Goal: Information Seeking & Learning: Learn about a topic

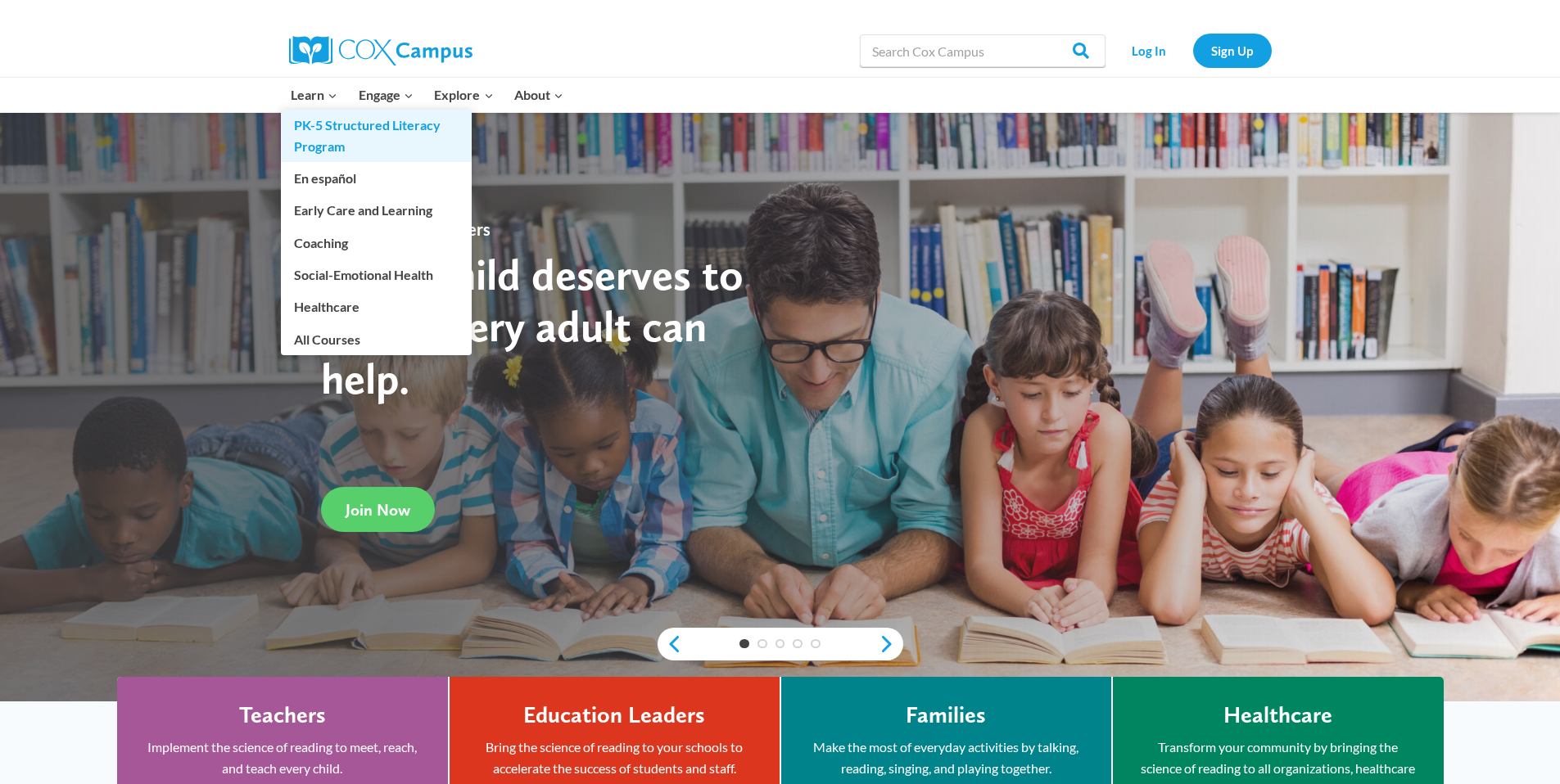
click at [312, 129] on link "PK-5 Structured Literacy Program" at bounding box center [376, 136] width 191 height 53
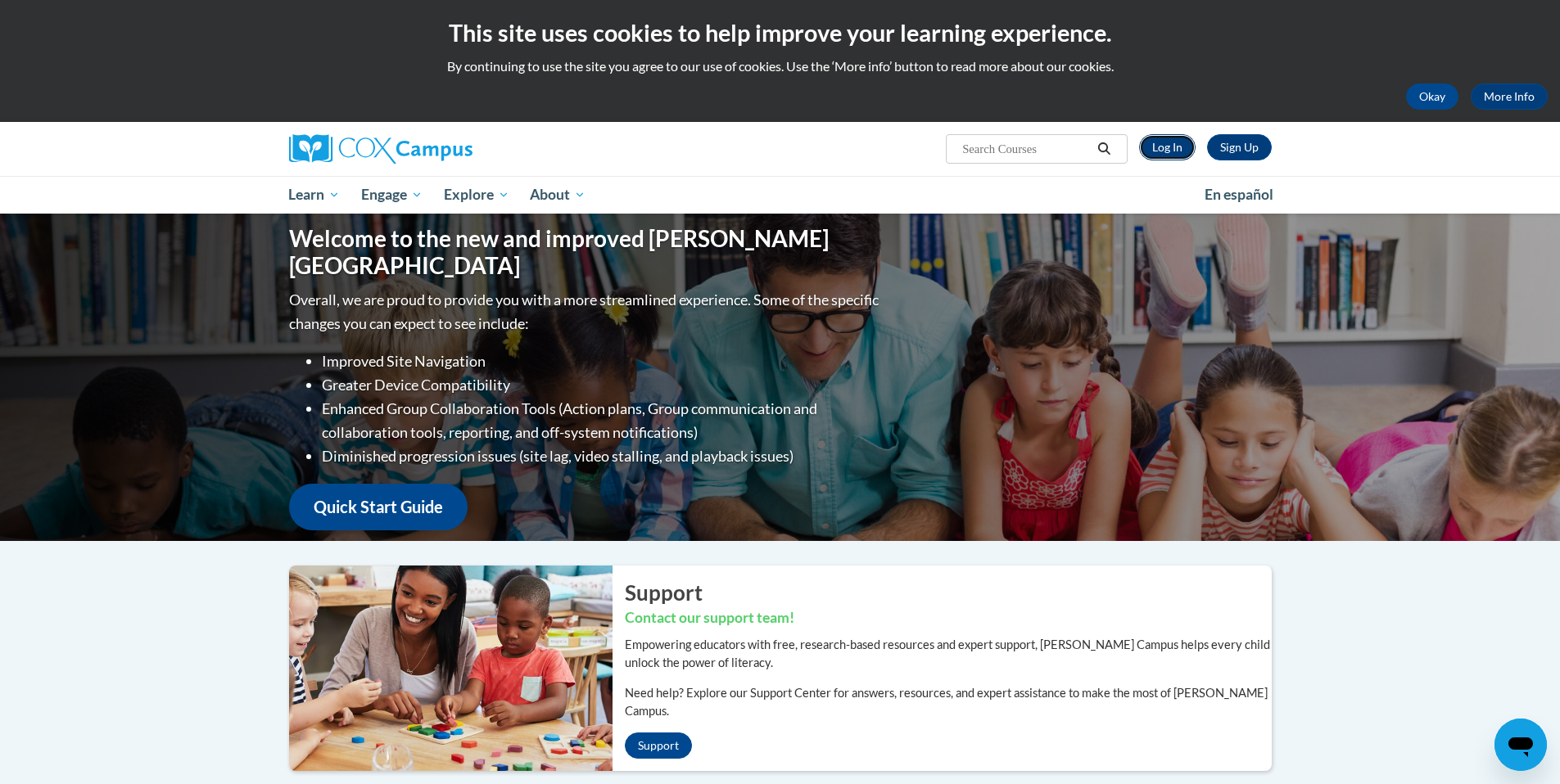
click at [1179, 145] on link "Log In" at bounding box center [1166, 147] width 56 height 26
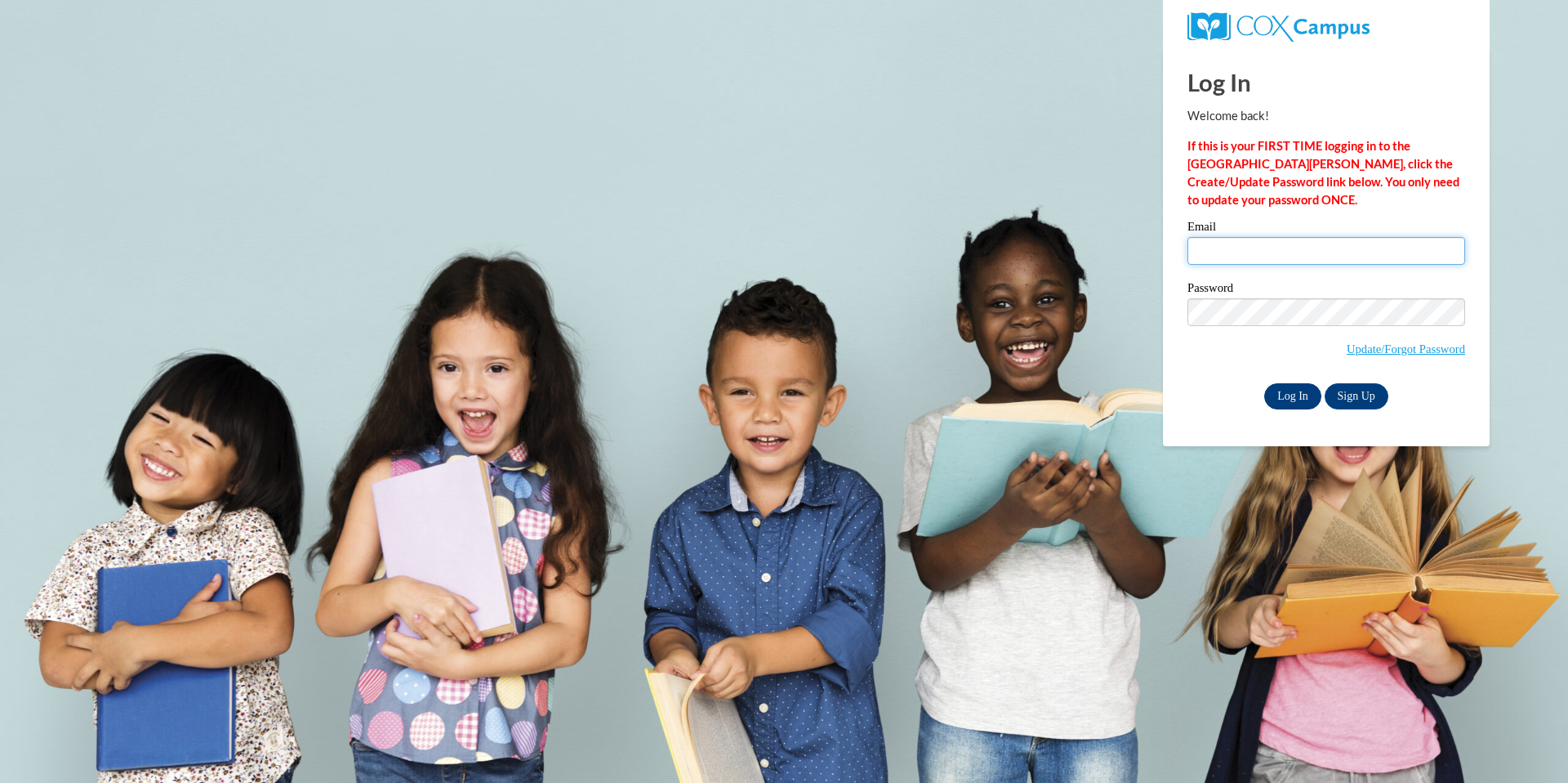
type input "nicole.ward@mapledale.k12.wi.us"
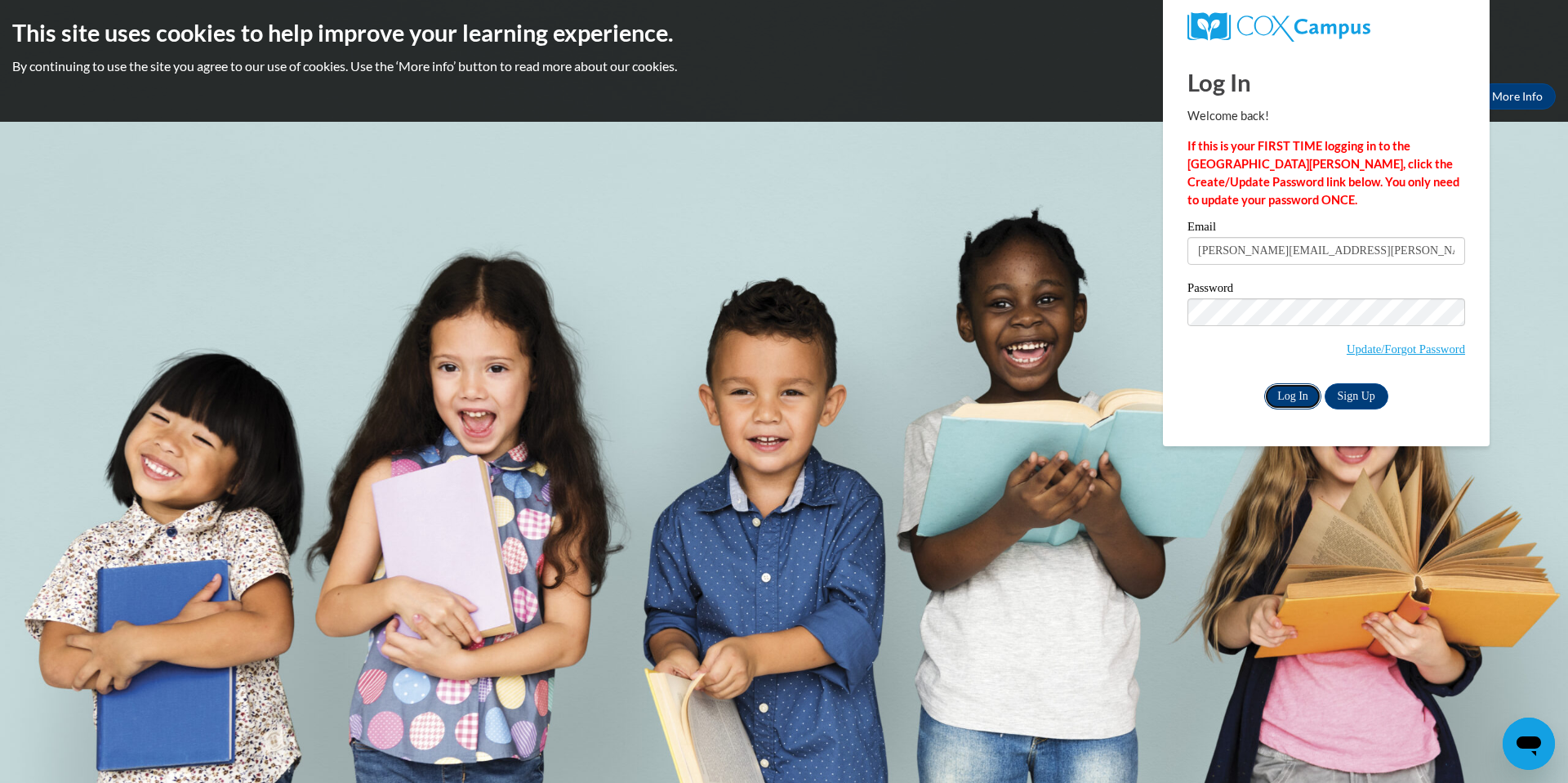
click at [1296, 393] on input "Log In" at bounding box center [1293, 396] width 57 height 26
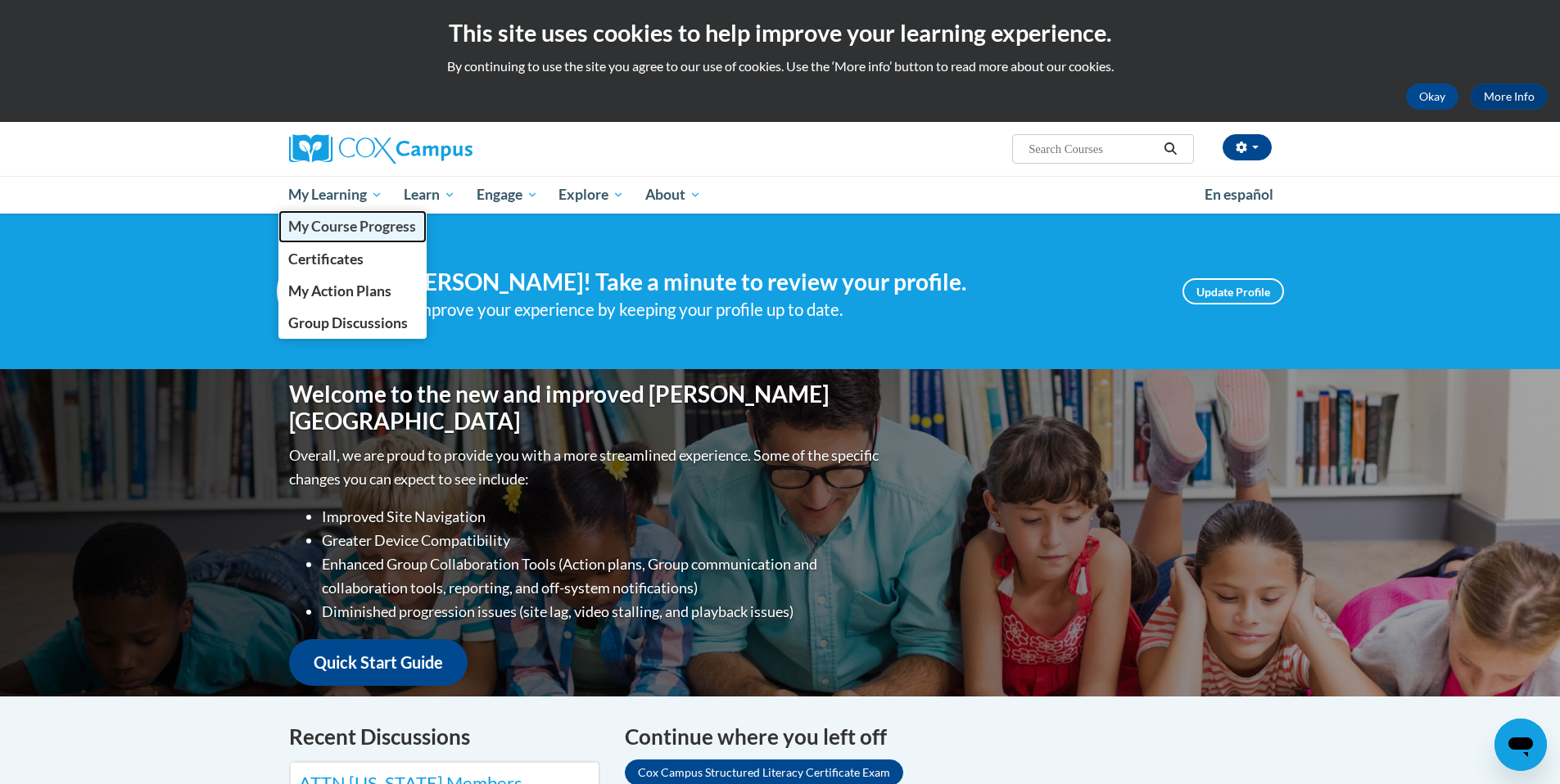
click at [334, 219] on span "My Course Progress" at bounding box center [352, 225] width 128 height 17
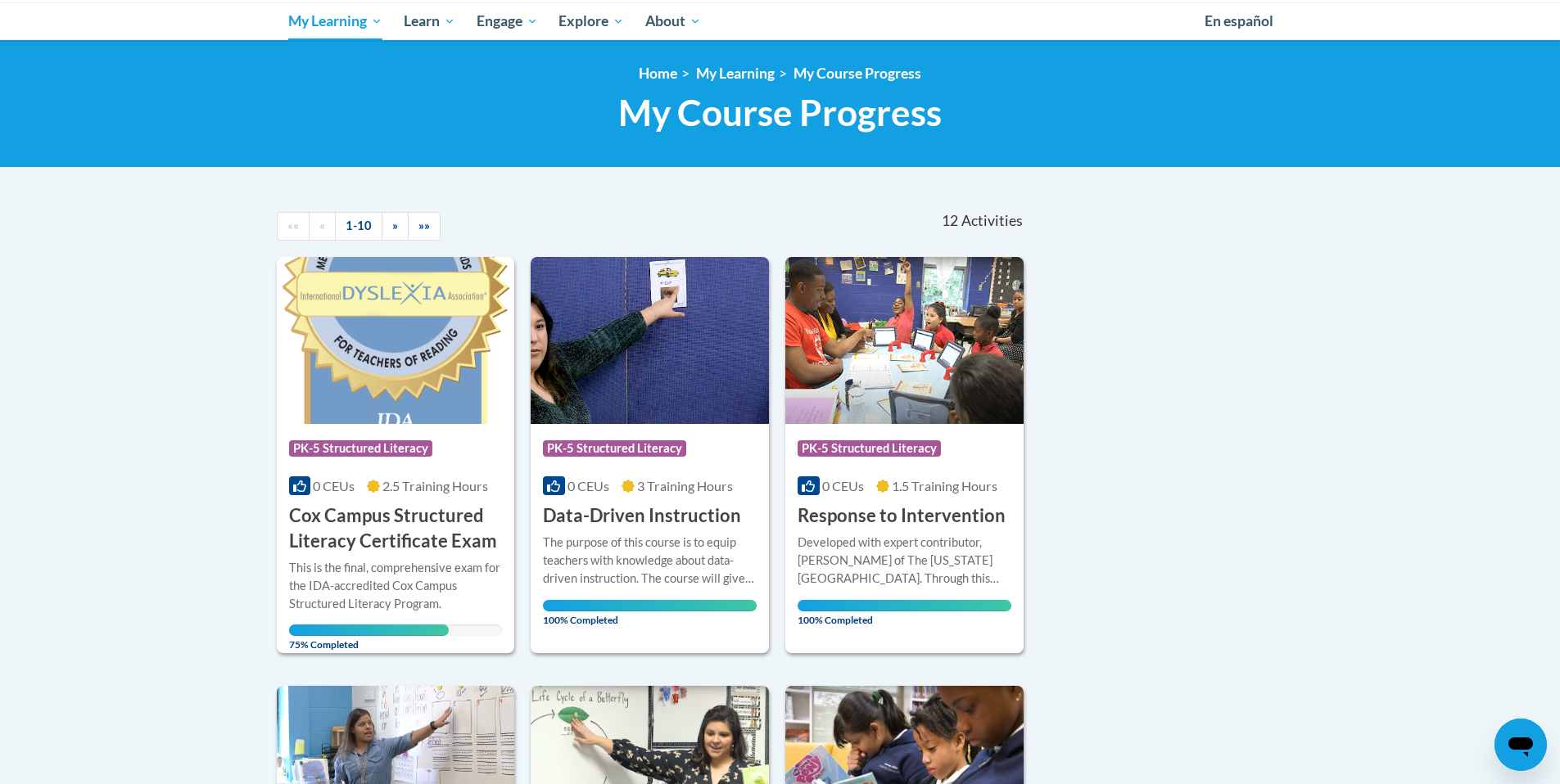
scroll to position [181, 0]
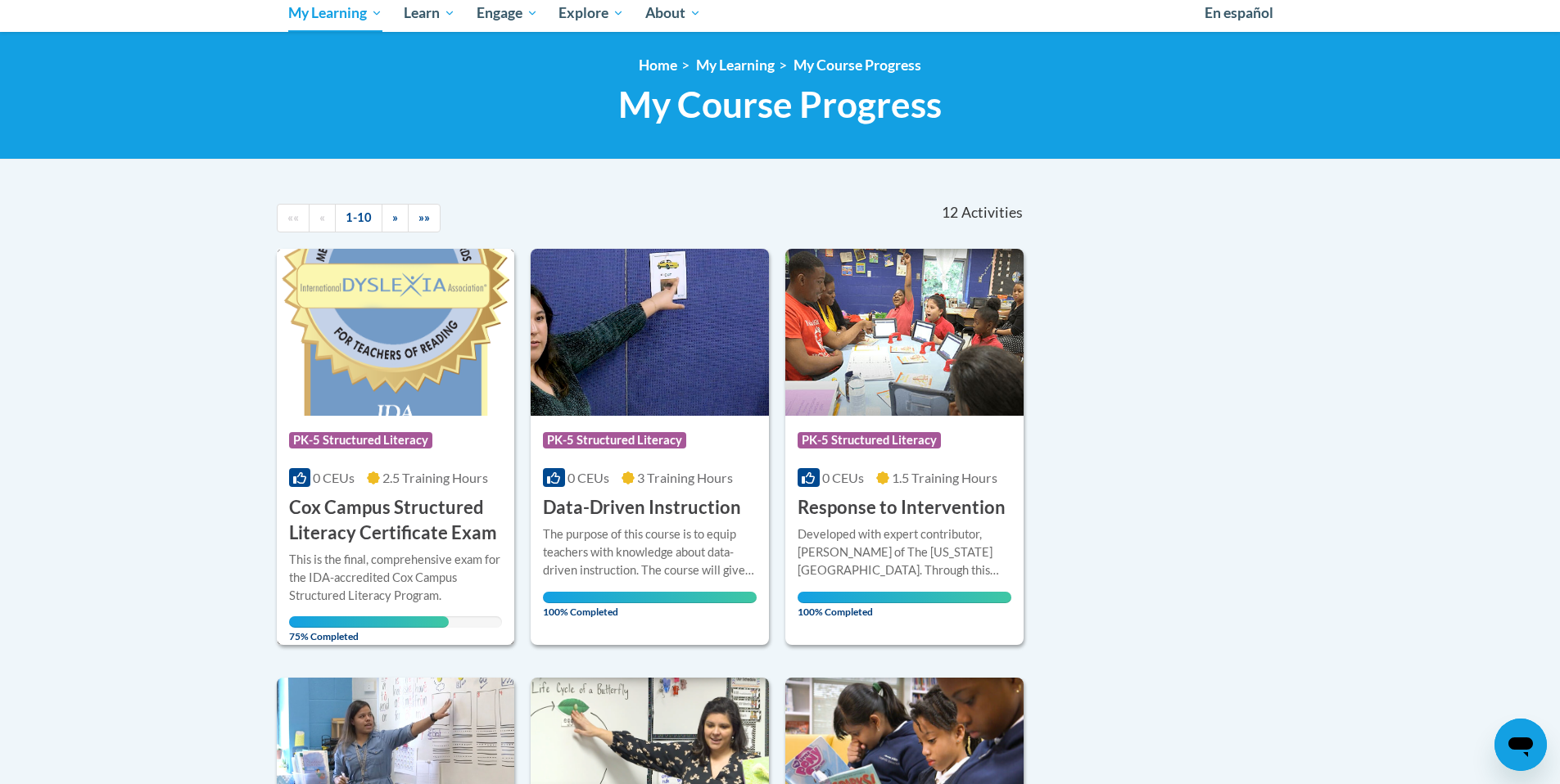
click at [429, 527] on h3 "Cox Campus Structured Literacy Certificate Exam" at bounding box center [395, 520] width 214 height 51
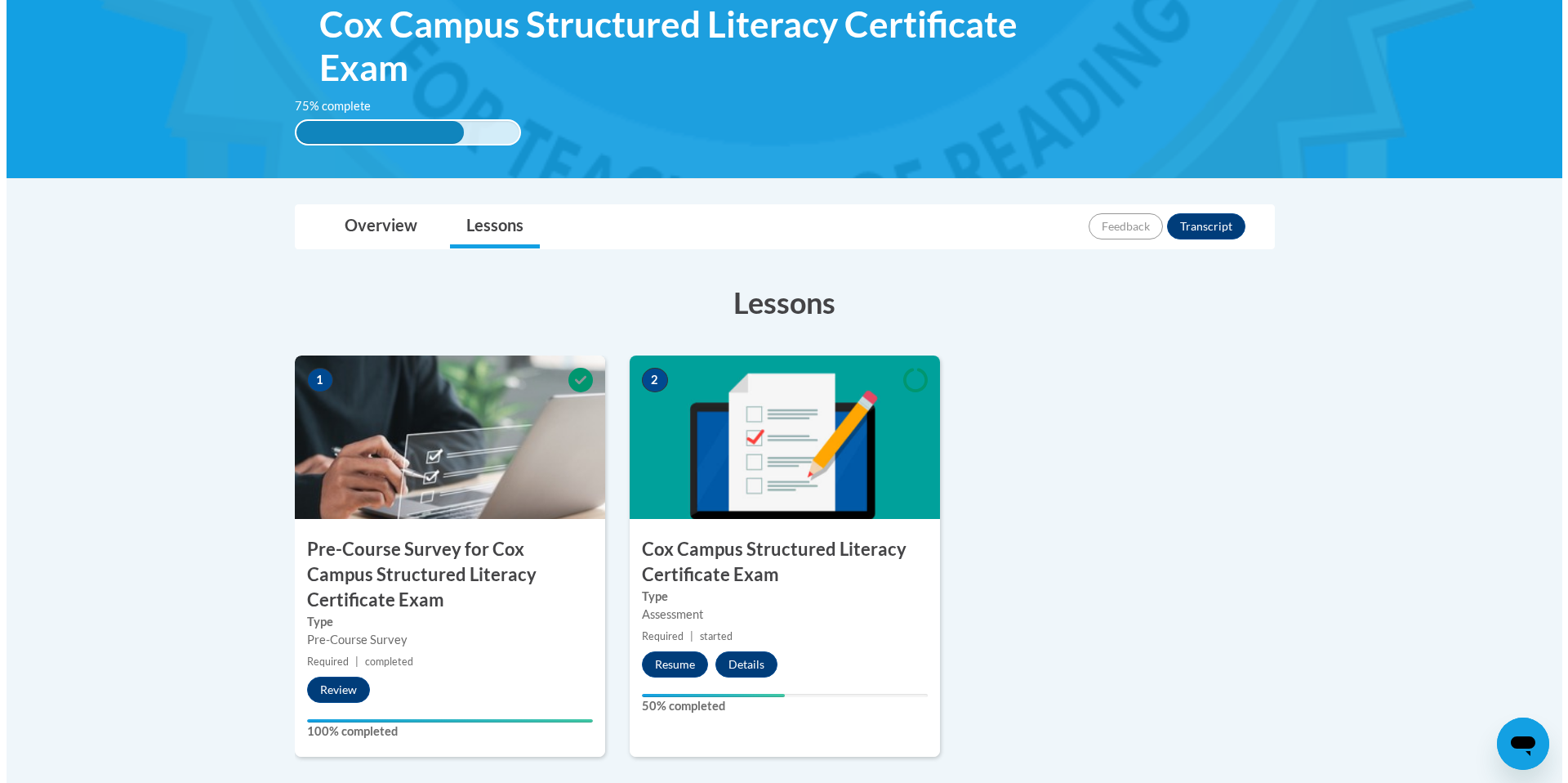
scroll to position [279, 0]
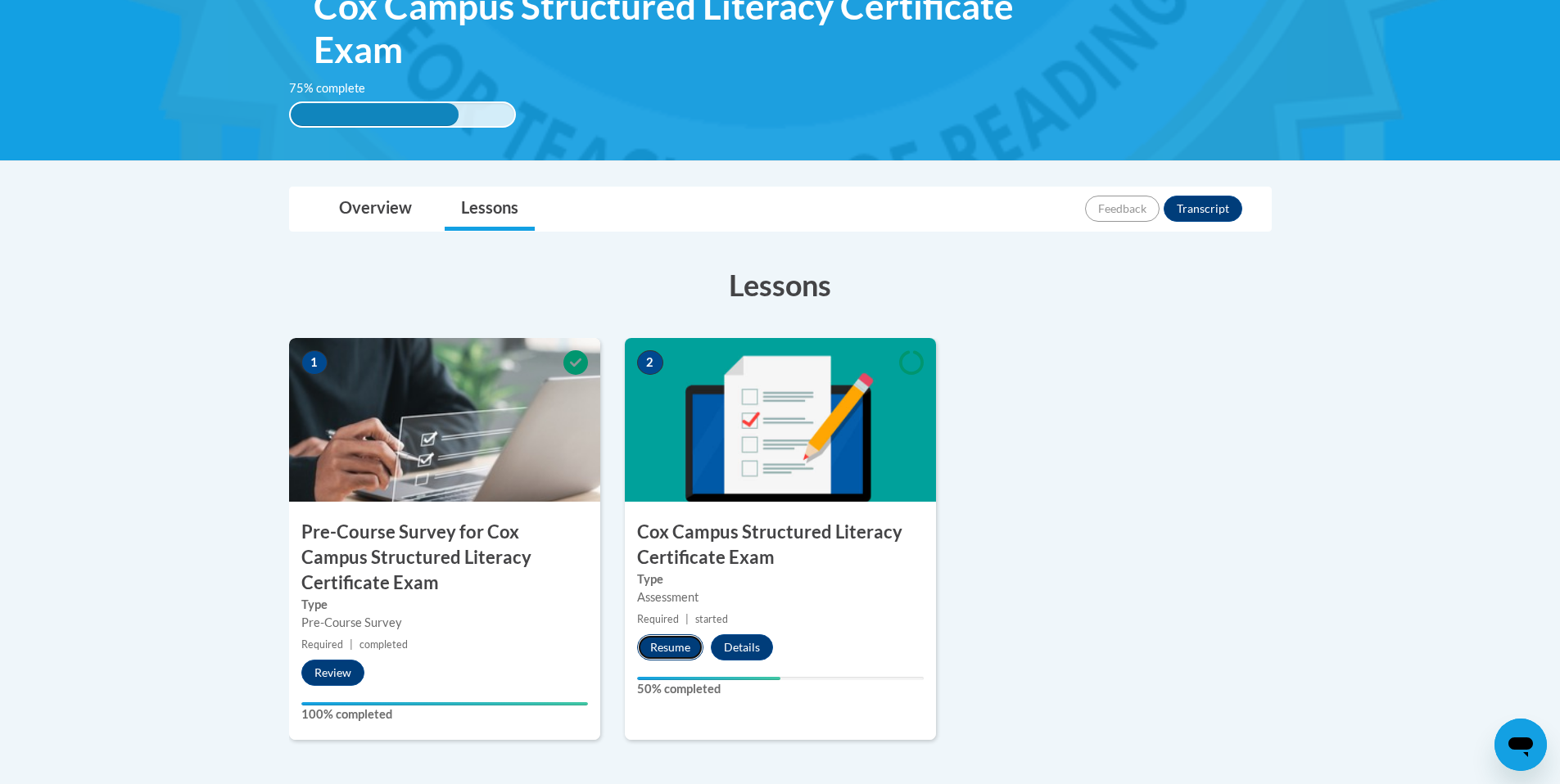
click at [667, 645] on button "Resume" at bounding box center [670, 646] width 66 height 26
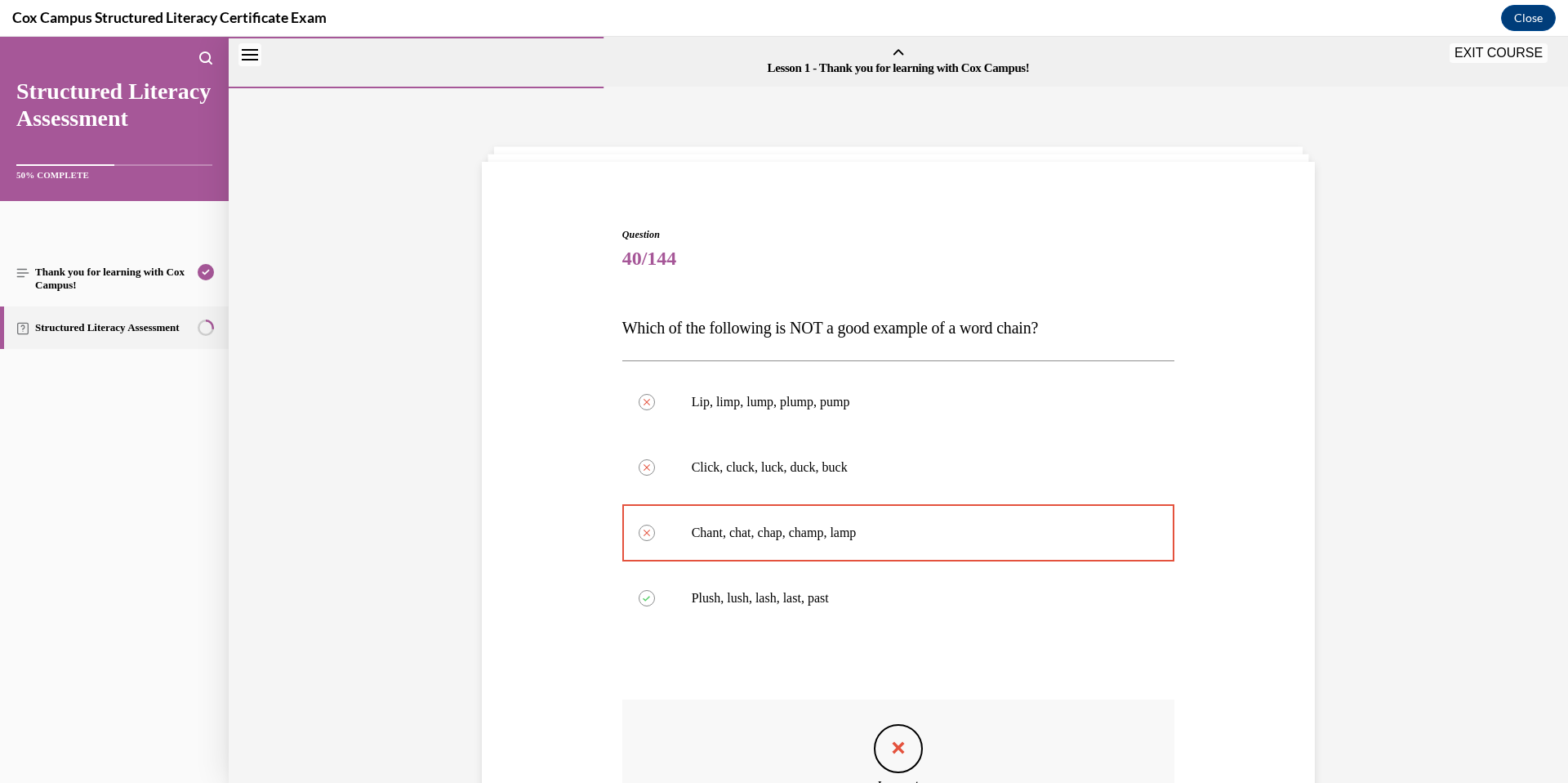
scroll to position [240, 0]
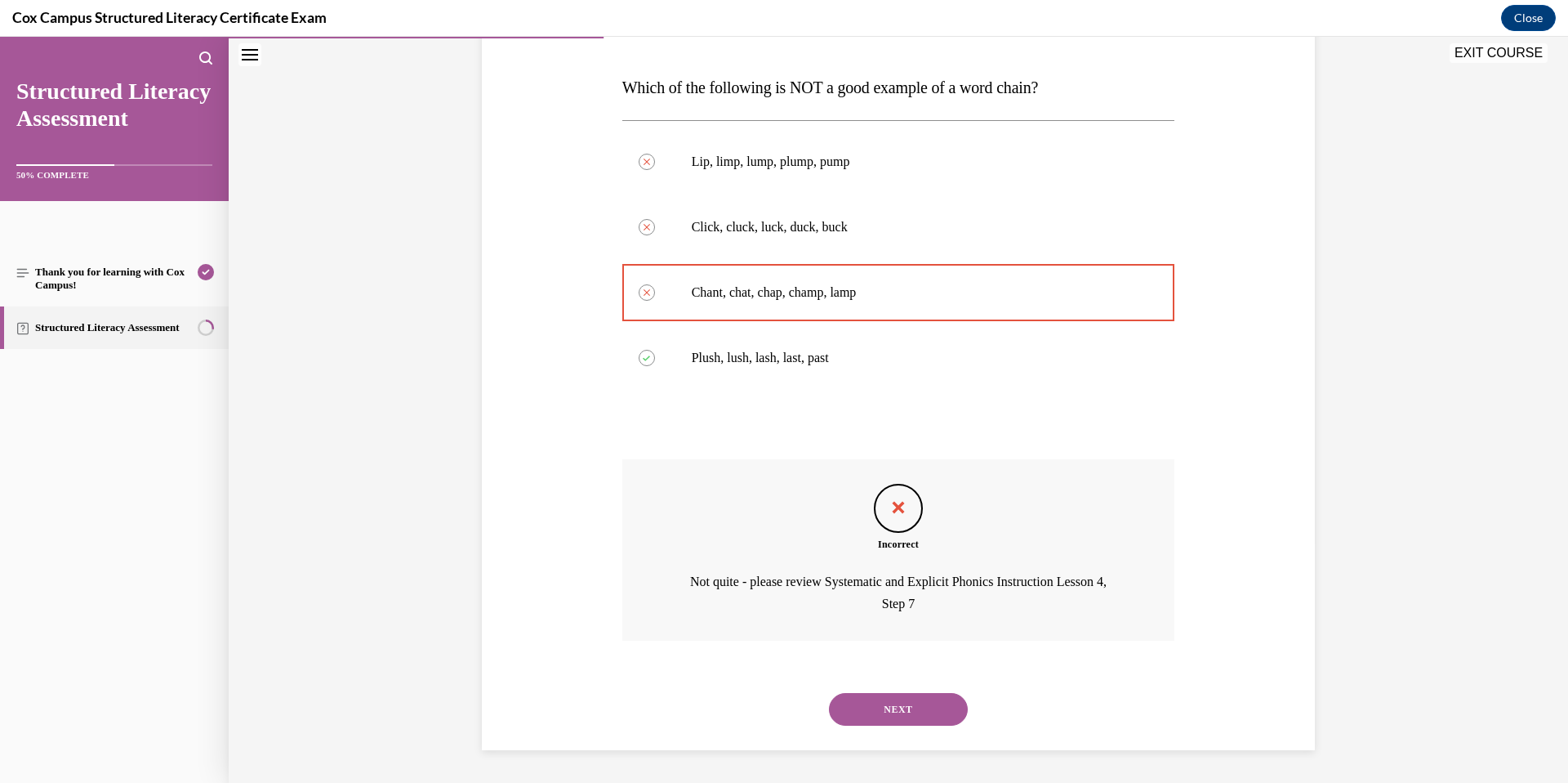
click at [892, 709] on button "NEXT" at bounding box center [899, 709] width 139 height 33
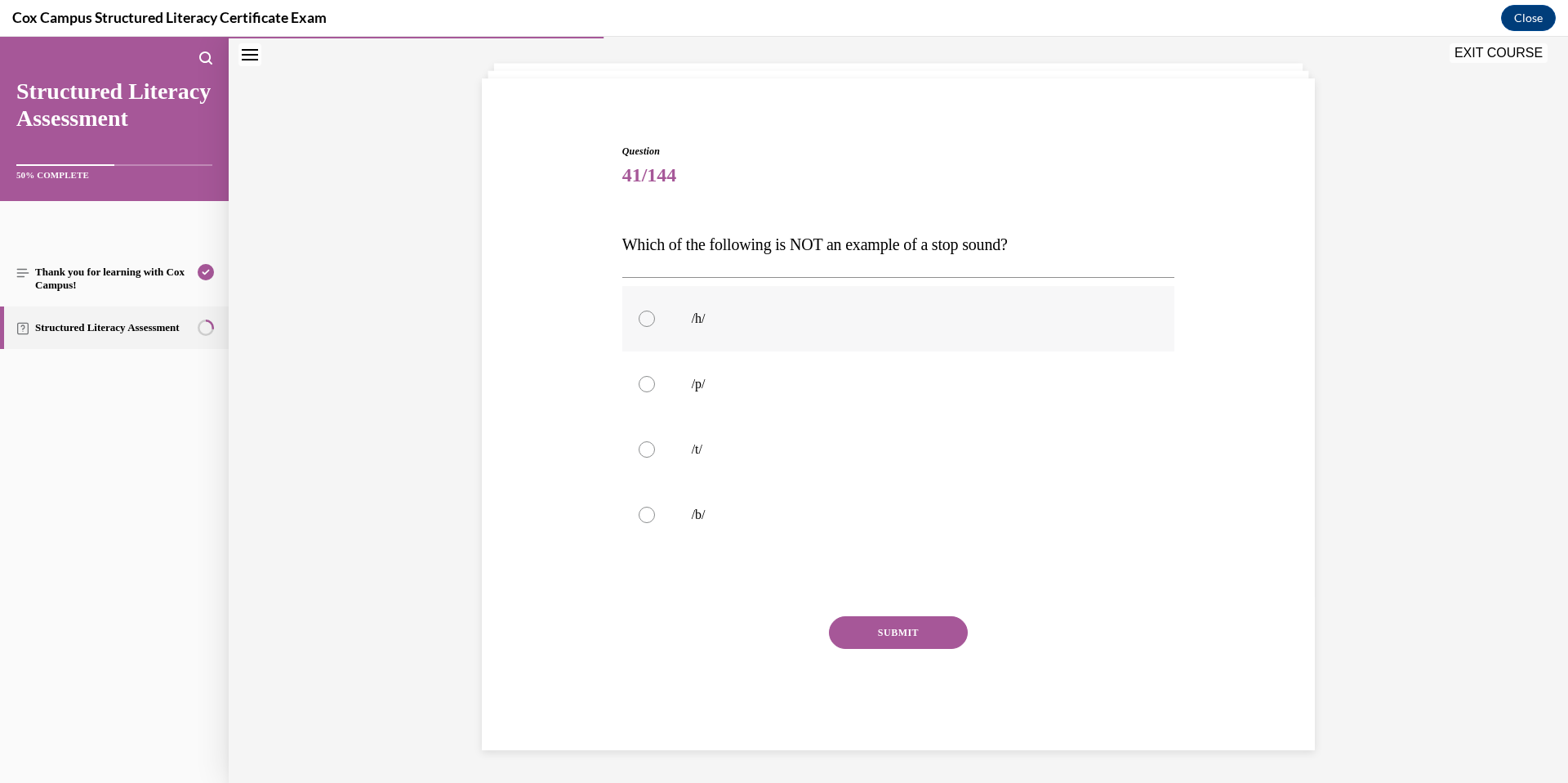
click at [645, 318] on div at bounding box center [647, 319] width 16 height 16
click at [645, 318] on input "/h/" at bounding box center [647, 319] width 16 height 16
radio input "true"
click at [904, 633] on button "SUBMIT" at bounding box center [899, 632] width 139 height 33
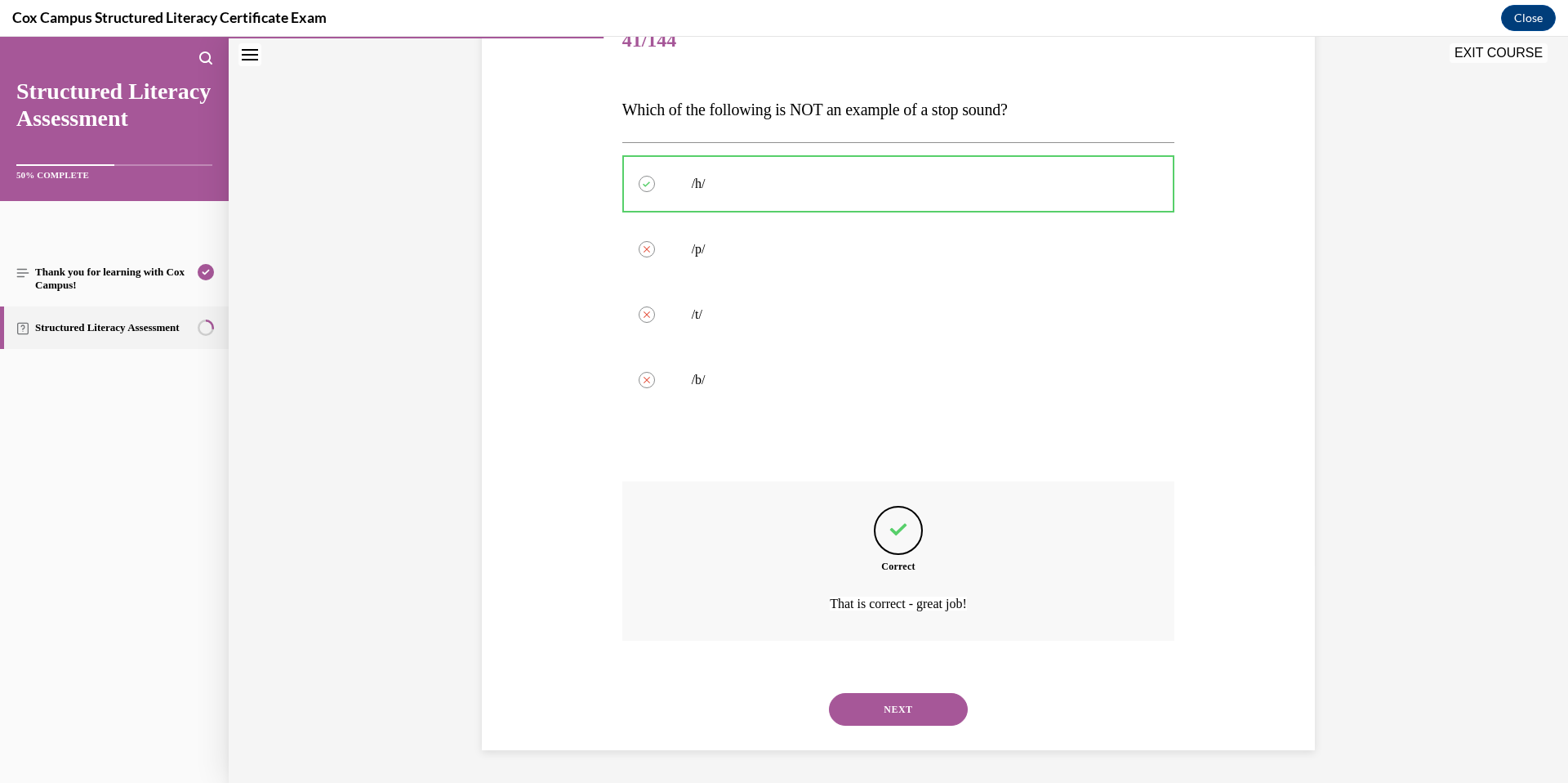
click at [918, 706] on button "NEXT" at bounding box center [899, 709] width 139 height 33
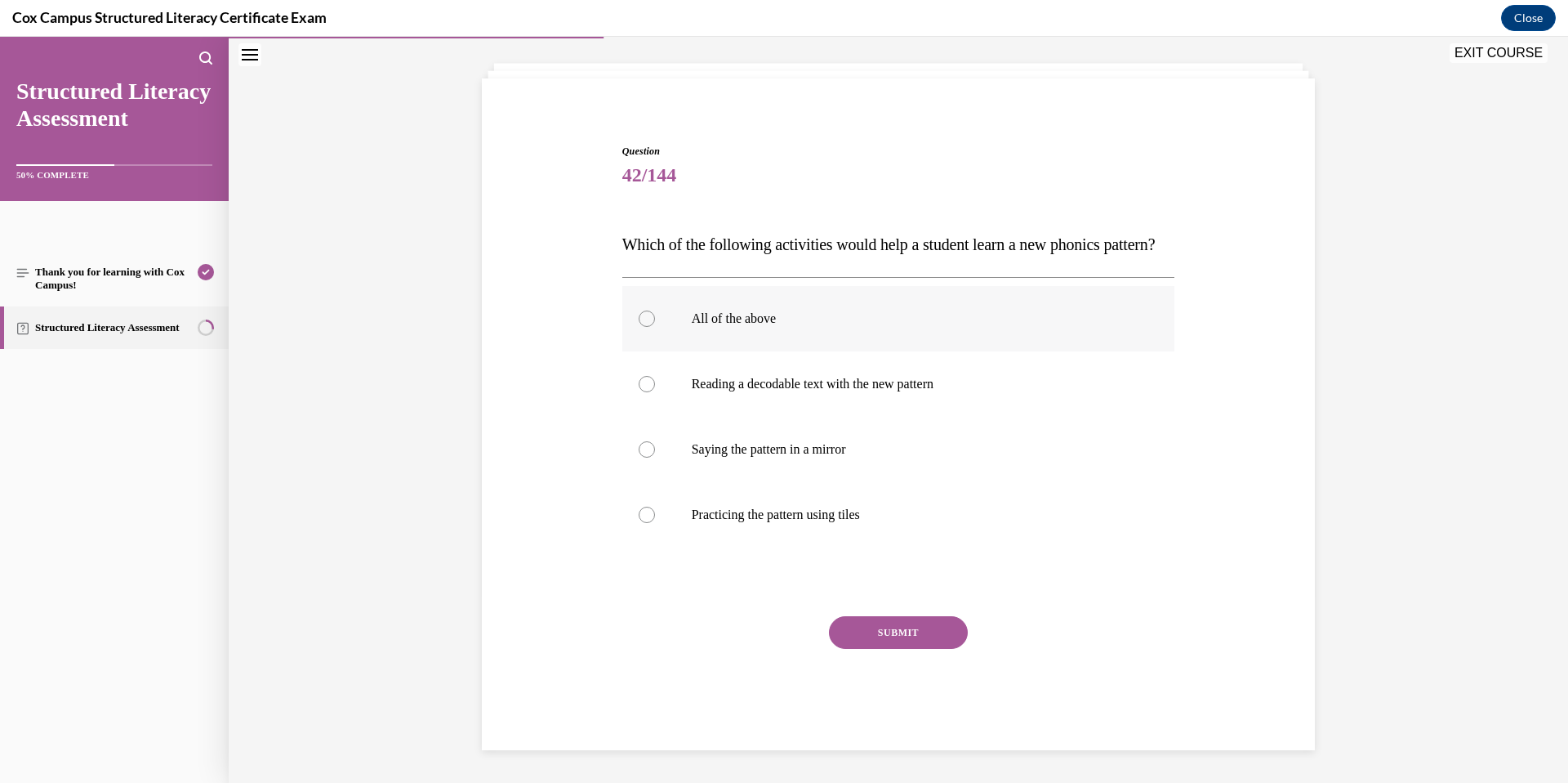
click at [764, 321] on p "All of the above" at bounding box center [913, 319] width 443 height 16
click at [655, 321] on input "All of the above" at bounding box center [647, 319] width 16 height 16
radio input "true"
click at [952, 639] on button "SUBMIT" at bounding box center [899, 632] width 139 height 33
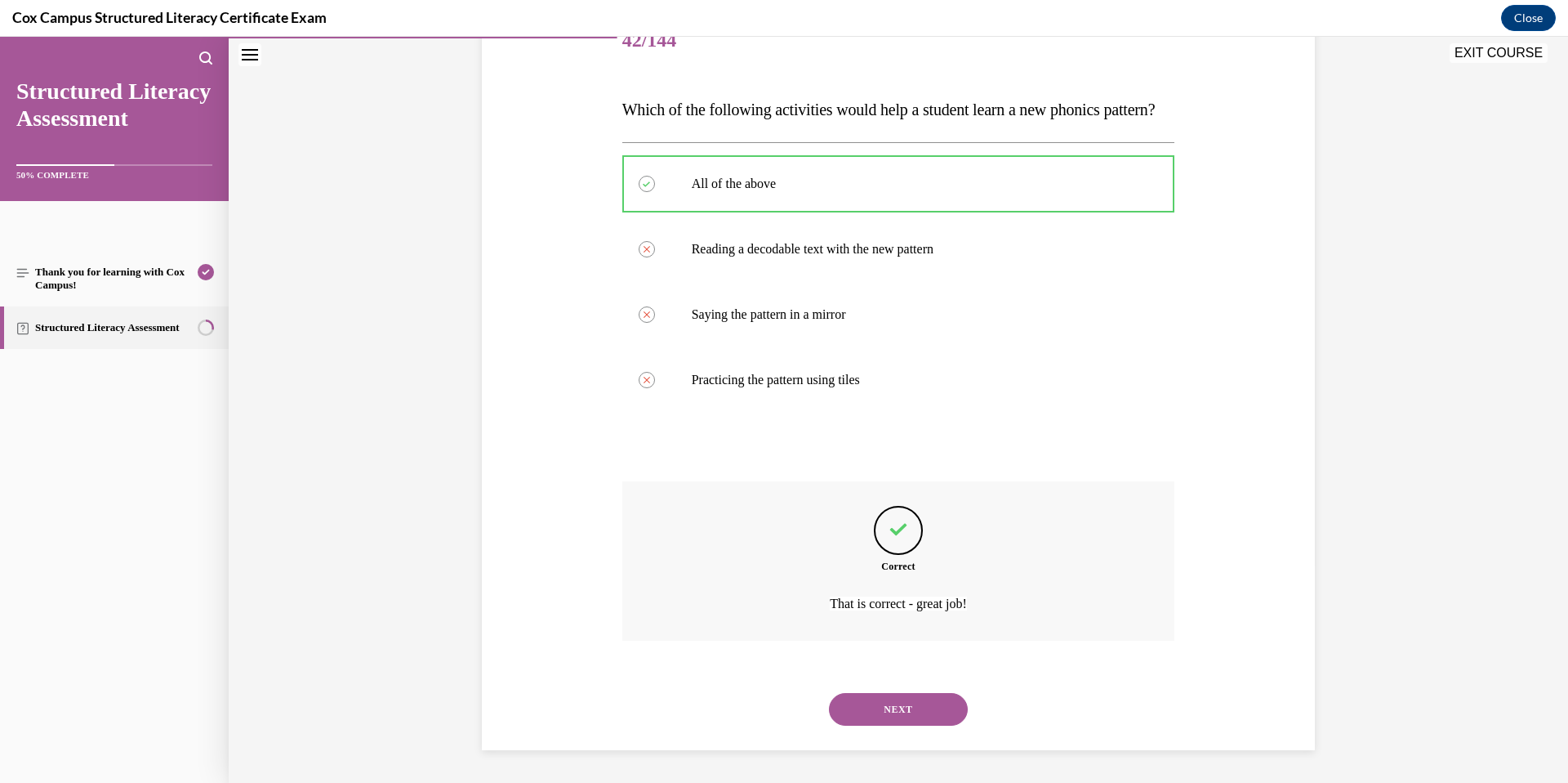
click at [937, 709] on button "NEXT" at bounding box center [899, 709] width 139 height 33
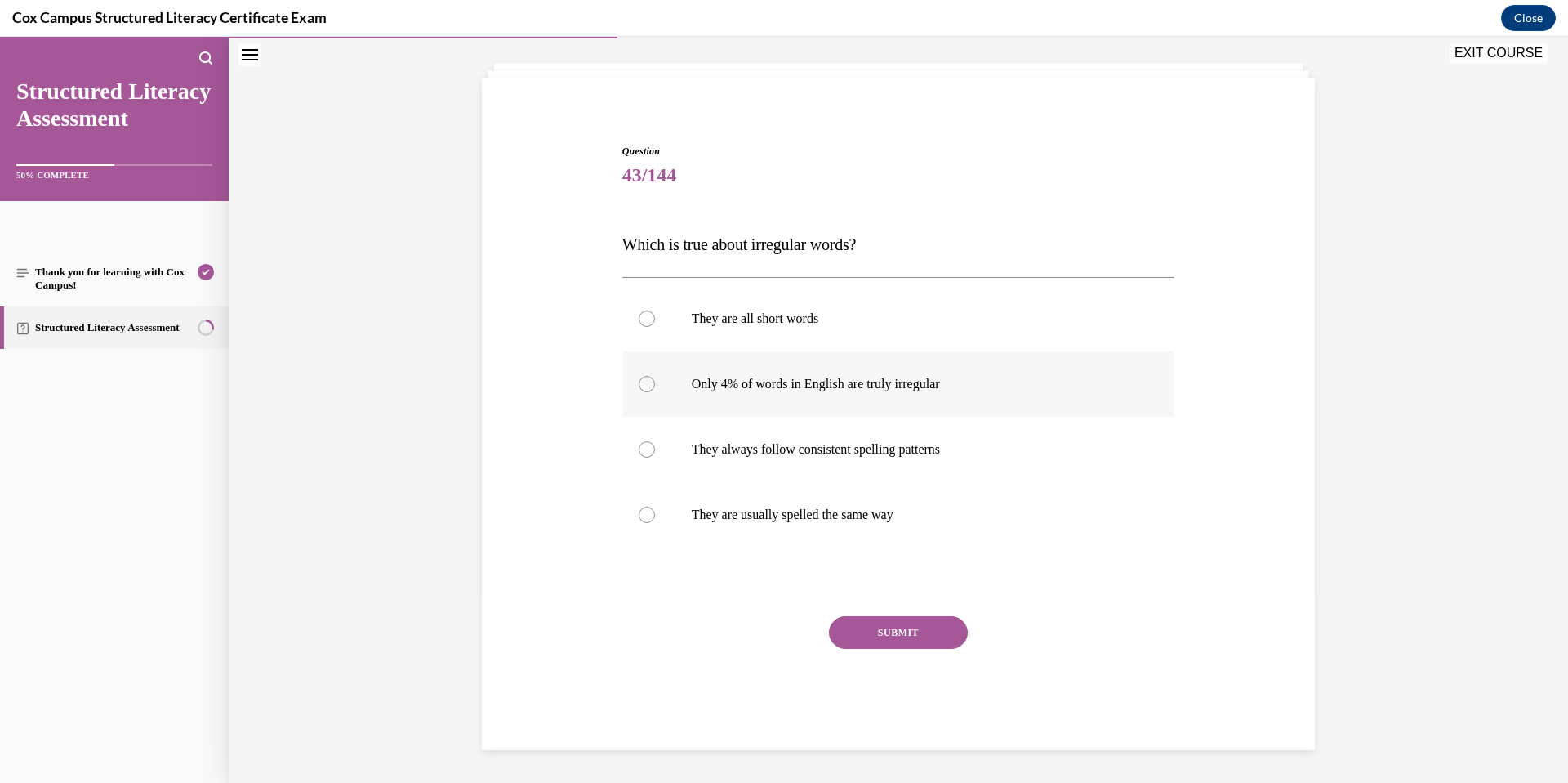
click at [800, 380] on p "Only 4% of words in English are truly irregular" at bounding box center [913, 384] width 443 height 16
click at [655, 380] on input "Only 4% of words in English are truly irregular" at bounding box center [647, 384] width 16 height 16
radio input "true"
click at [893, 635] on button "SUBMIT" at bounding box center [899, 632] width 139 height 33
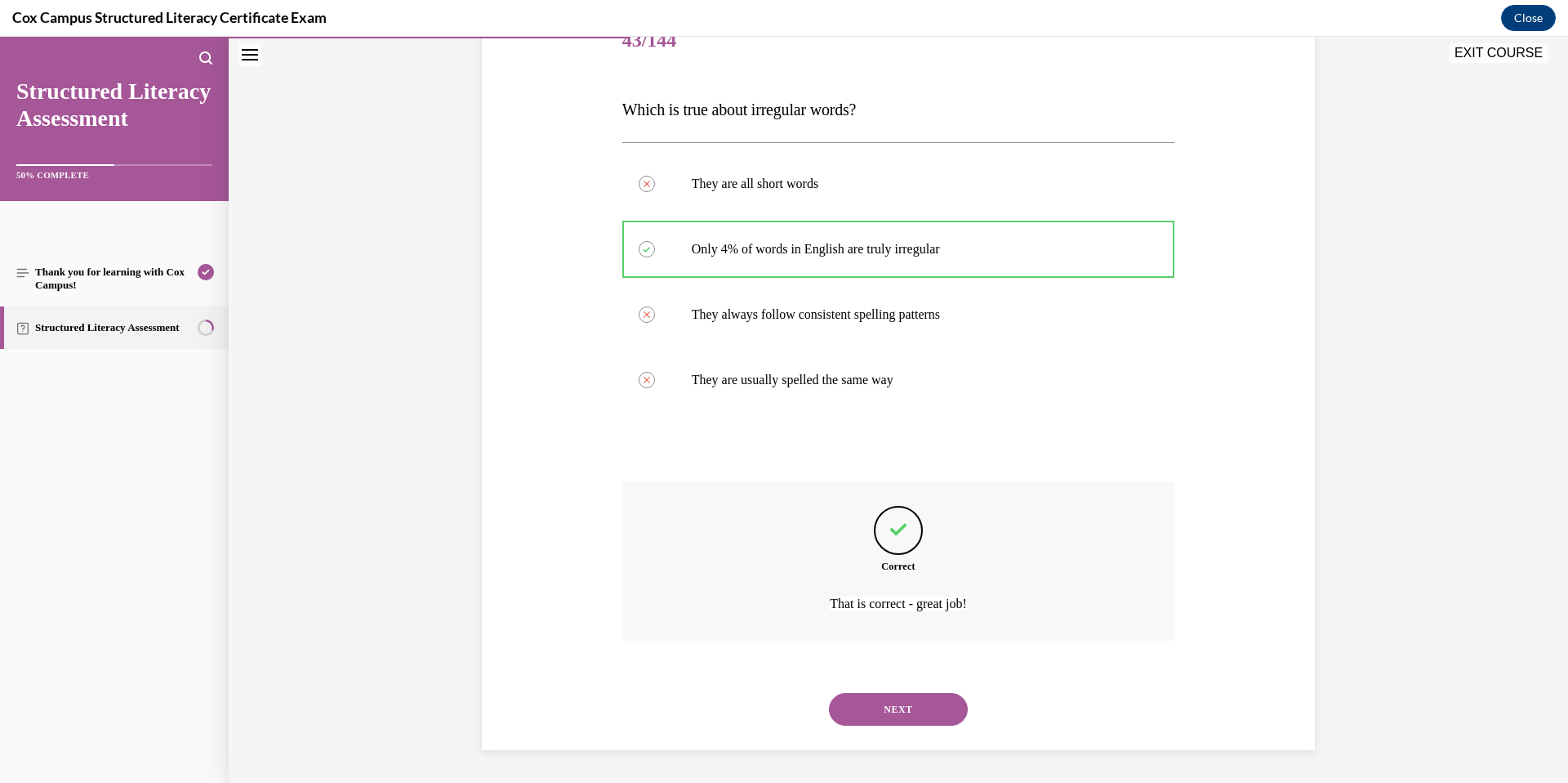
click at [916, 712] on button "NEXT" at bounding box center [899, 709] width 139 height 33
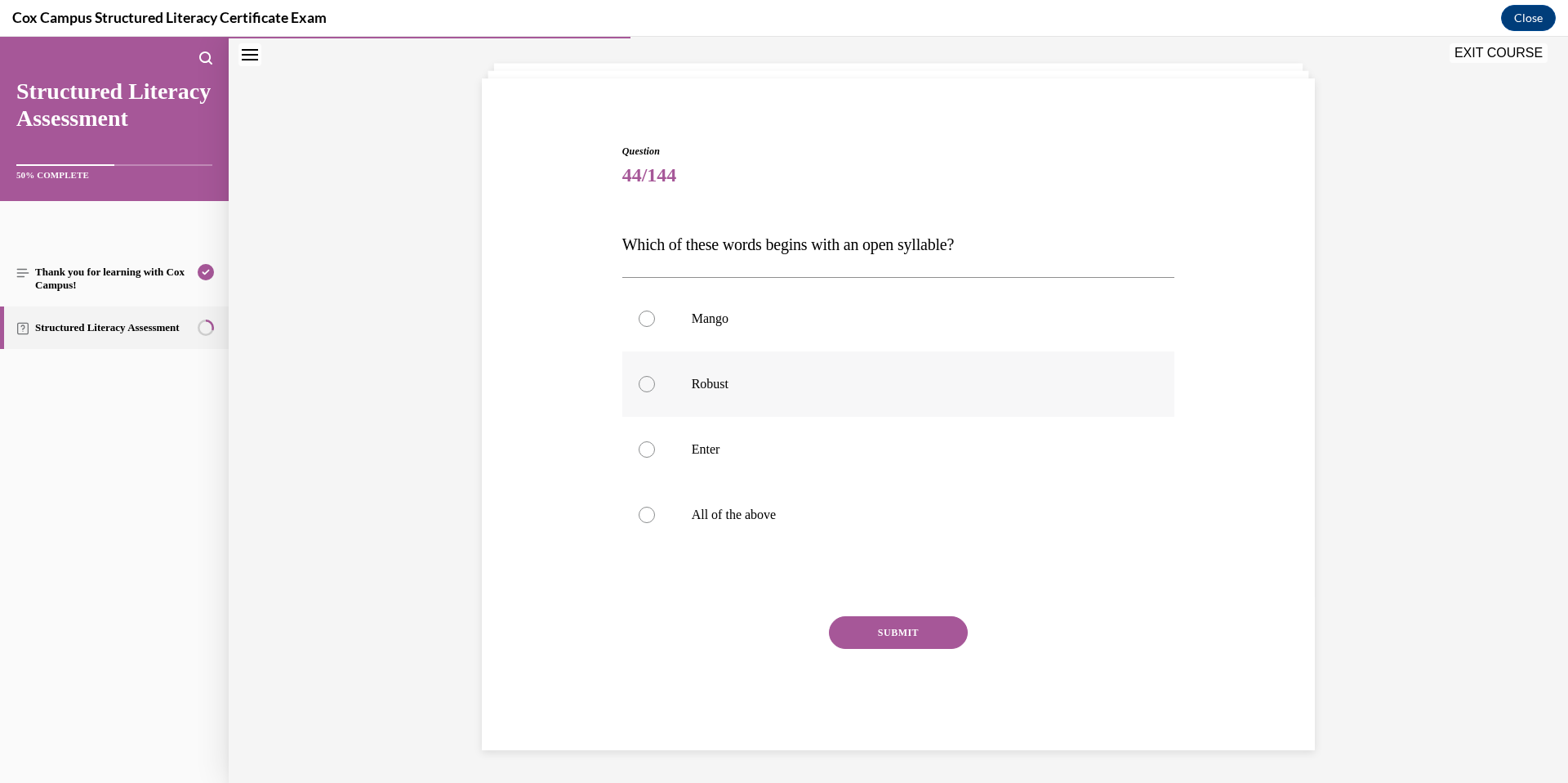
click at [734, 395] on label "Robust" at bounding box center [899, 384] width 553 height 65
click at [655, 392] on input "Robust" at bounding box center [647, 384] width 16 height 16
radio input "true"
click at [908, 629] on button "SUBMIT" at bounding box center [899, 632] width 139 height 33
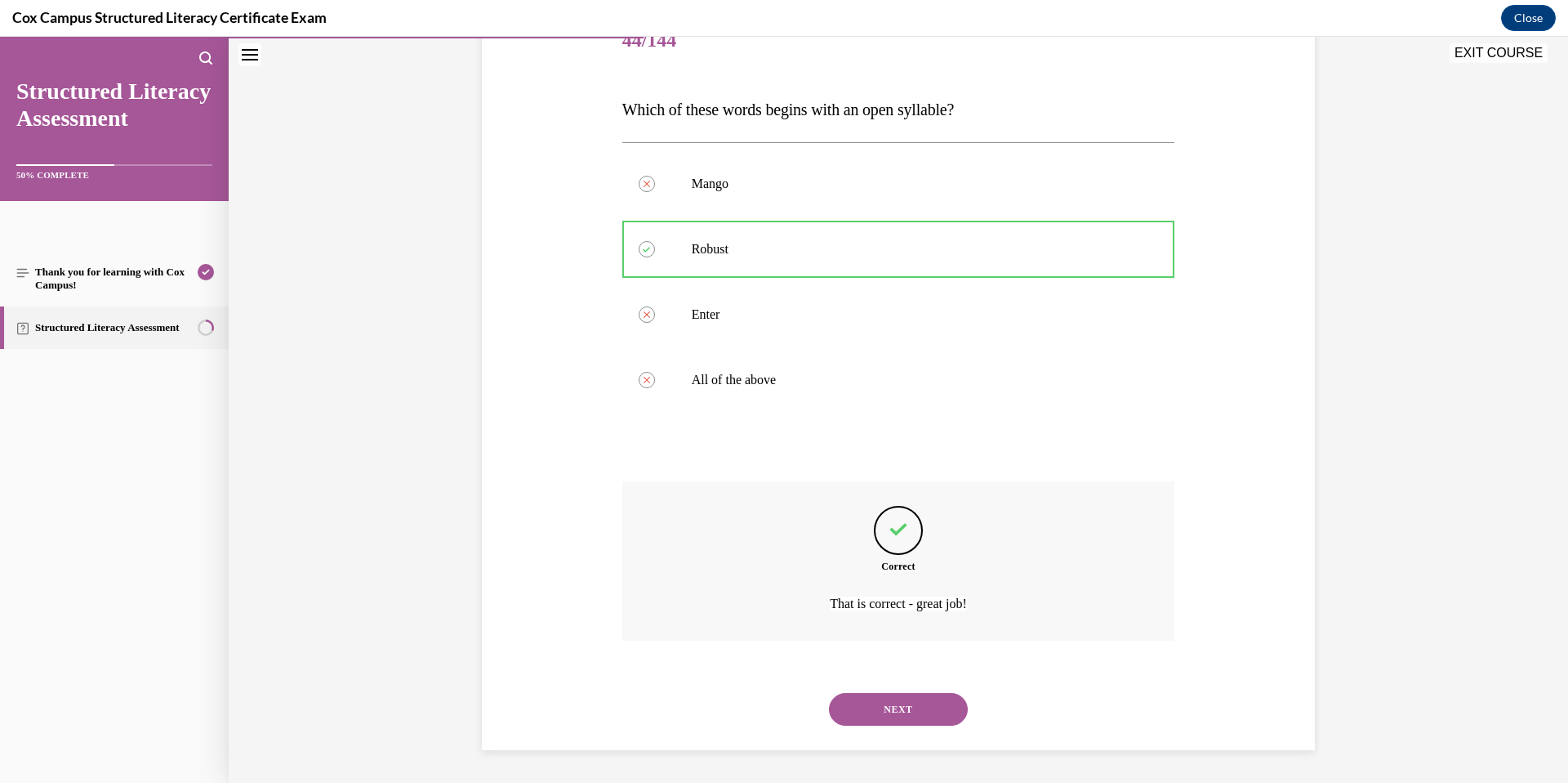
click at [943, 705] on button "NEXT" at bounding box center [899, 709] width 139 height 33
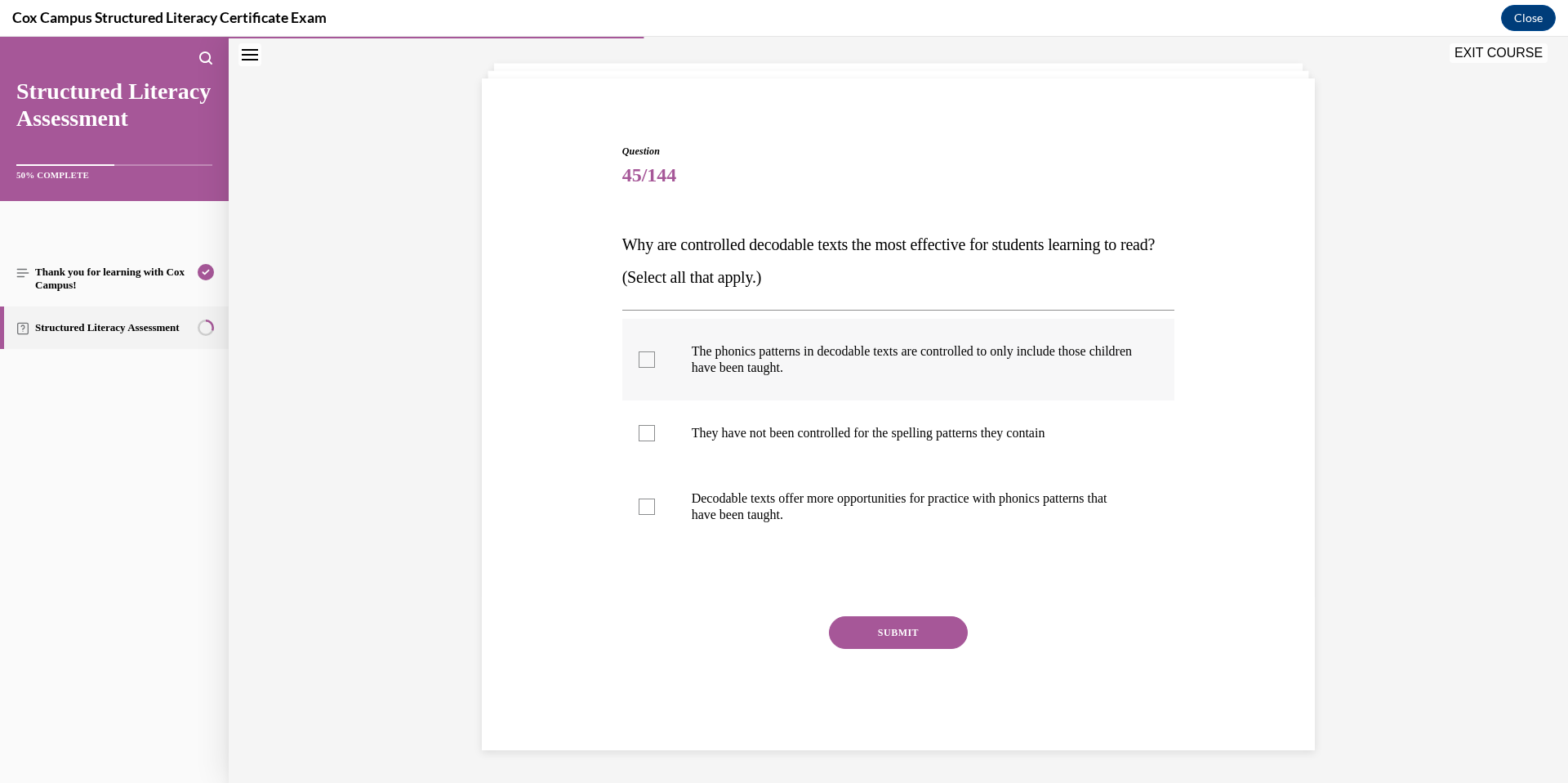
click at [639, 362] on div at bounding box center [647, 360] width 16 height 16
click at [639, 362] on input "The phonics patterns in decodable texts are controlled to only include those ch…" at bounding box center [647, 360] width 16 height 16
checkbox input "true"
click at [639, 506] on div at bounding box center [647, 506] width 16 height 16
click at [639, 506] on input "Decodable texts offer more opportunities for practice with phonics patterns tha…" at bounding box center [647, 506] width 16 height 16
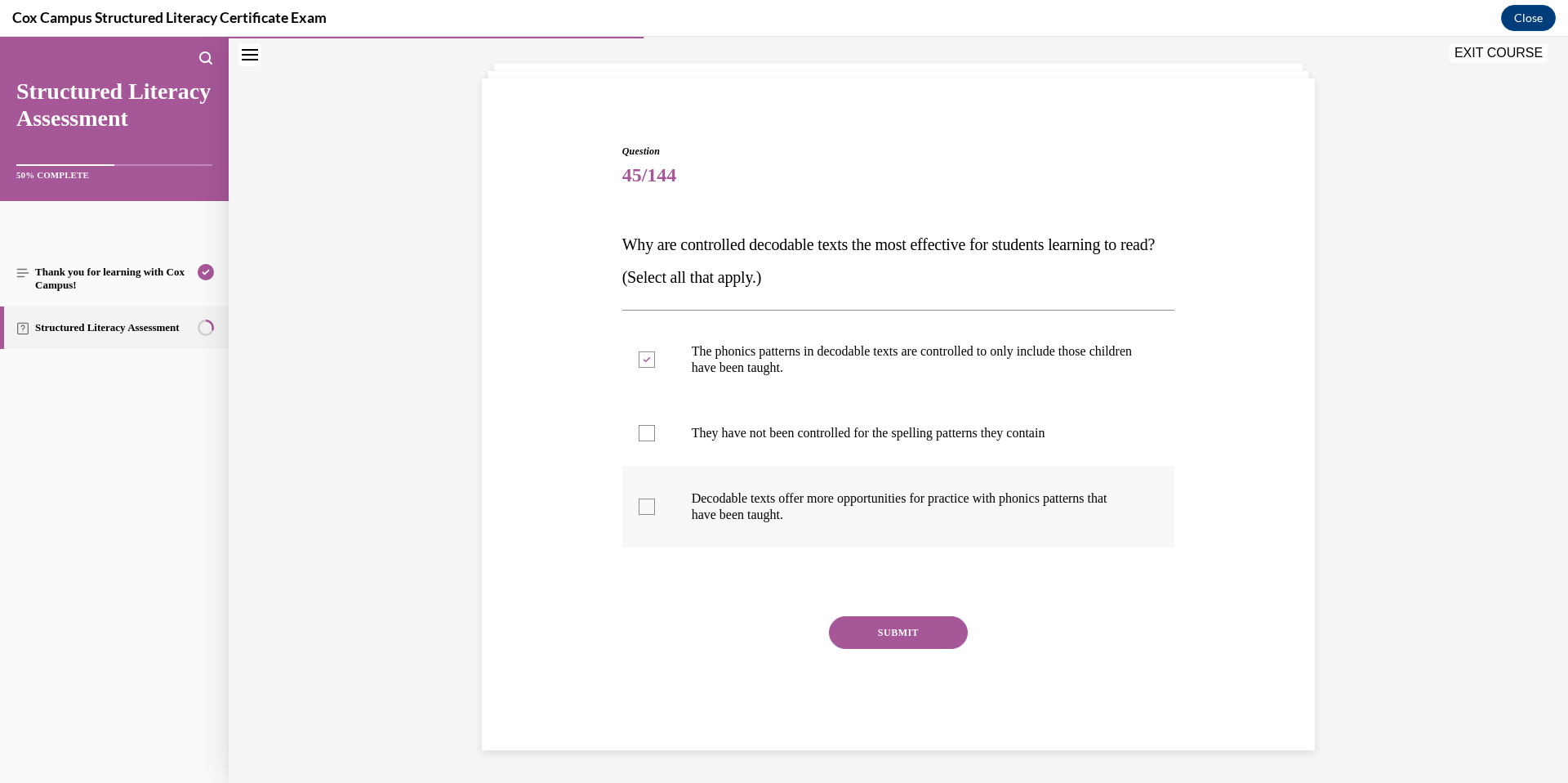
checkbox input "true"
click at [901, 632] on button "SUBMIT" at bounding box center [899, 632] width 139 height 33
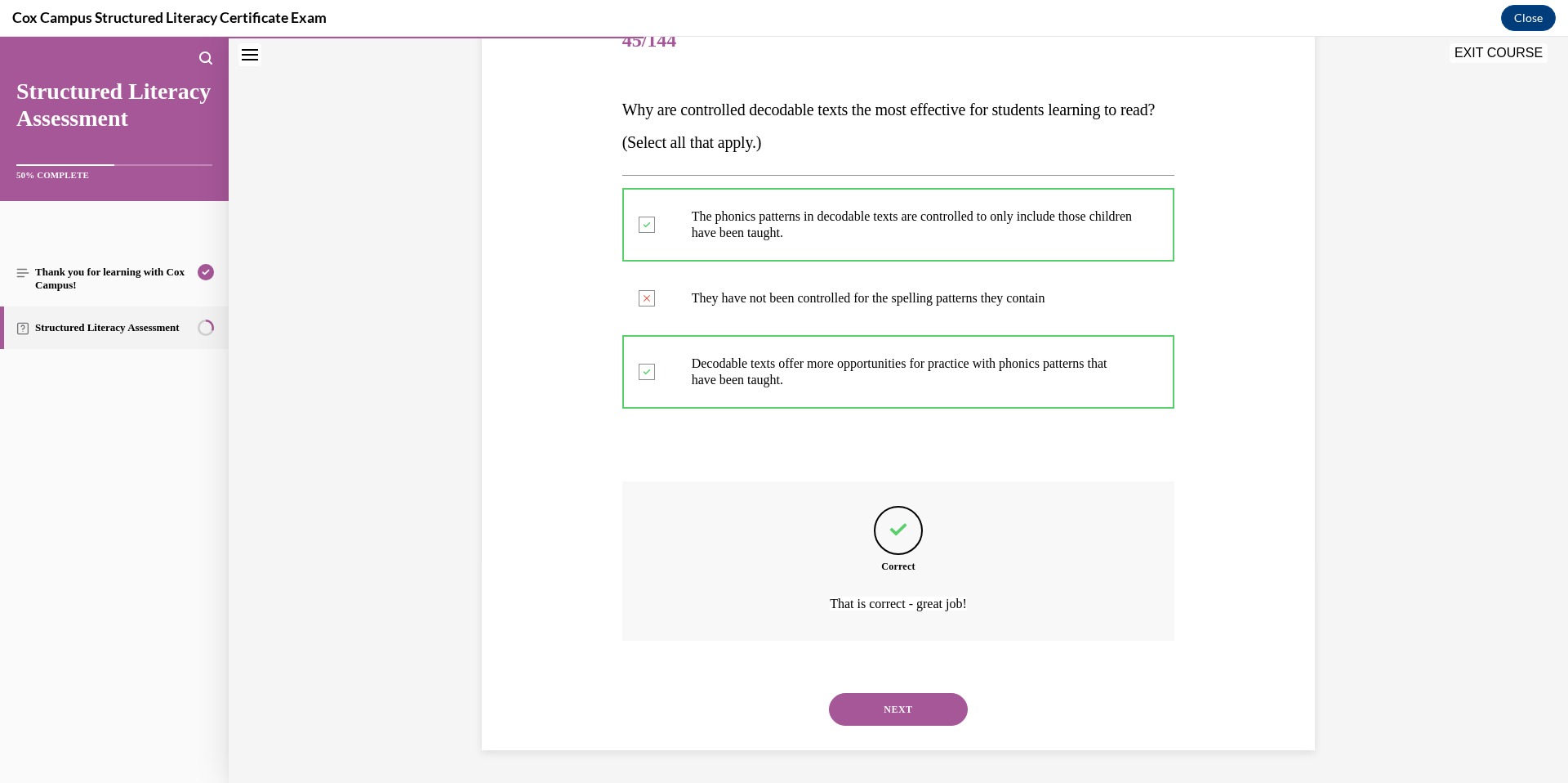
click at [898, 705] on button "NEXT" at bounding box center [899, 709] width 139 height 33
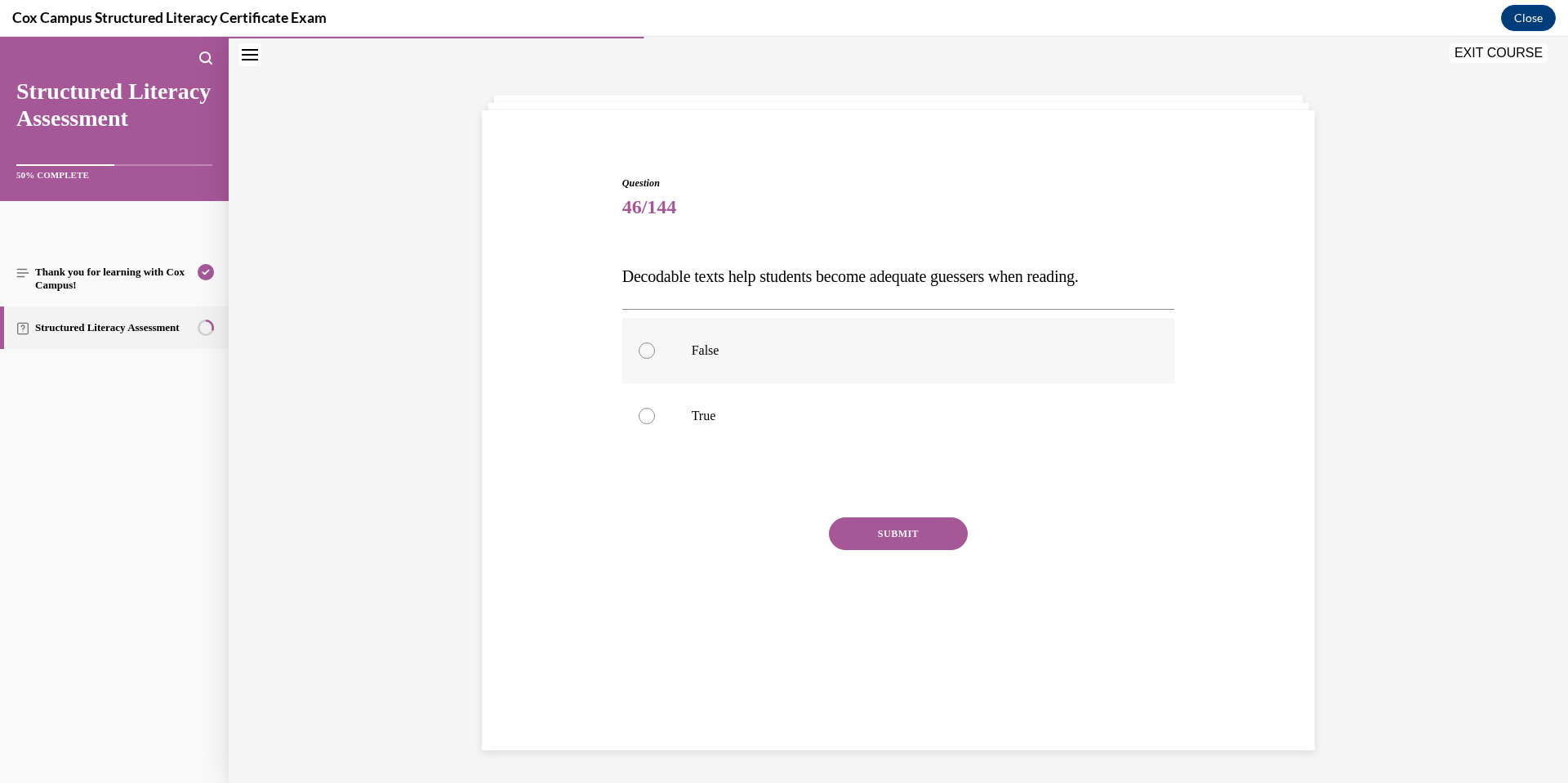
click at [788, 363] on label "False" at bounding box center [899, 350] width 553 height 65
click at [655, 359] on input "False" at bounding box center [647, 351] width 16 height 16
radio input "true"
click at [877, 530] on button "SUBMIT" at bounding box center [899, 533] width 139 height 33
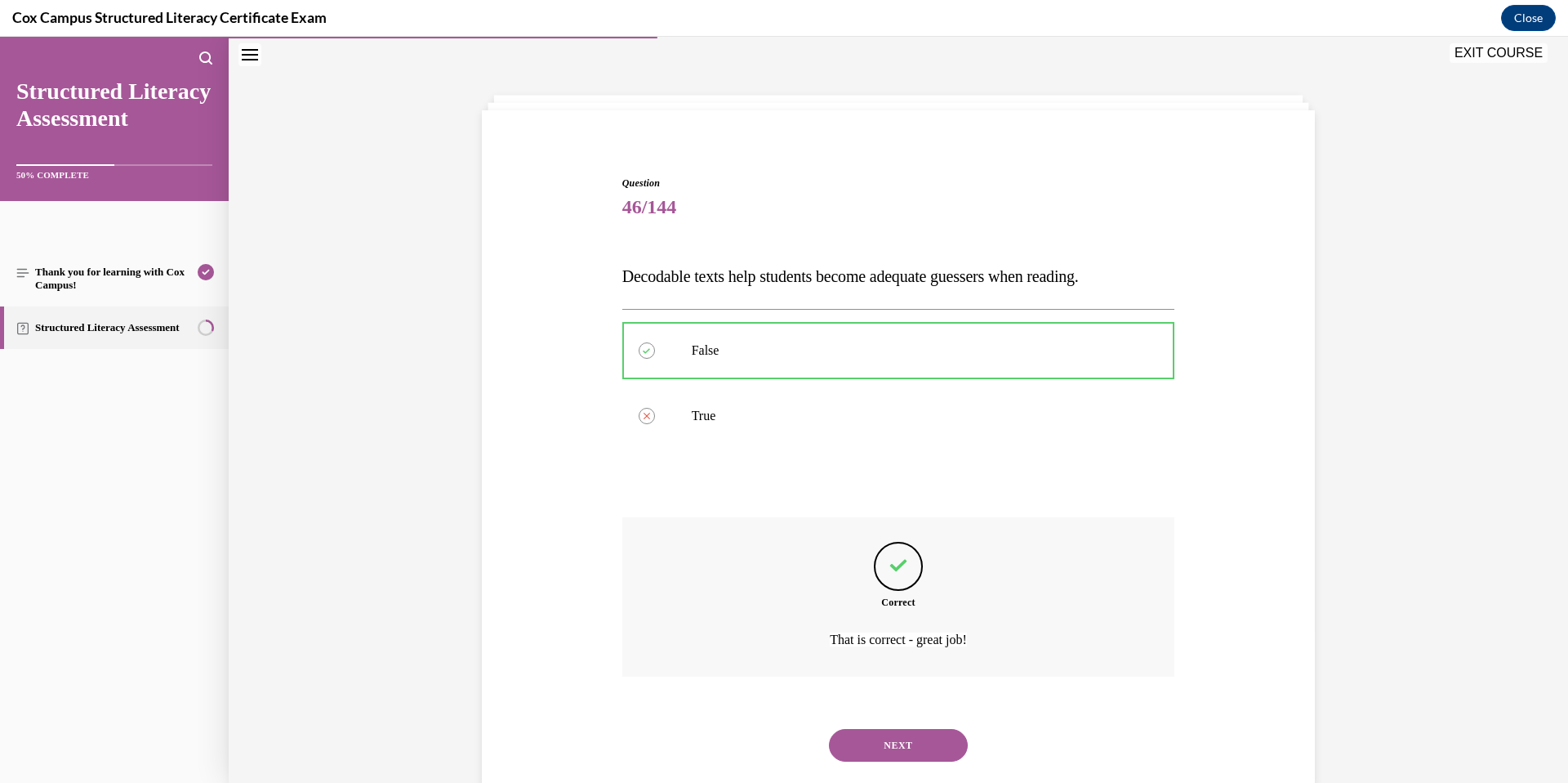
scroll to position [87, 0]
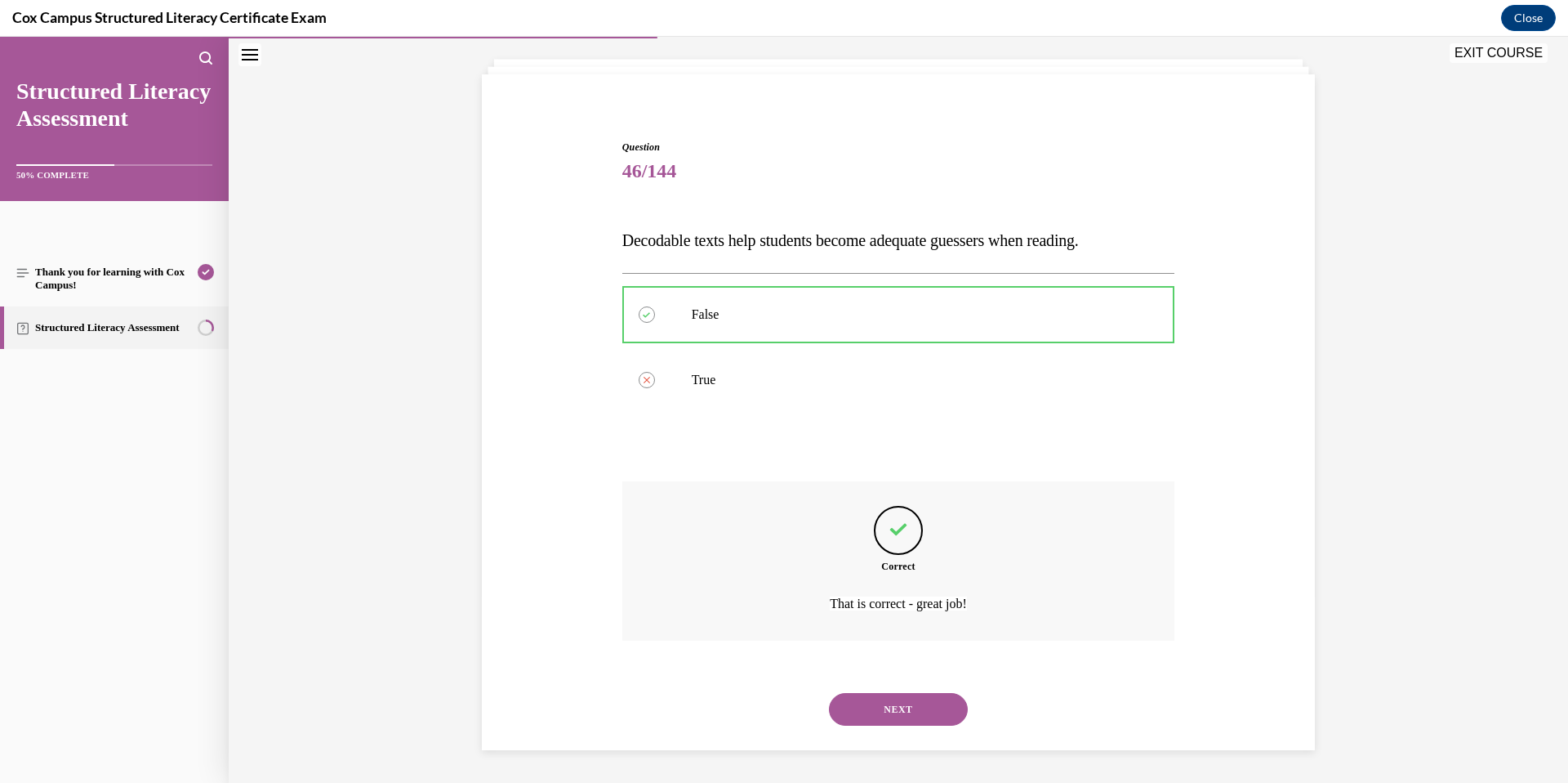
click at [899, 704] on button "NEXT" at bounding box center [899, 709] width 139 height 33
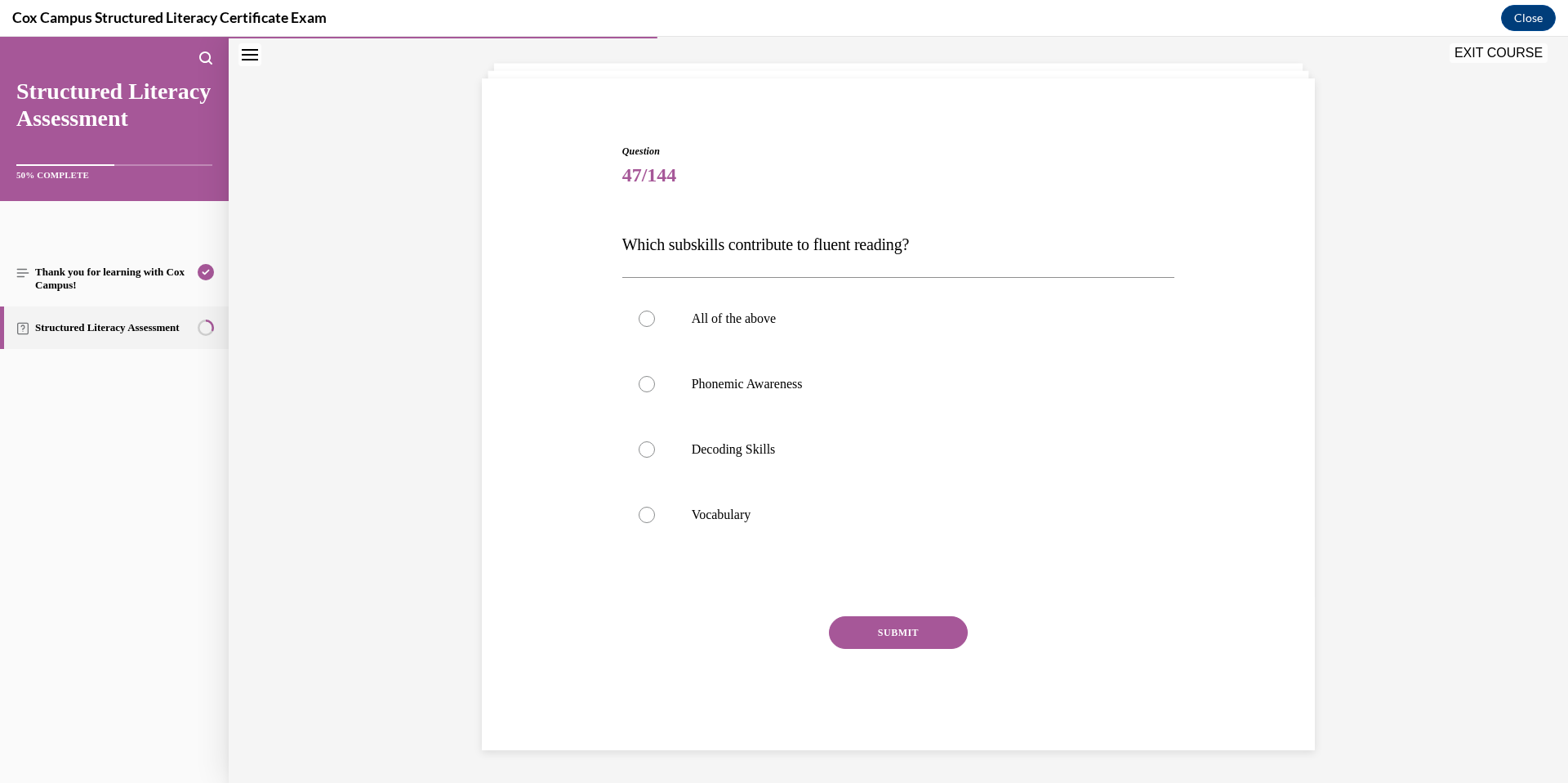
scroll to position [82, 0]
click at [725, 354] on label "Phonemic Awareness" at bounding box center [899, 385] width 553 height 65
click at [655, 378] on input "Phonemic Awareness" at bounding box center [647, 386] width 16 height 16
radio input "true"
click at [734, 323] on p "All of the above" at bounding box center [913, 321] width 443 height 16
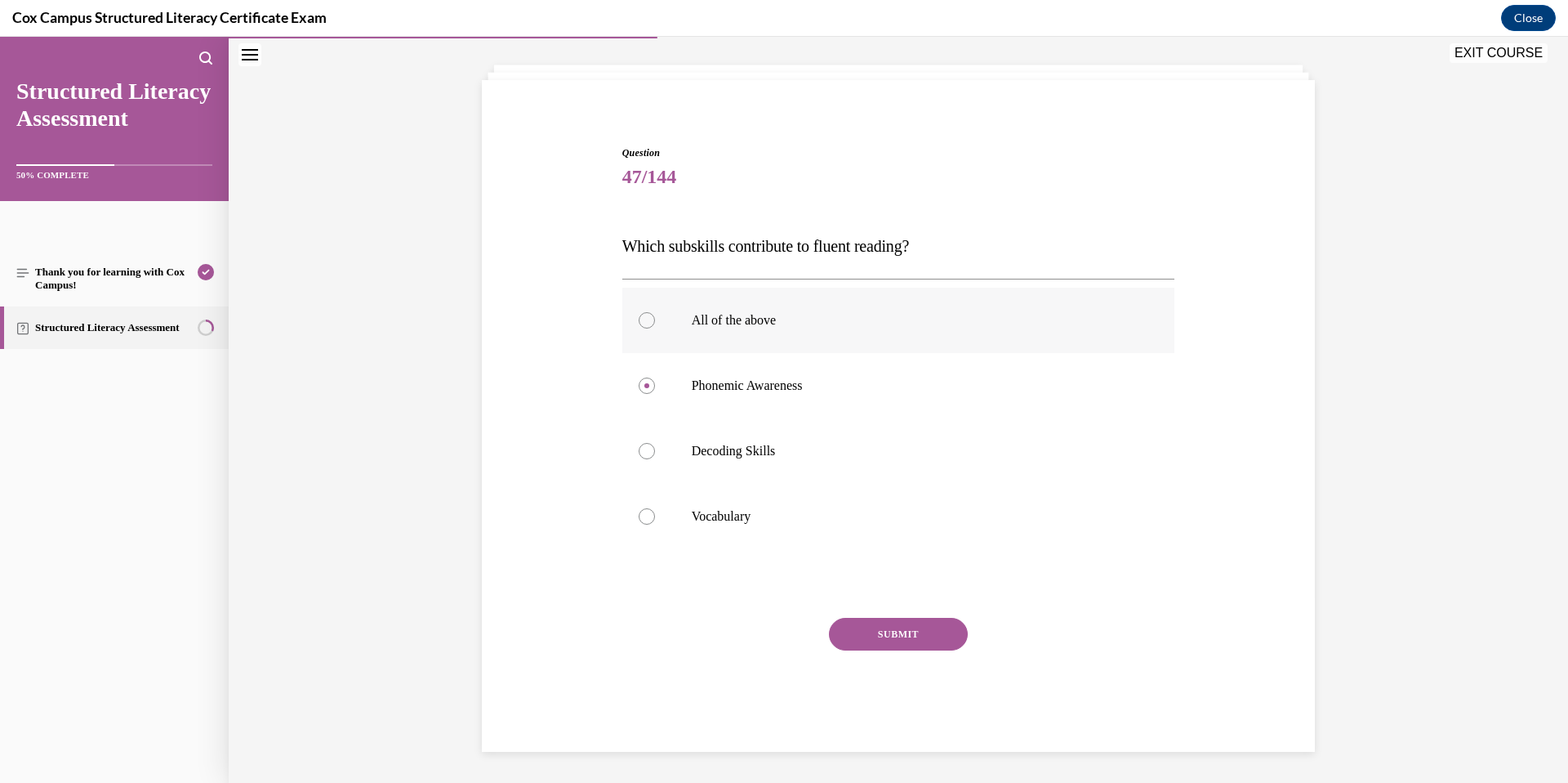
click at [655, 323] on input "All of the above" at bounding box center [647, 321] width 16 height 16
radio input "true"
click at [890, 621] on button "SUBMIT" at bounding box center [899, 634] width 139 height 33
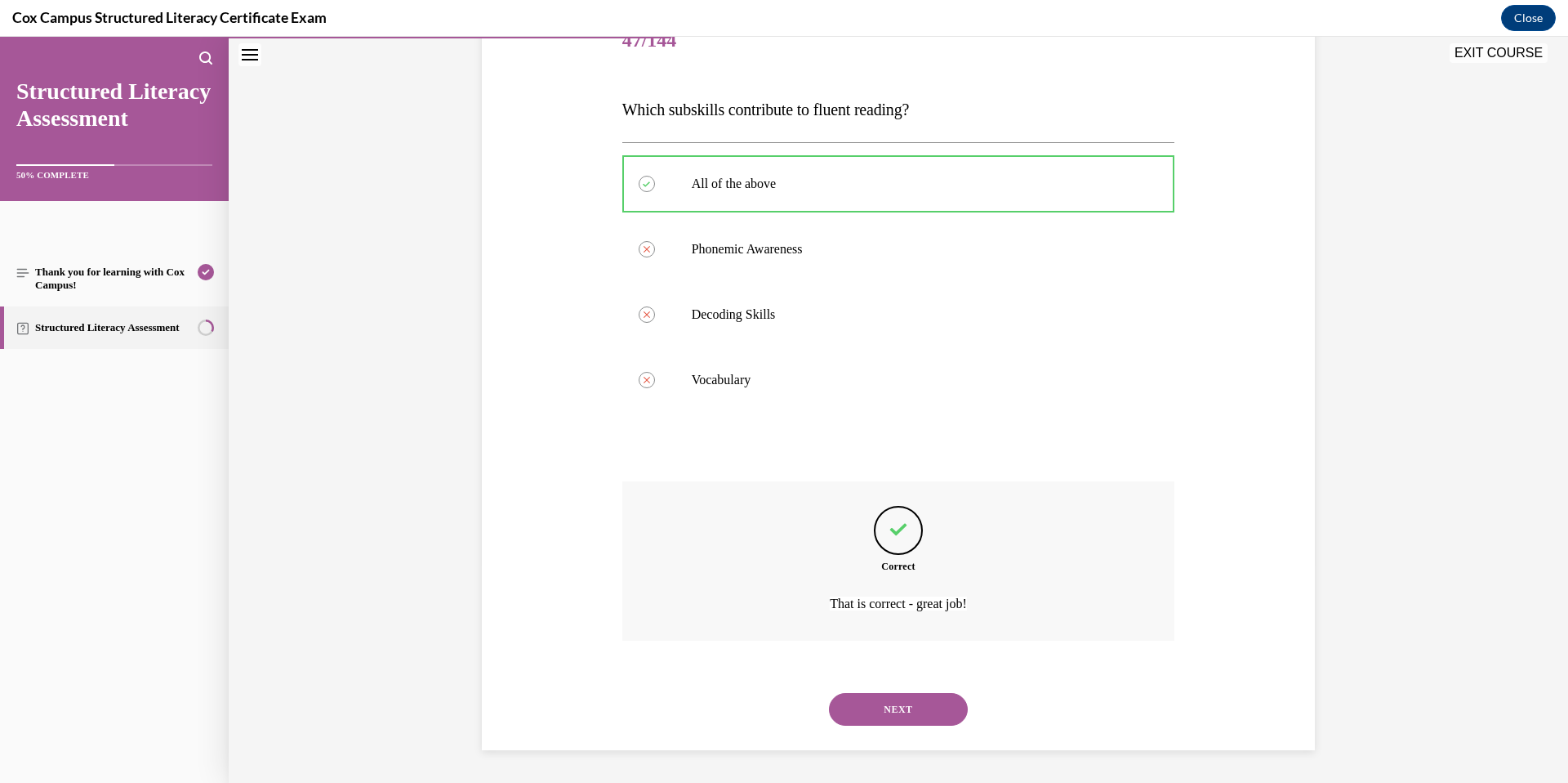
click at [867, 700] on button "NEXT" at bounding box center [899, 709] width 139 height 33
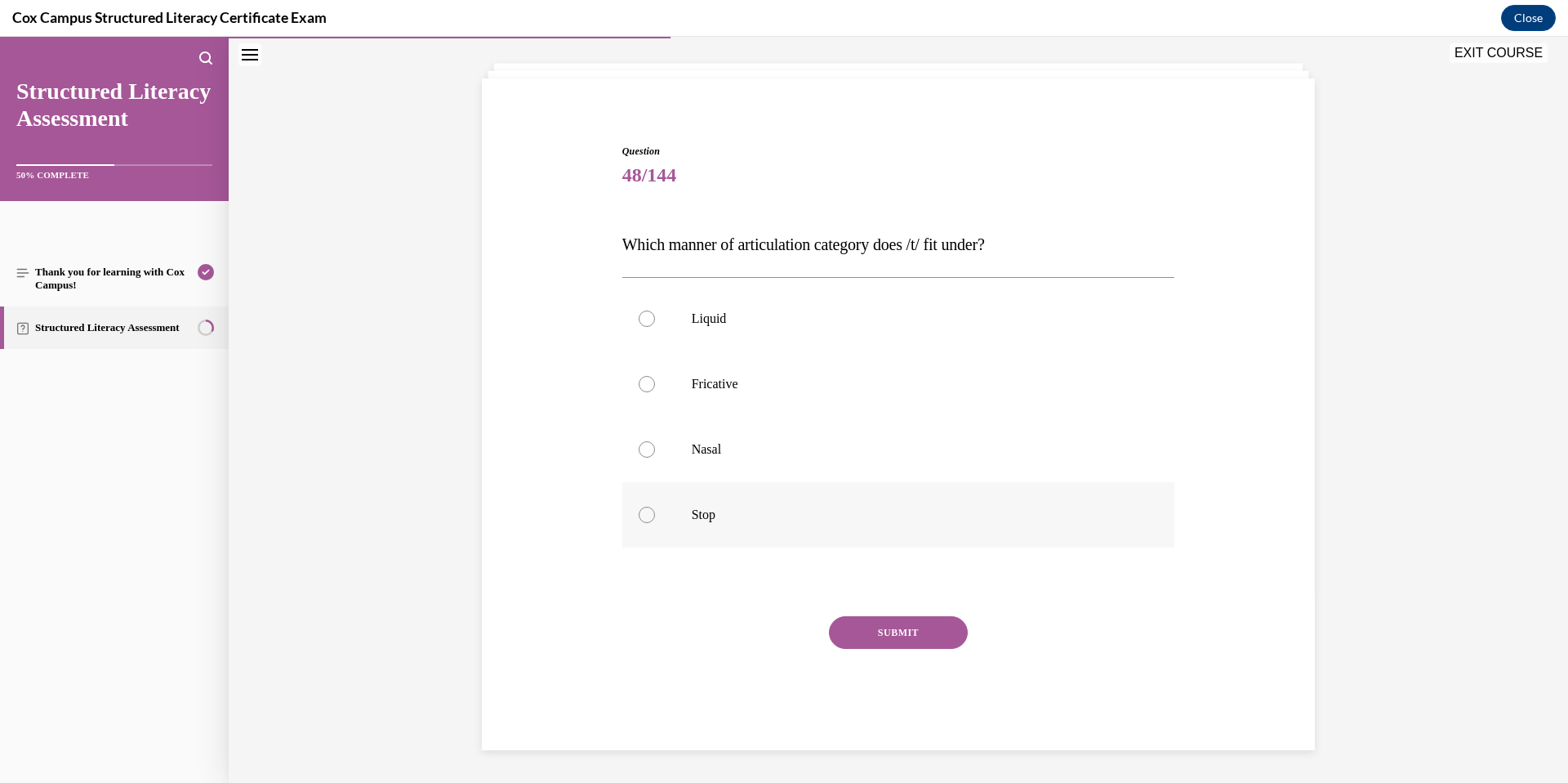
click at [768, 512] on p "Stop" at bounding box center [913, 514] width 443 height 16
click at [655, 512] on input "Stop" at bounding box center [647, 514] width 16 height 16
radio input "true"
click at [911, 633] on button "SUBMIT" at bounding box center [899, 632] width 139 height 33
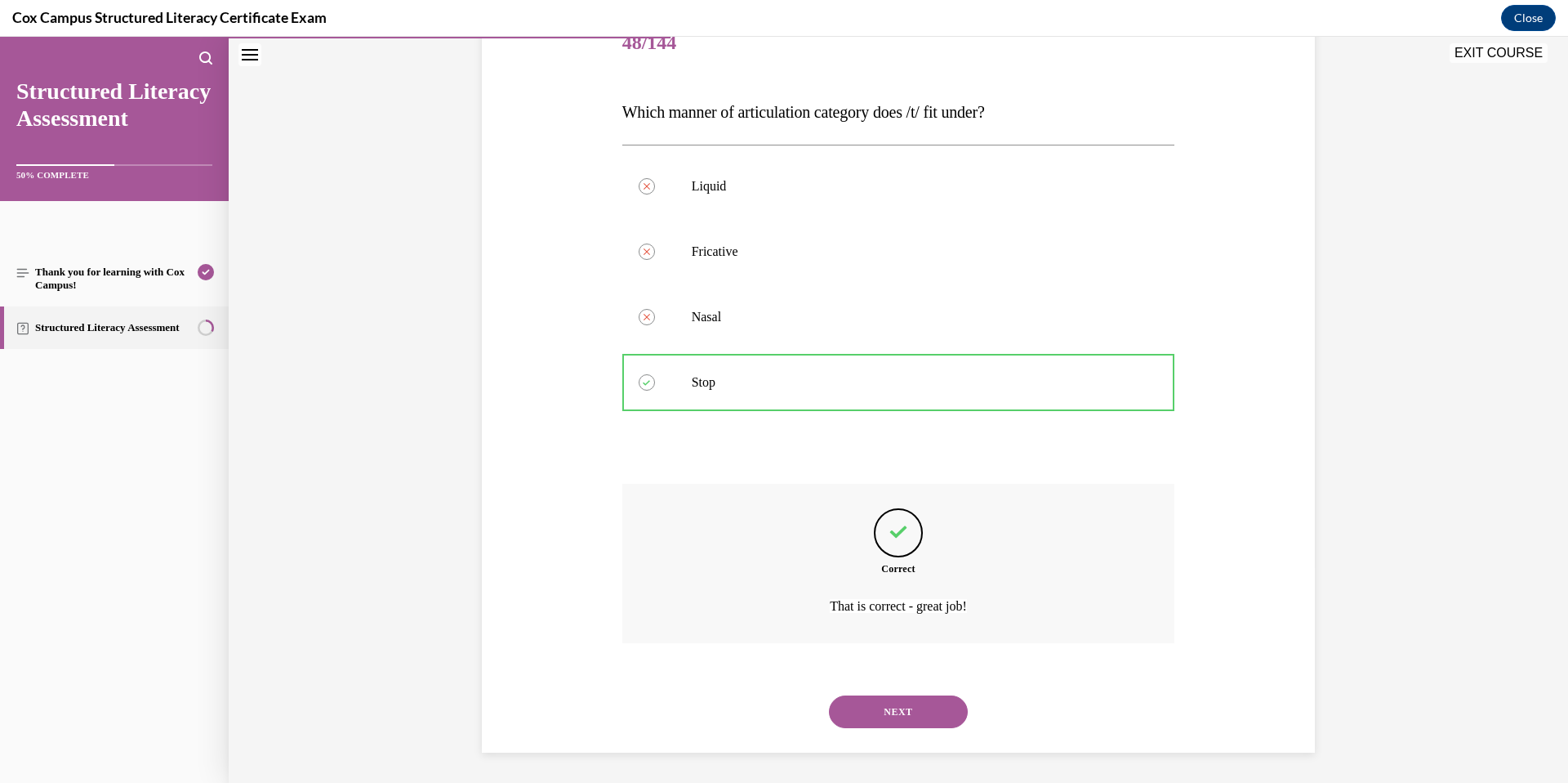
scroll to position [218, 0]
click at [933, 717] on button "NEXT" at bounding box center [899, 709] width 139 height 33
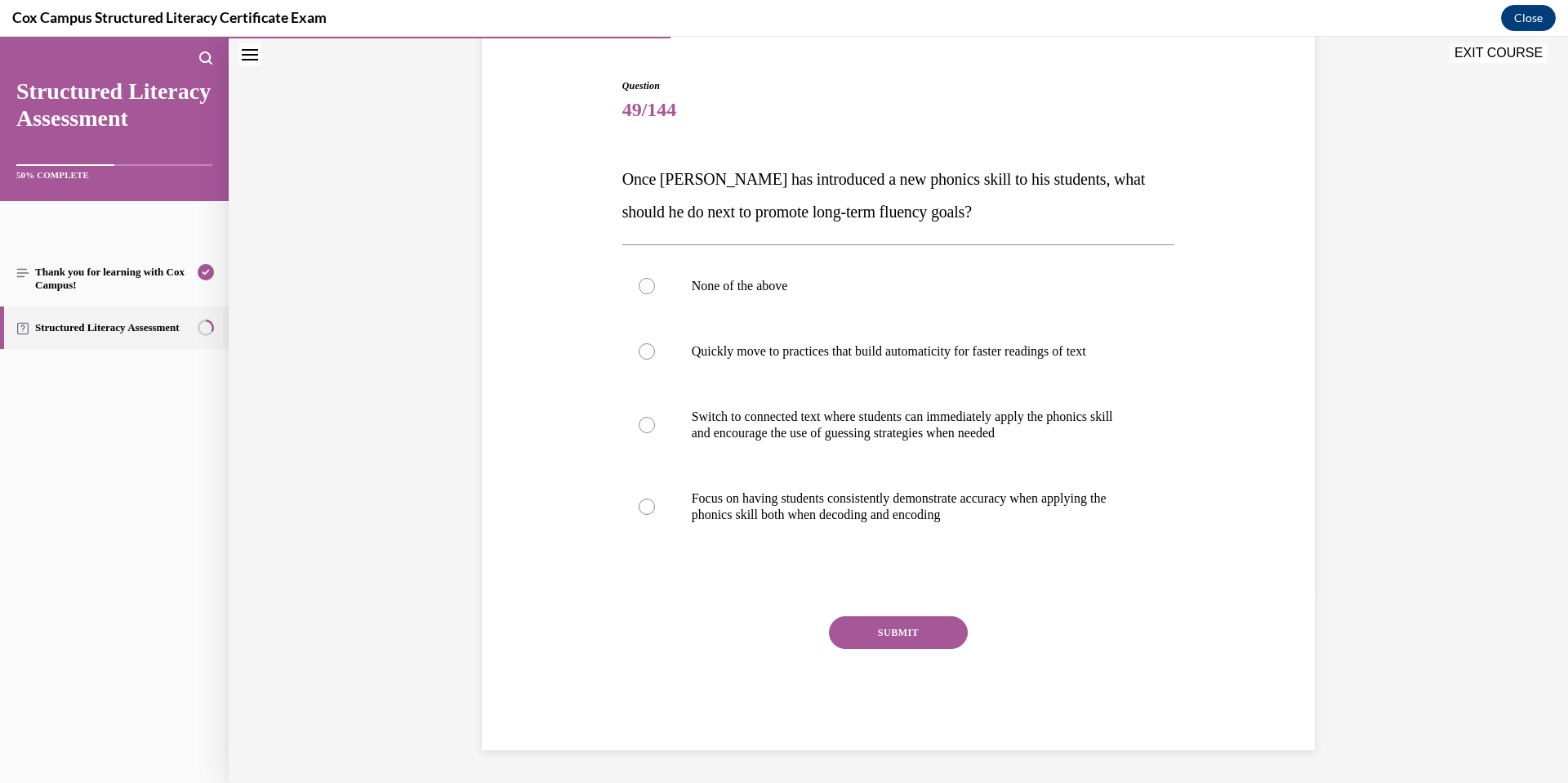
scroll to position [149, 0]
click at [934, 420] on p "Switch to connected text where students can immediately apply the phonics skill…" at bounding box center [913, 425] width 443 height 33
click at [655, 420] on input "Switch to connected text where students can immediately apply the phonics skill…" at bounding box center [647, 425] width 16 height 16
radio input "true"
click at [900, 621] on button "SUBMIT" at bounding box center [899, 632] width 139 height 33
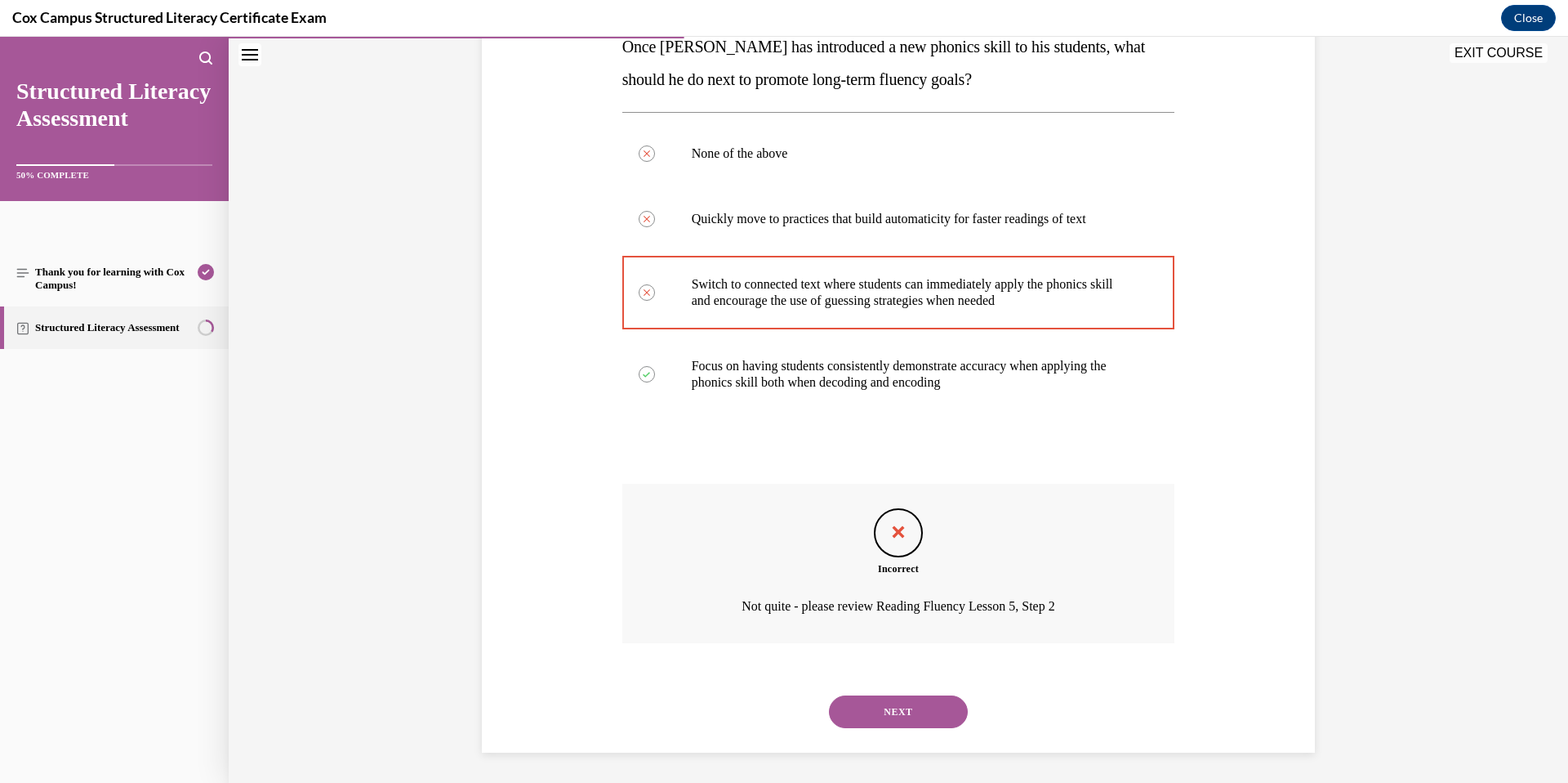
scroll to position [284, 0]
click at [925, 710] on button "NEXT" at bounding box center [899, 709] width 139 height 33
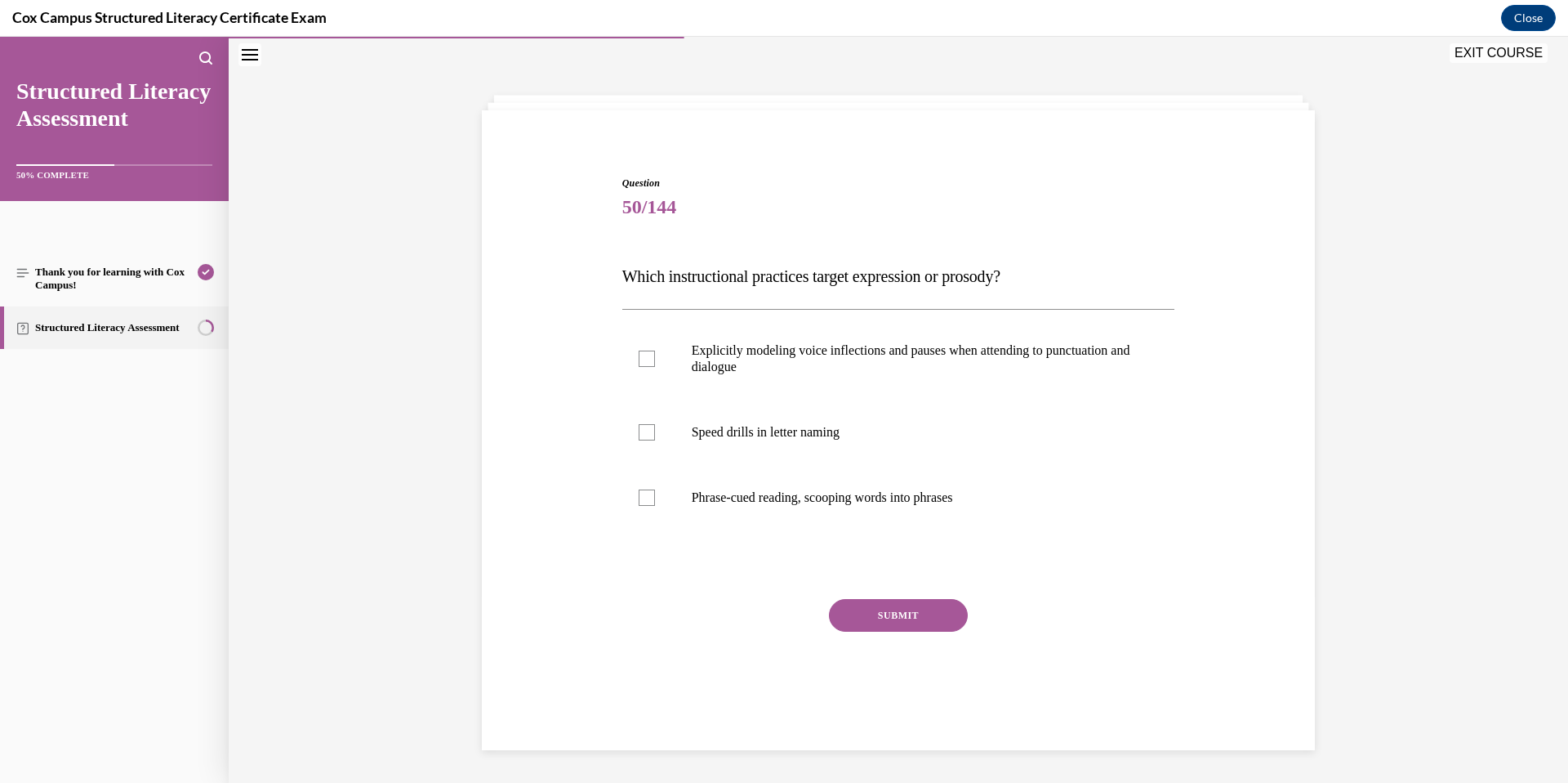
scroll to position [52, 0]
click at [867, 360] on p "Explicitly modeling voice inflections and pauses when attending to punctuation …" at bounding box center [913, 359] width 443 height 33
click at [655, 360] on input "Explicitly modeling voice inflections and pauses when attending to punctuation …" at bounding box center [647, 359] width 16 height 16
checkbox input "true"
click at [860, 506] on label "Phrase-cued reading, scooping words into phrases" at bounding box center [899, 497] width 553 height 65
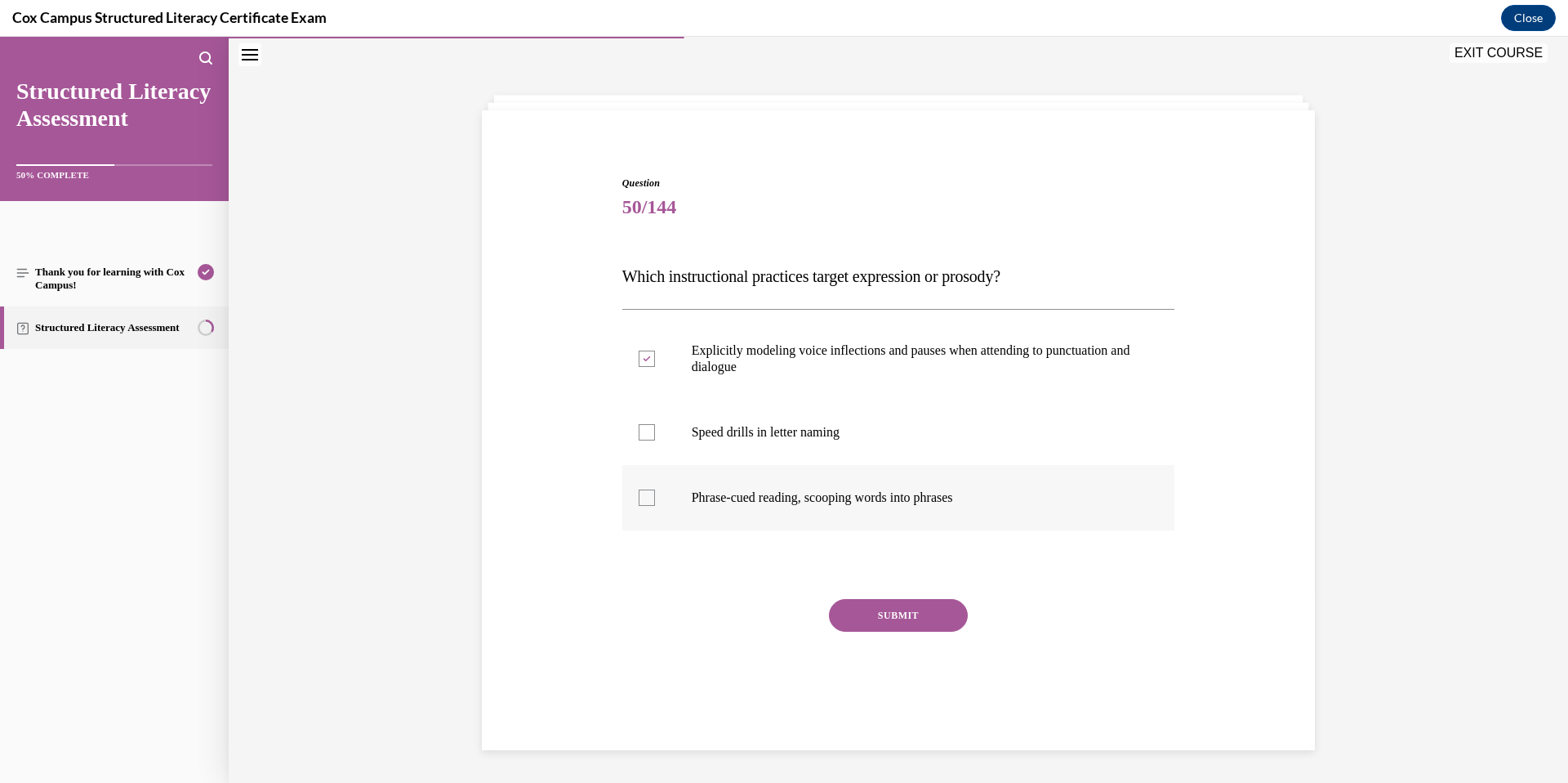
click at [655, 506] on input "Phrase-cued reading, scooping words into phrases" at bounding box center [647, 497] width 16 height 16
checkbox input "true"
click at [923, 617] on button "SUBMIT" at bounding box center [899, 615] width 139 height 33
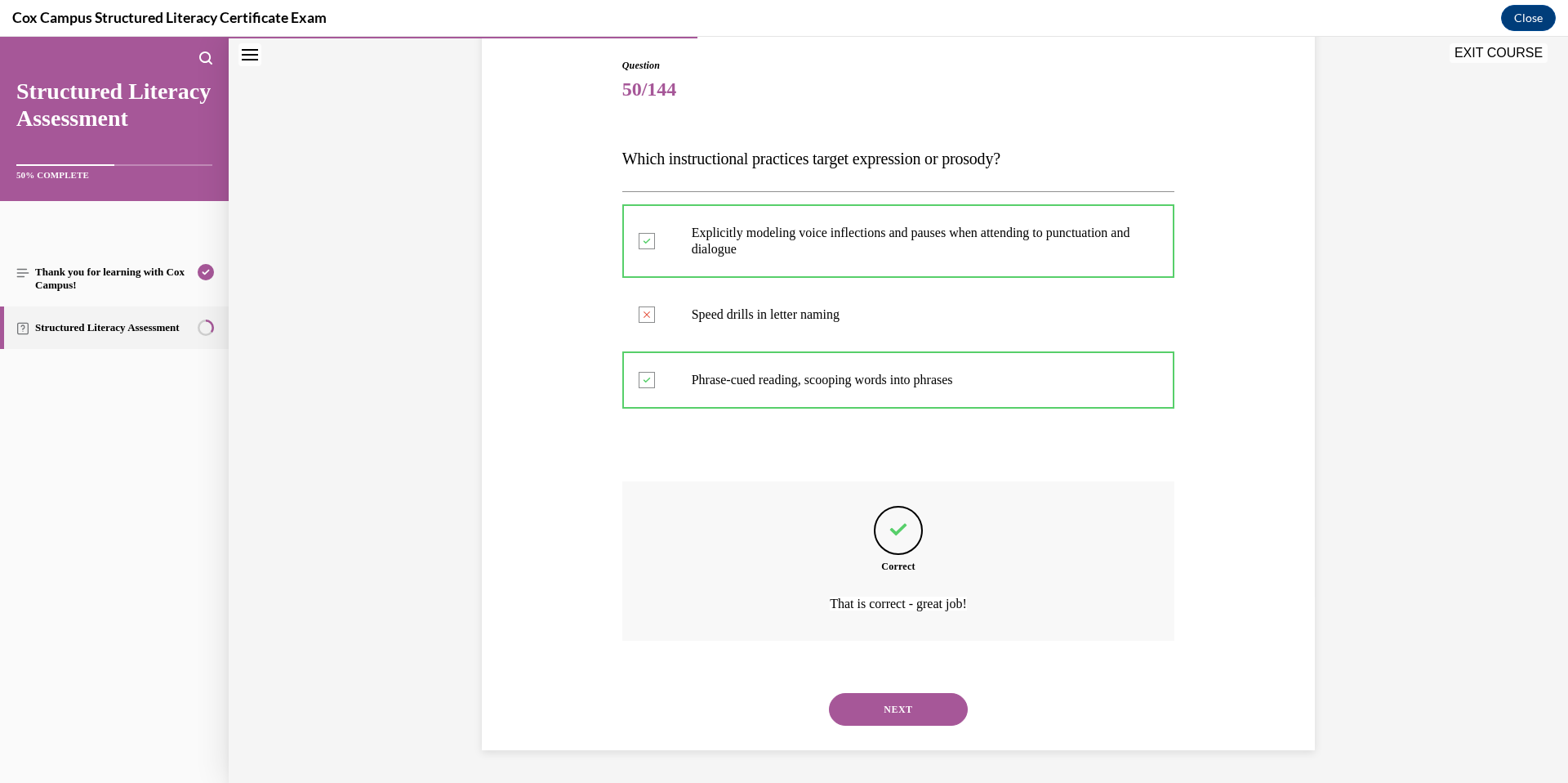
click at [933, 710] on button "NEXT" at bounding box center [899, 709] width 139 height 33
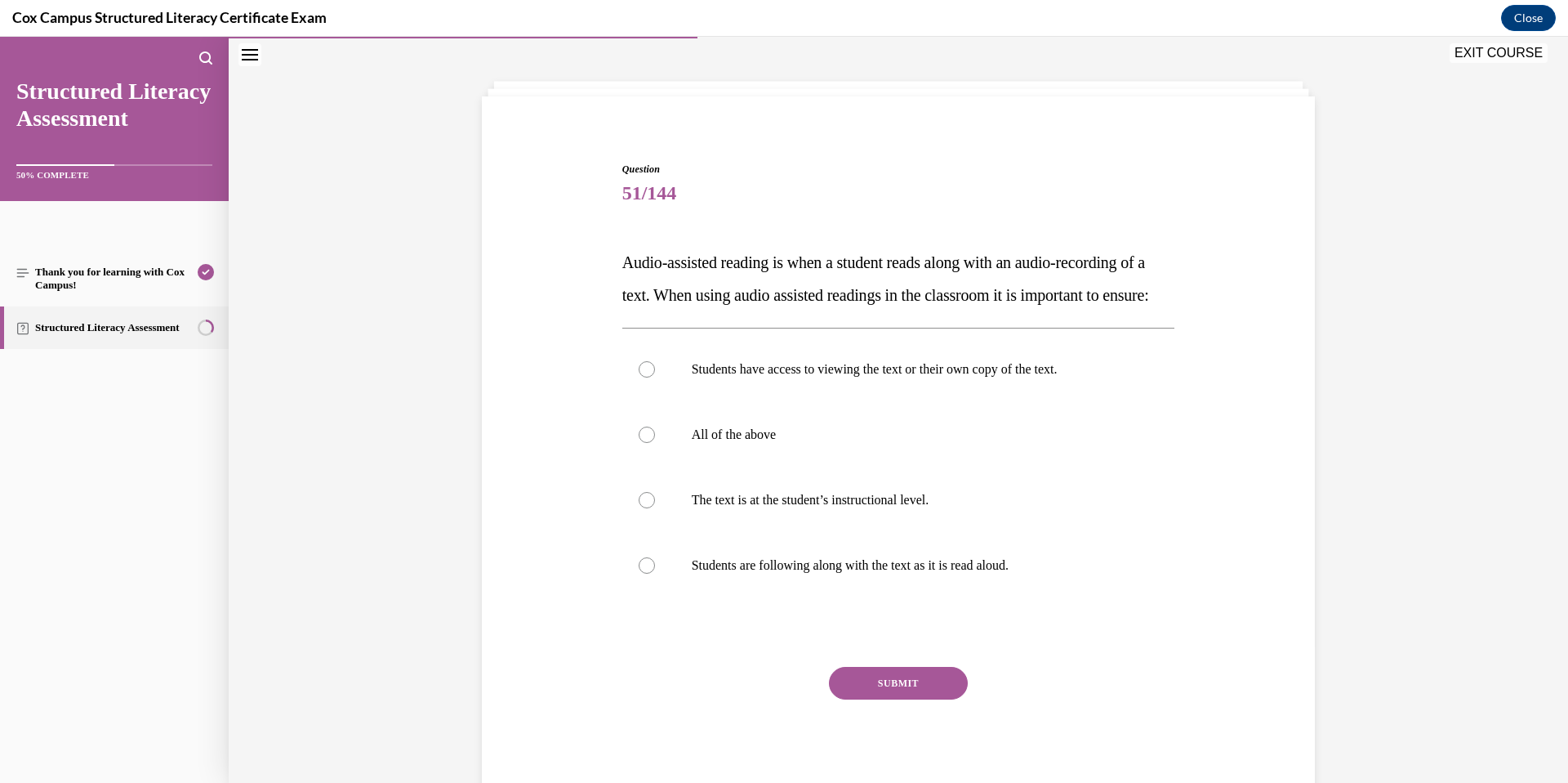
scroll to position [65, 0]
click at [714, 378] on p "Students have access to viewing the text or their own copy of the text." at bounding box center [913, 370] width 443 height 16
click at [655, 378] on input "Students have access to viewing the text or their own copy of the text." at bounding box center [647, 370] width 16 height 16
radio input "true"
click at [708, 443] on p "All of the above" at bounding box center [913, 435] width 443 height 16
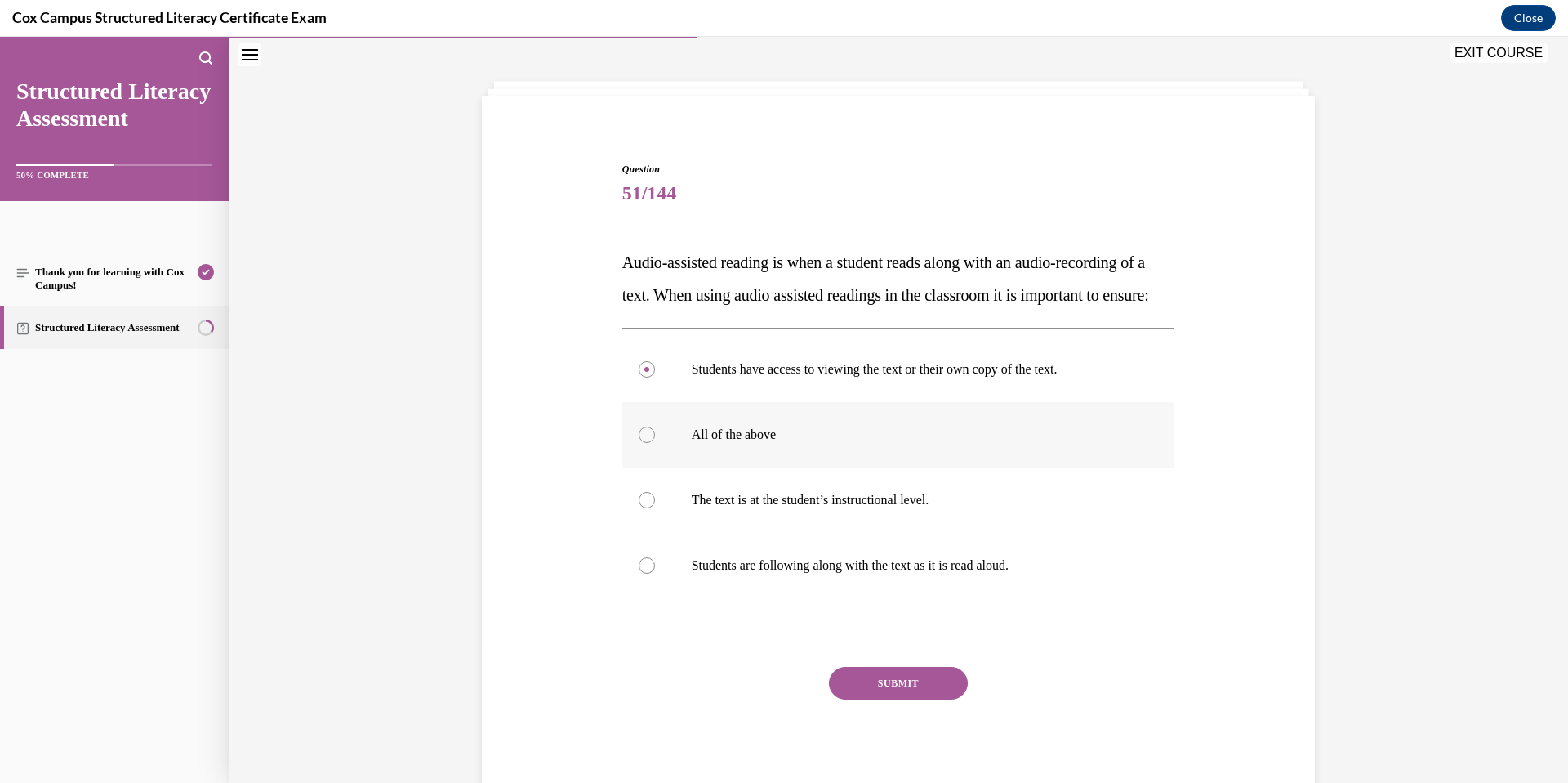
click at [655, 443] on input "All of the above" at bounding box center [647, 435] width 16 height 16
radio input "true"
click at [922, 700] on button "SUBMIT" at bounding box center [899, 683] width 139 height 33
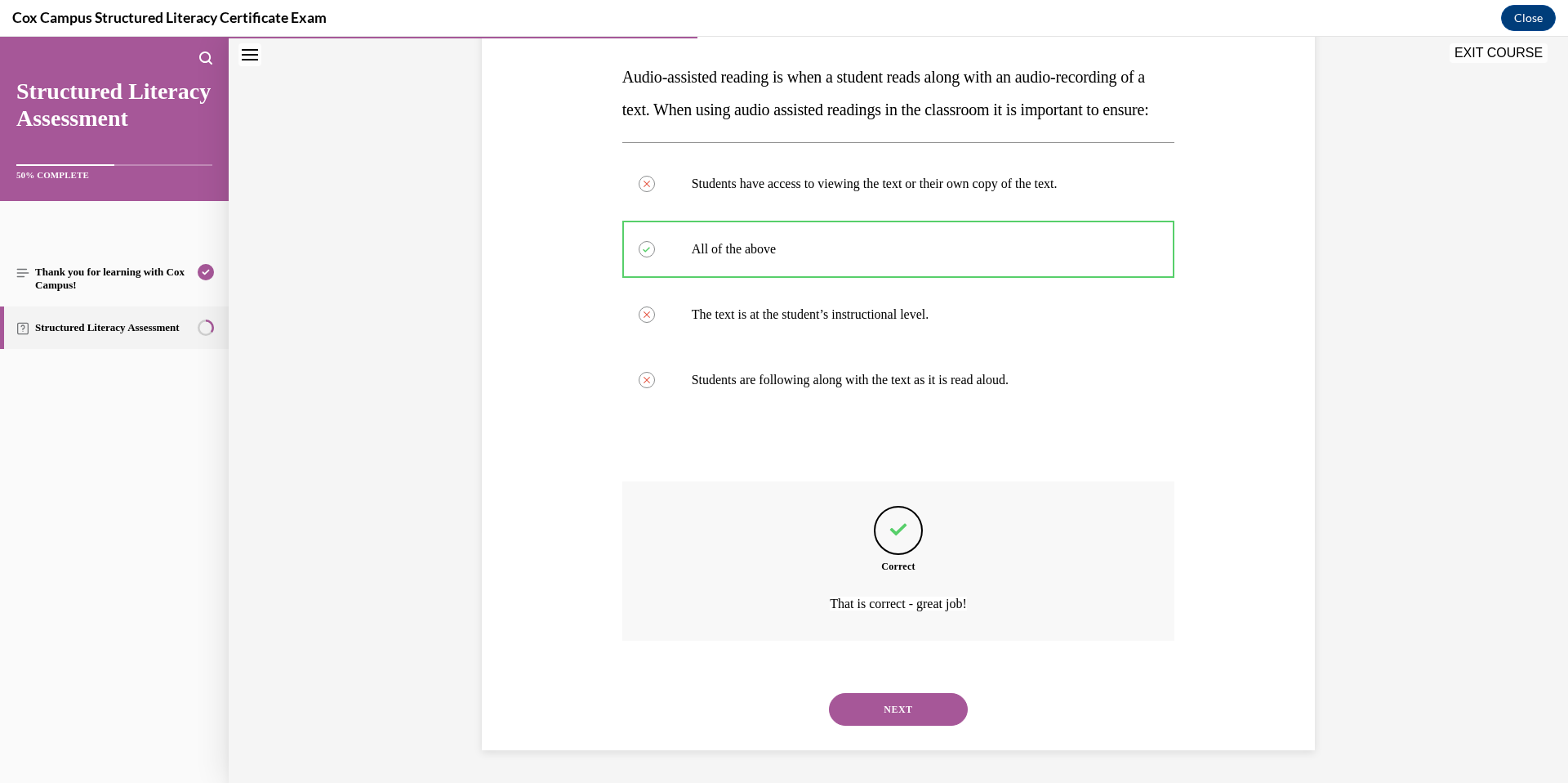
click at [921, 713] on button "NEXT" at bounding box center [899, 709] width 139 height 33
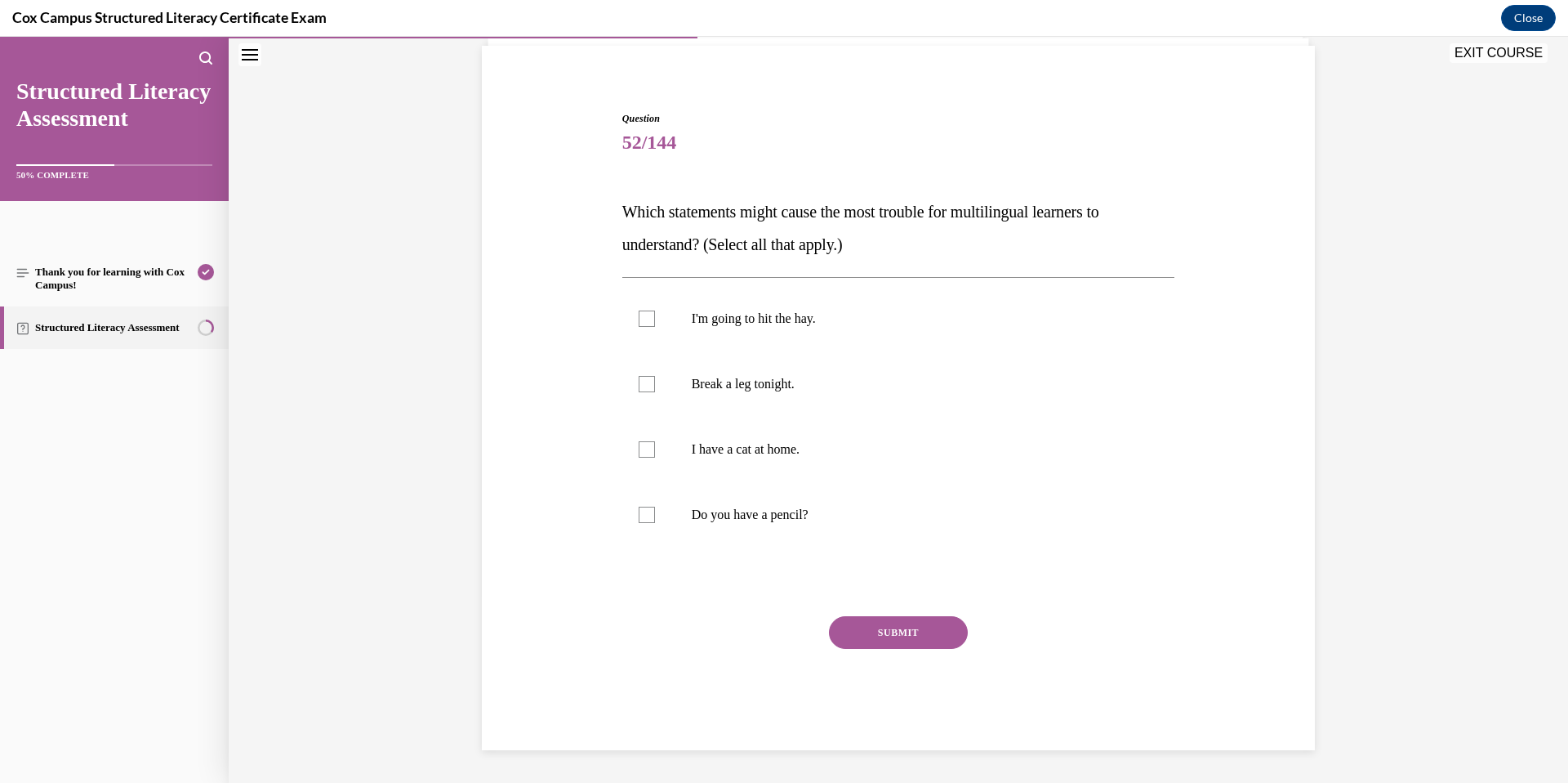
scroll to position [116, 0]
click at [776, 312] on p "I'm going to hit the hay." at bounding box center [913, 319] width 443 height 16
click at [655, 312] on input "I'm going to hit the hay." at bounding box center [647, 319] width 16 height 16
checkbox input "true"
click at [773, 378] on p "Break a leg tonight." at bounding box center [913, 384] width 443 height 16
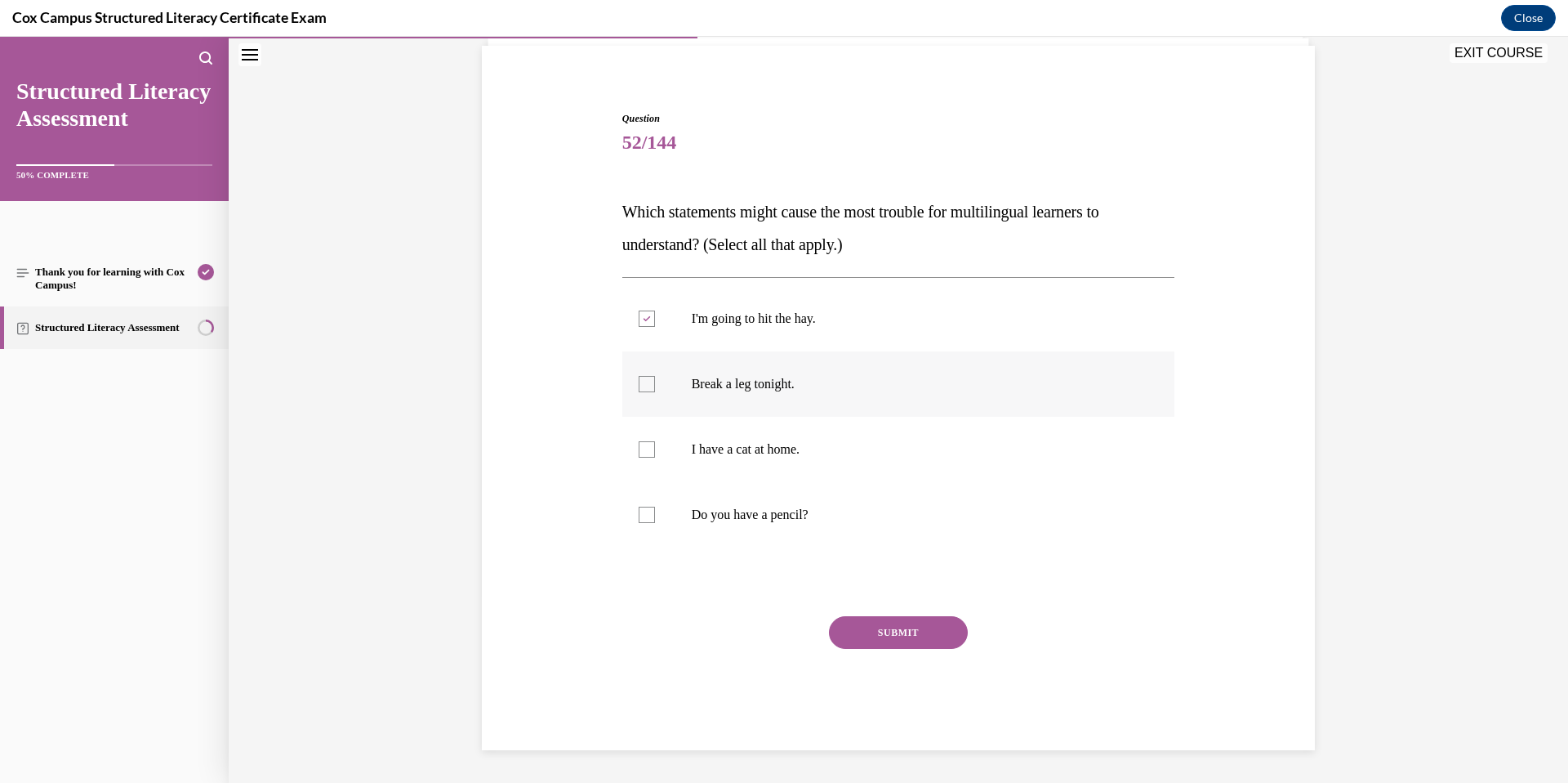
click at [655, 378] on input "Break a leg tonight." at bounding box center [647, 384] width 16 height 16
checkbox input "true"
click at [863, 616] on button "SUBMIT" at bounding box center [899, 632] width 139 height 33
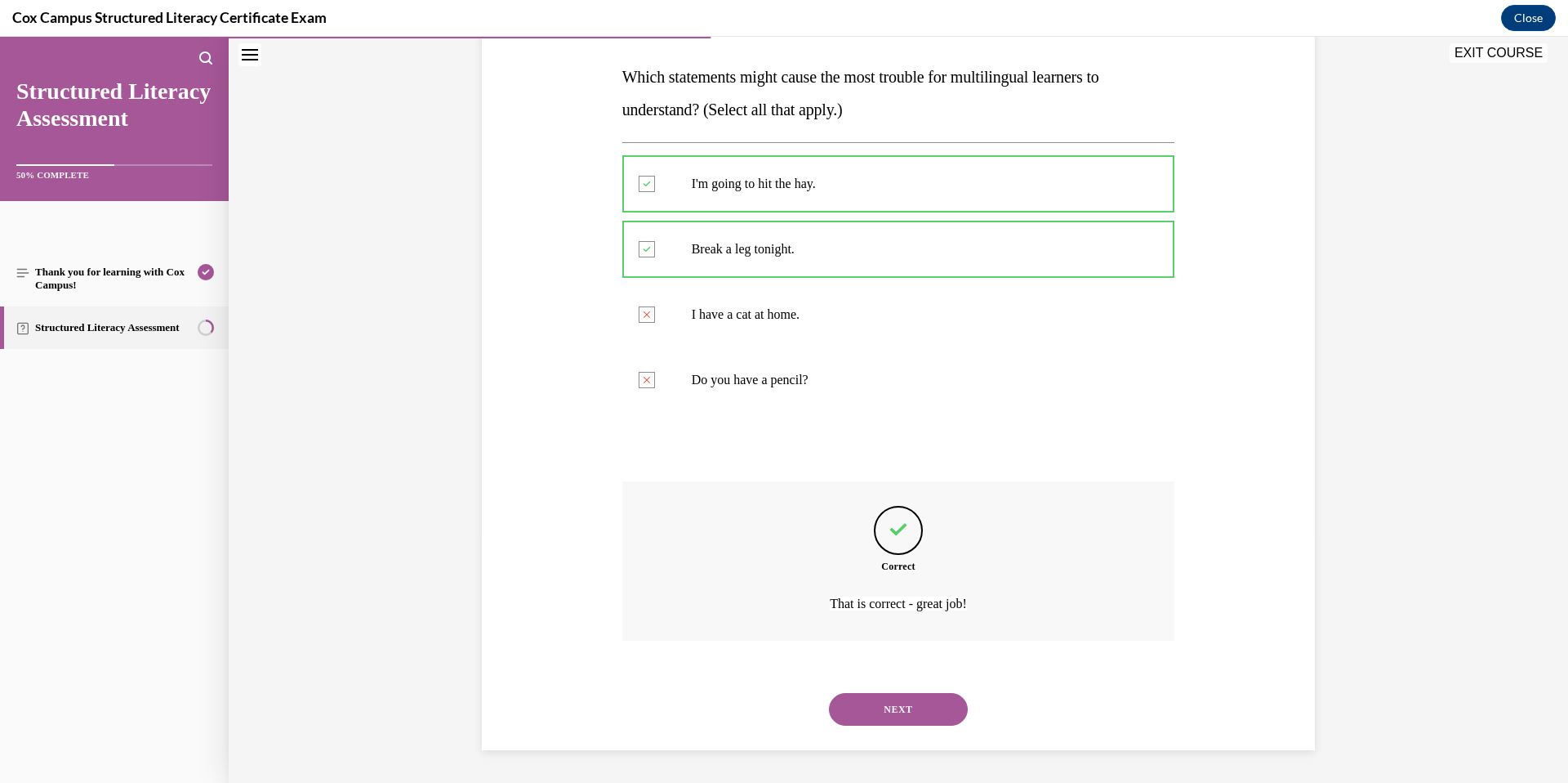
click at [928, 709] on button "NEXT" at bounding box center [899, 709] width 139 height 33
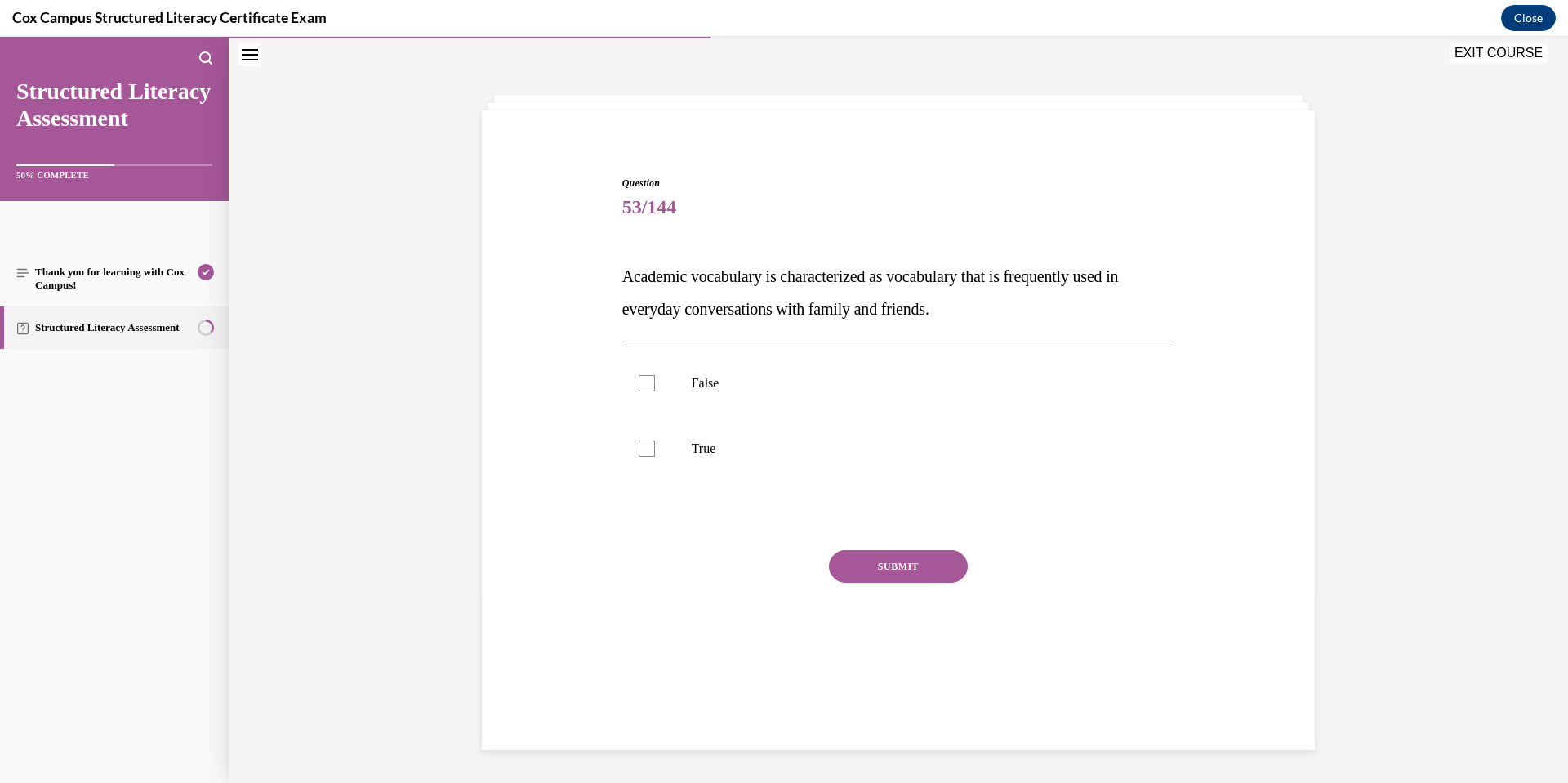
scroll to position [52, 0]
click at [683, 371] on label "False" at bounding box center [899, 383] width 553 height 65
click at [655, 375] on input "False" at bounding box center [647, 383] width 16 height 16
checkbox input "true"
click at [864, 559] on button "SUBMIT" at bounding box center [899, 566] width 139 height 33
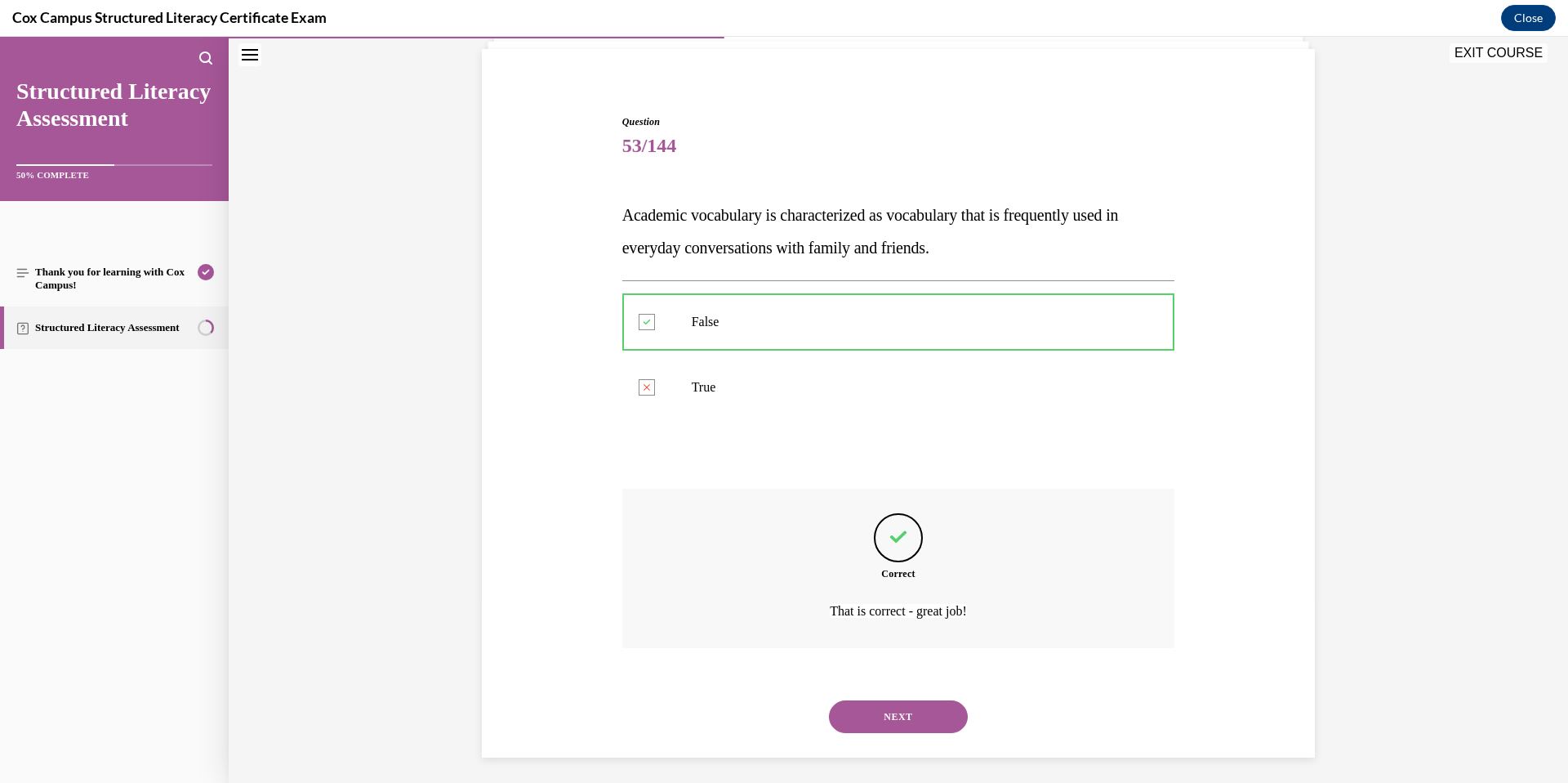
scroll to position [121, 0]
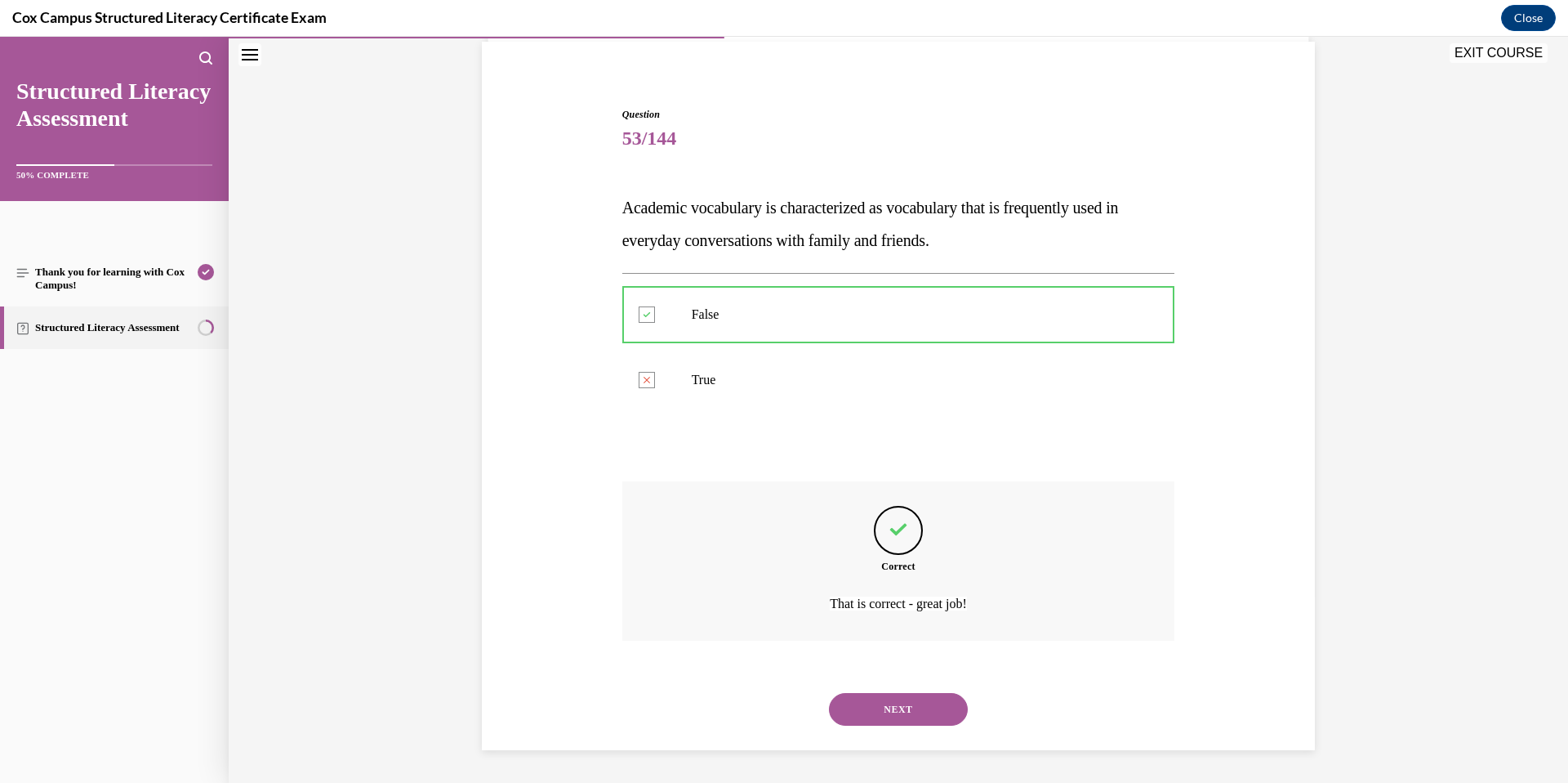
click at [887, 717] on button "NEXT" at bounding box center [899, 709] width 139 height 33
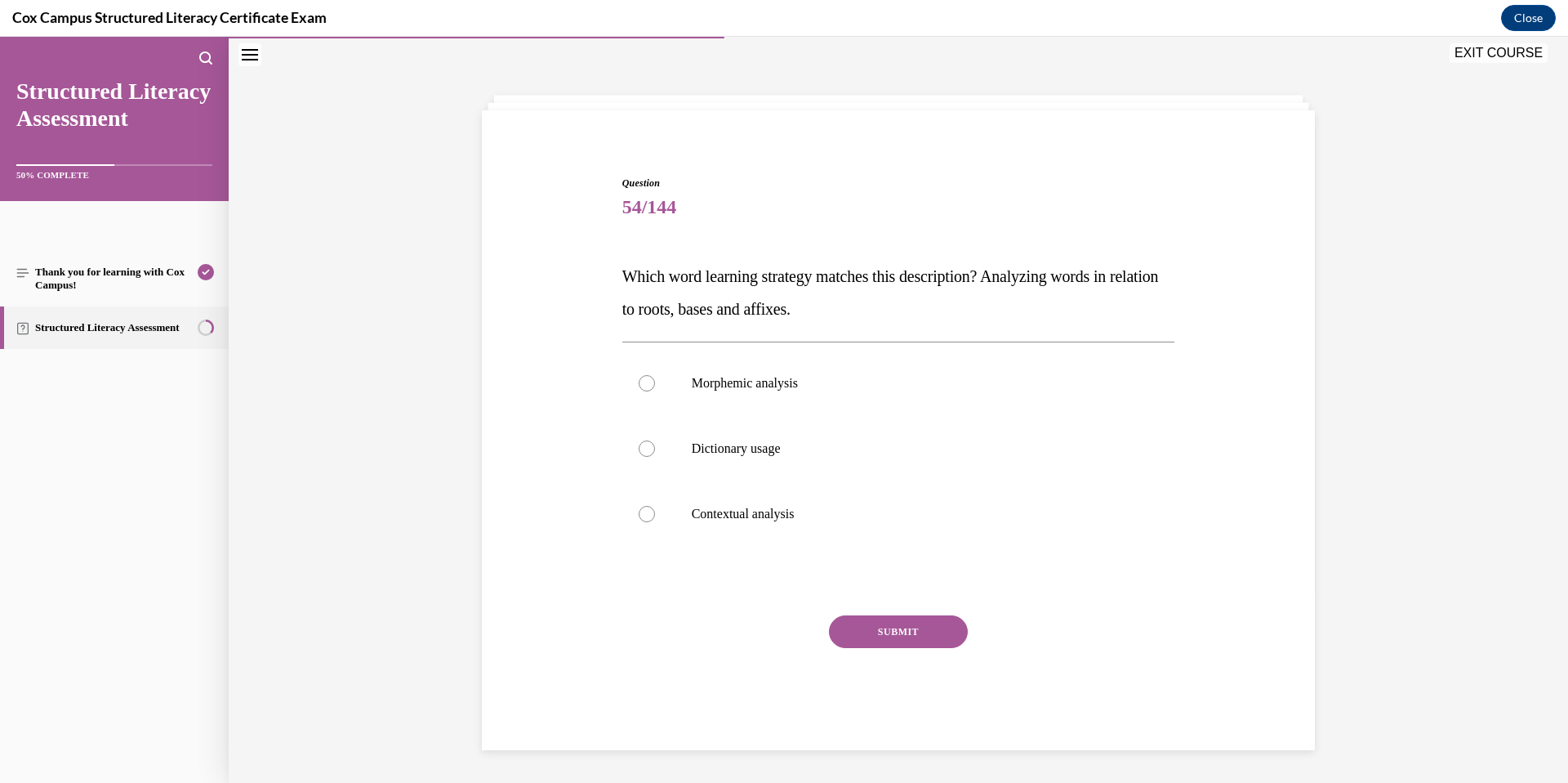
scroll to position [52, 0]
click at [801, 393] on label "Morphemic analysis" at bounding box center [899, 383] width 553 height 65
click at [655, 391] on input "Morphemic analysis" at bounding box center [647, 383] width 16 height 16
radio input "true"
click at [901, 631] on button "SUBMIT" at bounding box center [899, 631] width 139 height 33
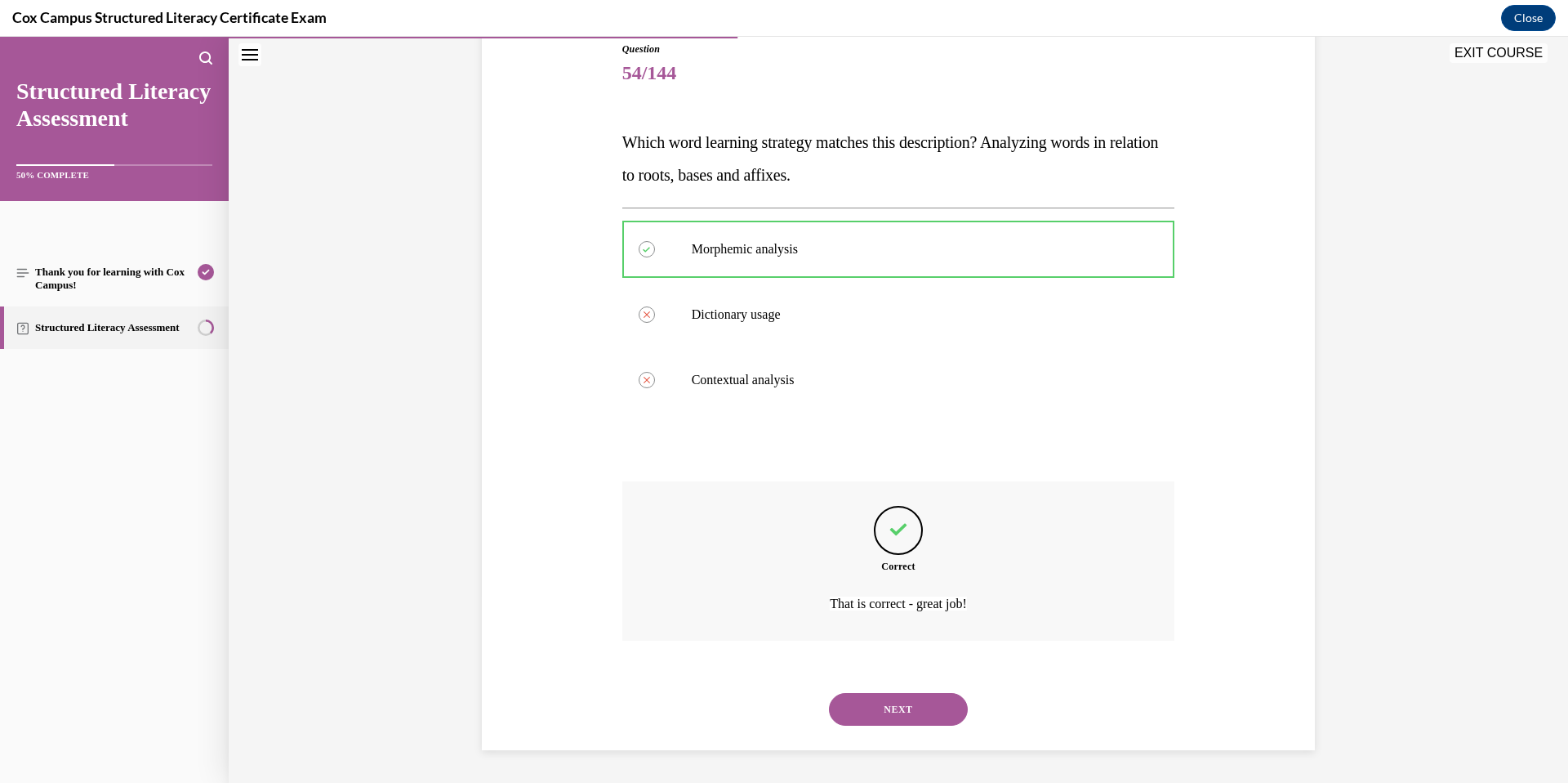
click at [932, 713] on button "NEXT" at bounding box center [899, 709] width 139 height 33
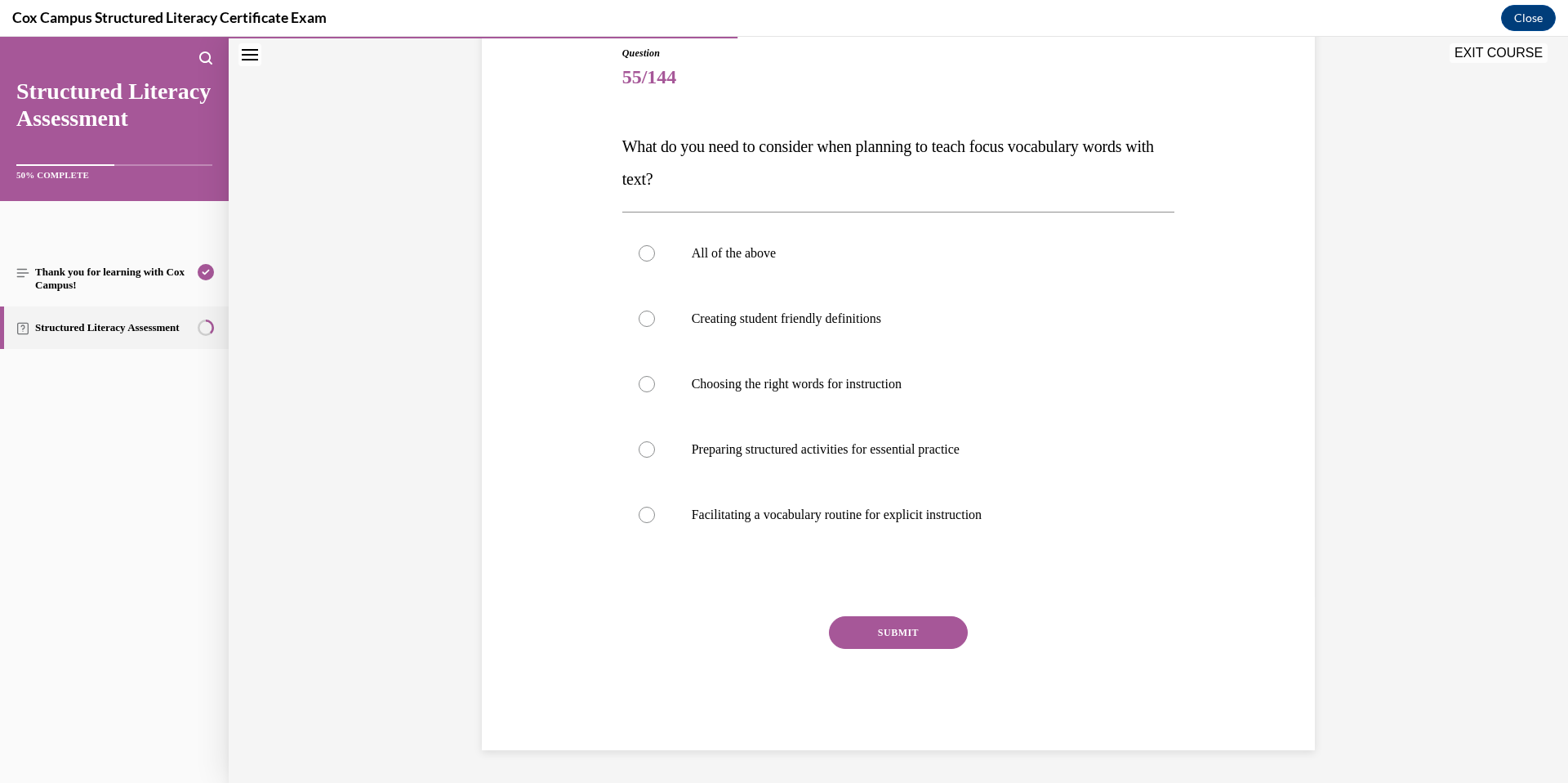
scroll to position [82, 0]
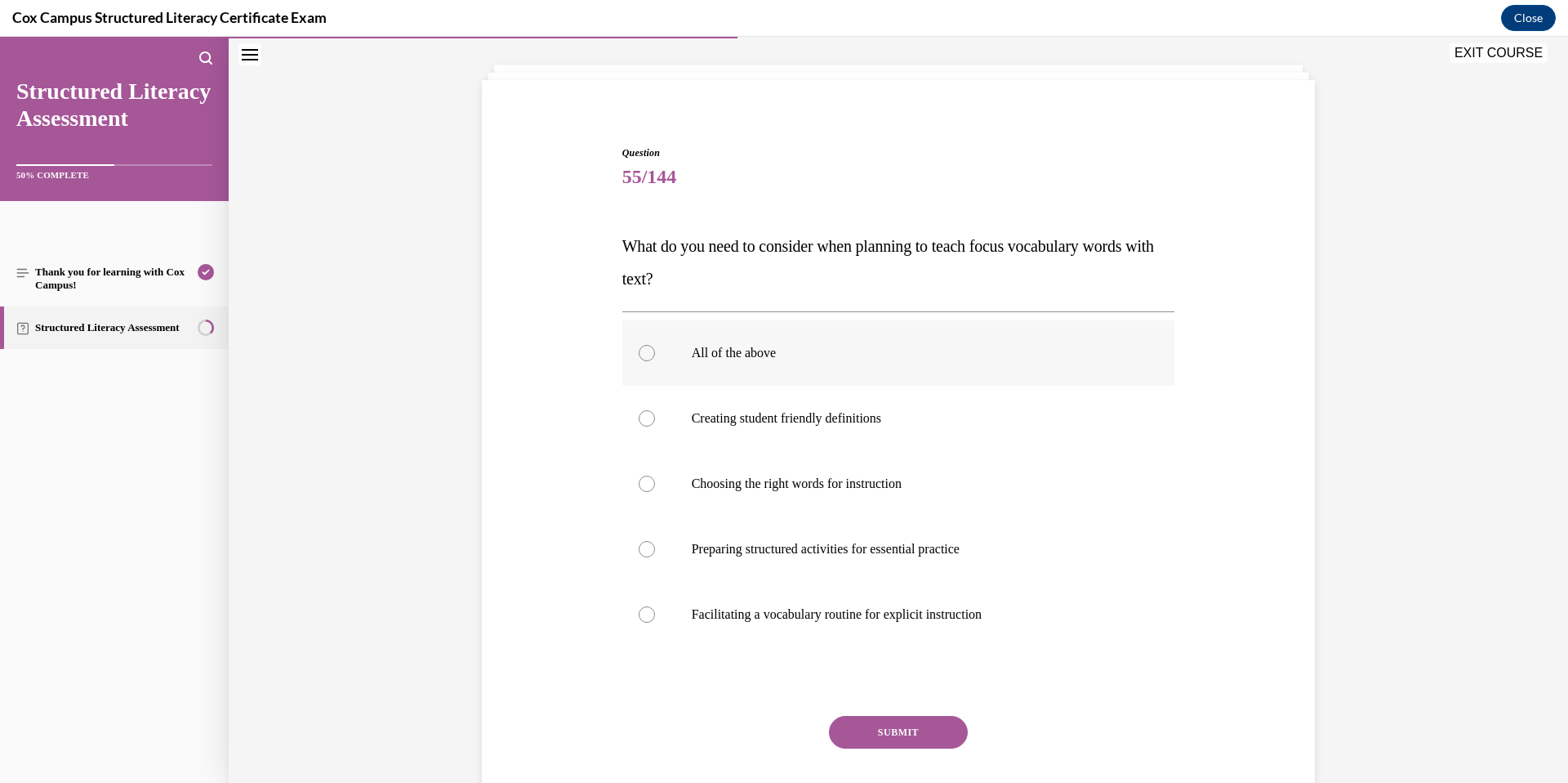
click at [754, 340] on label "All of the above" at bounding box center [899, 353] width 553 height 65
click at [655, 345] on input "All of the above" at bounding box center [647, 353] width 16 height 16
radio input "true"
click at [901, 729] on button "SUBMIT" at bounding box center [899, 732] width 139 height 33
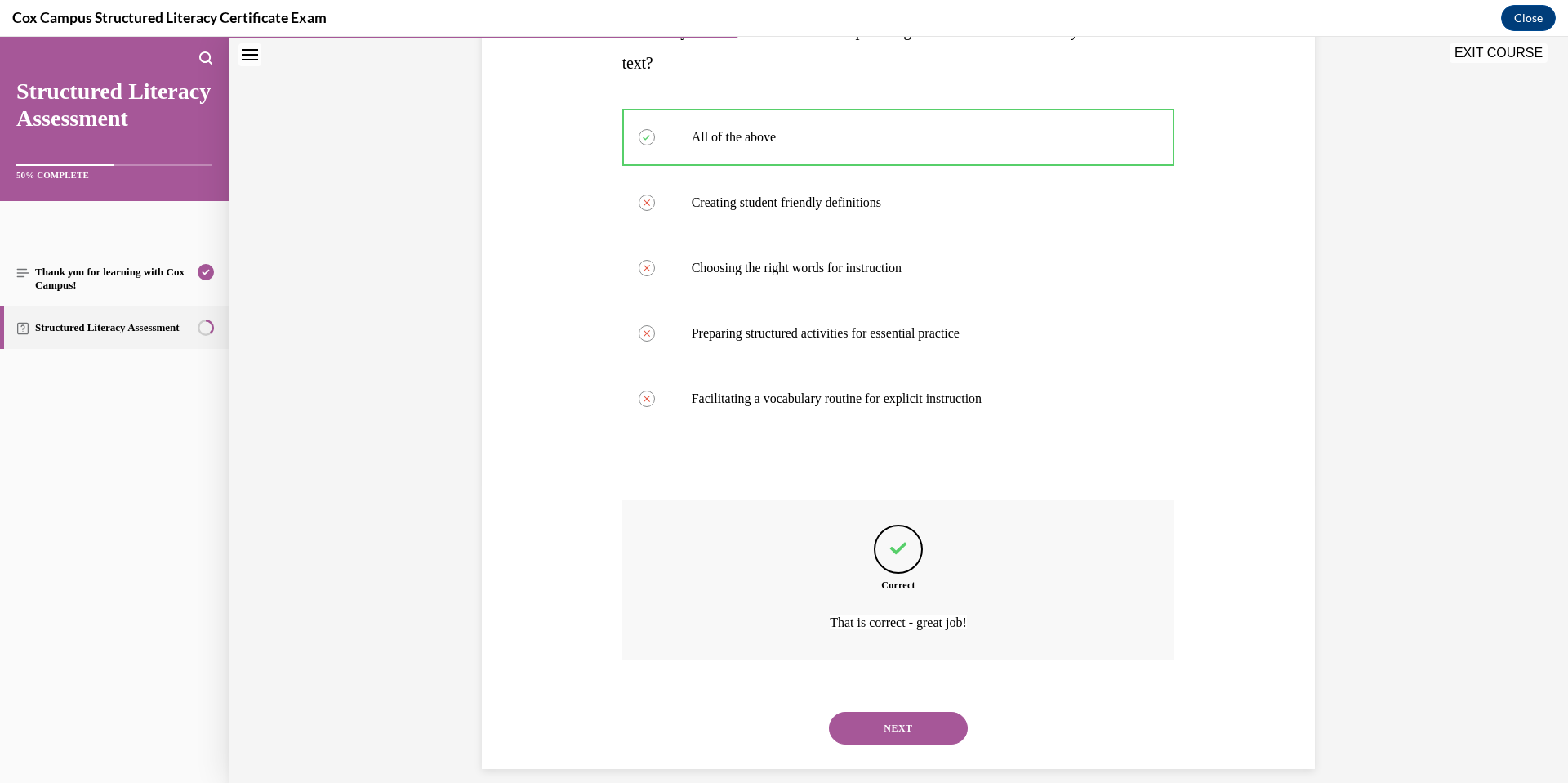
scroll to position [316, 0]
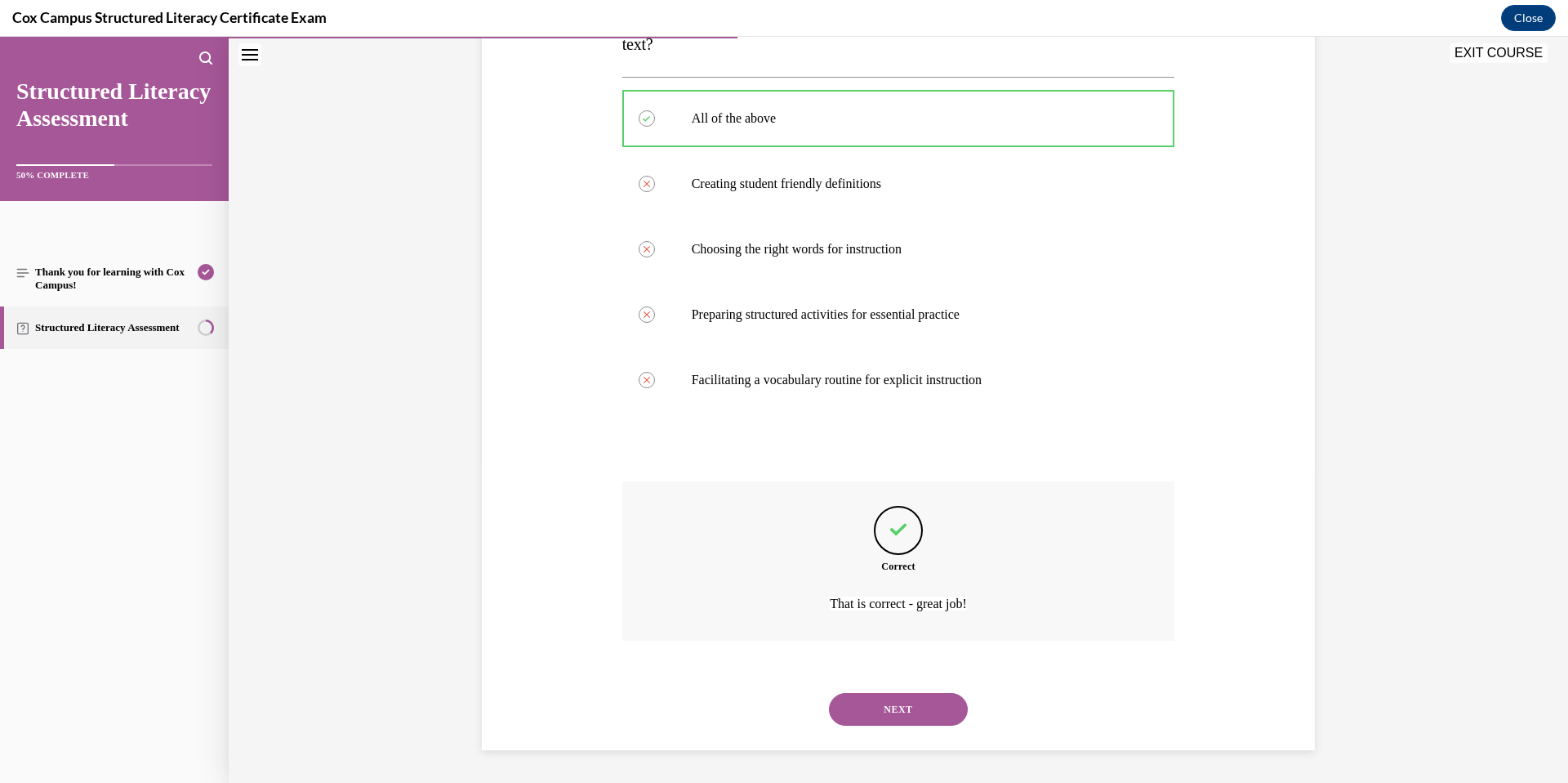
click at [941, 716] on button "NEXT" at bounding box center [899, 709] width 139 height 33
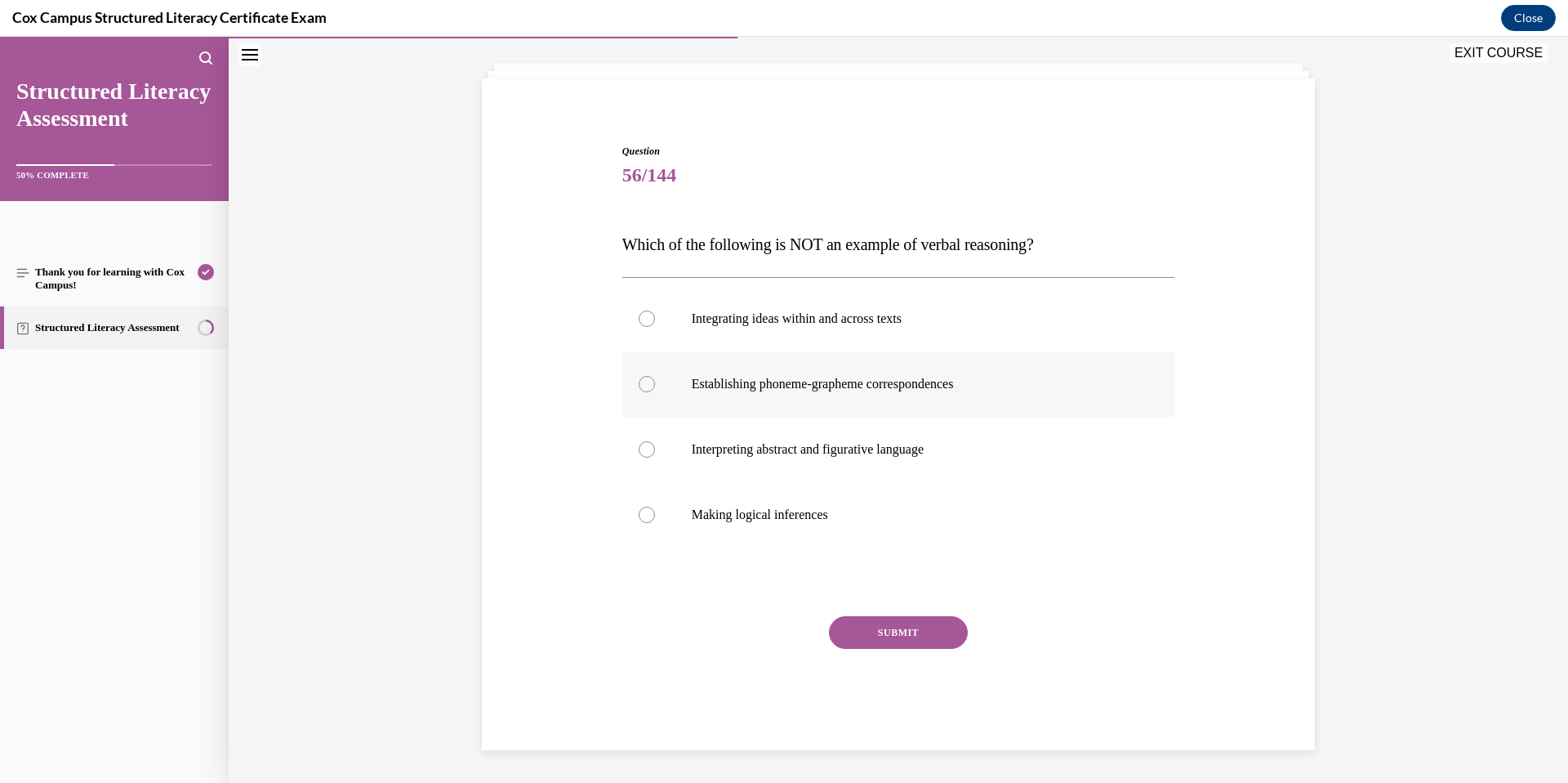
click at [831, 396] on label "Establishing phoneme-grapheme correspondences" at bounding box center [899, 384] width 553 height 65
click at [655, 392] on input "Establishing phoneme-grapheme correspondences" at bounding box center [647, 384] width 16 height 16
radio input "true"
click at [883, 630] on button "SUBMIT" at bounding box center [899, 632] width 139 height 33
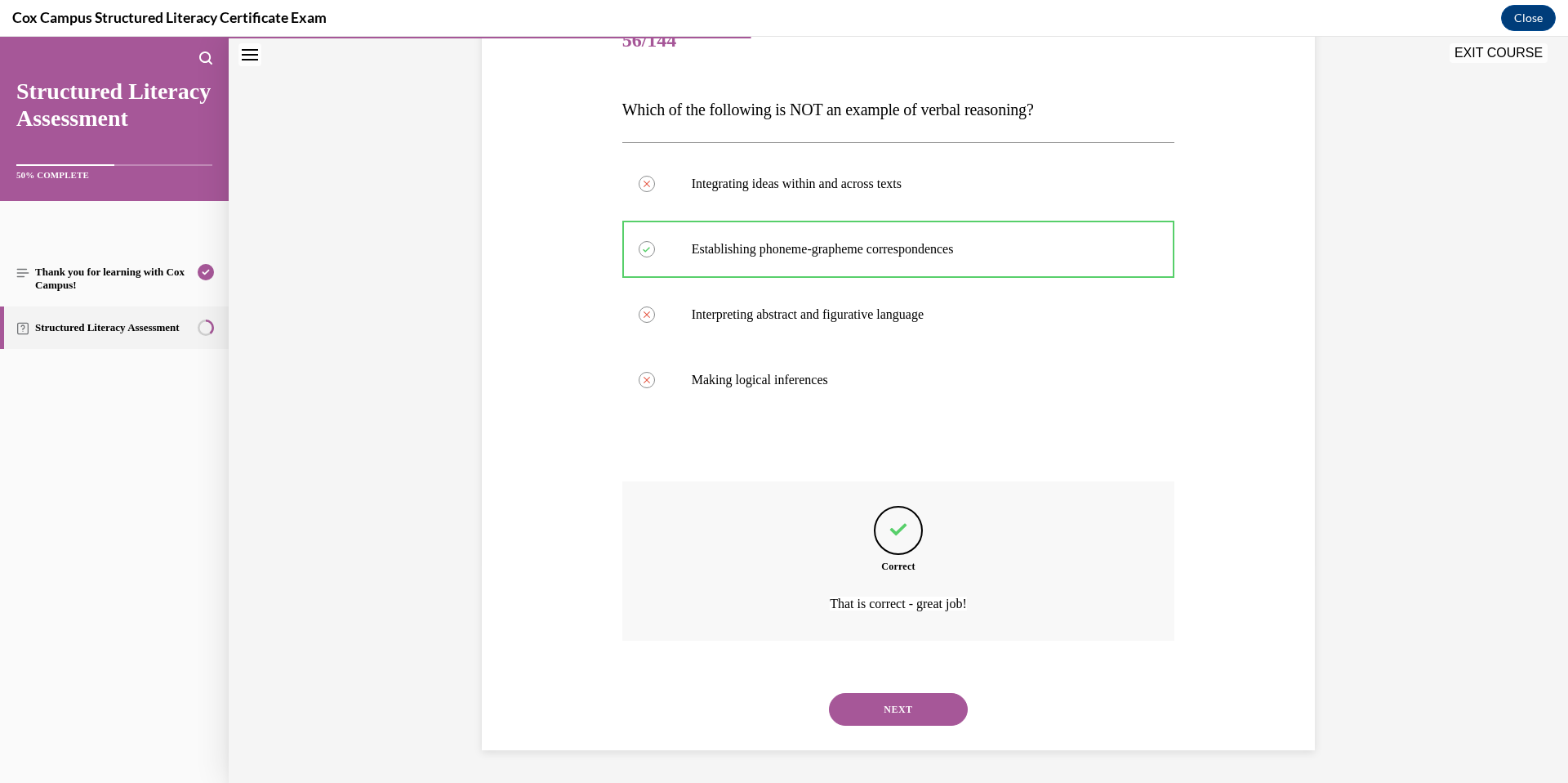
click at [910, 726] on button "NEXT" at bounding box center [899, 709] width 139 height 33
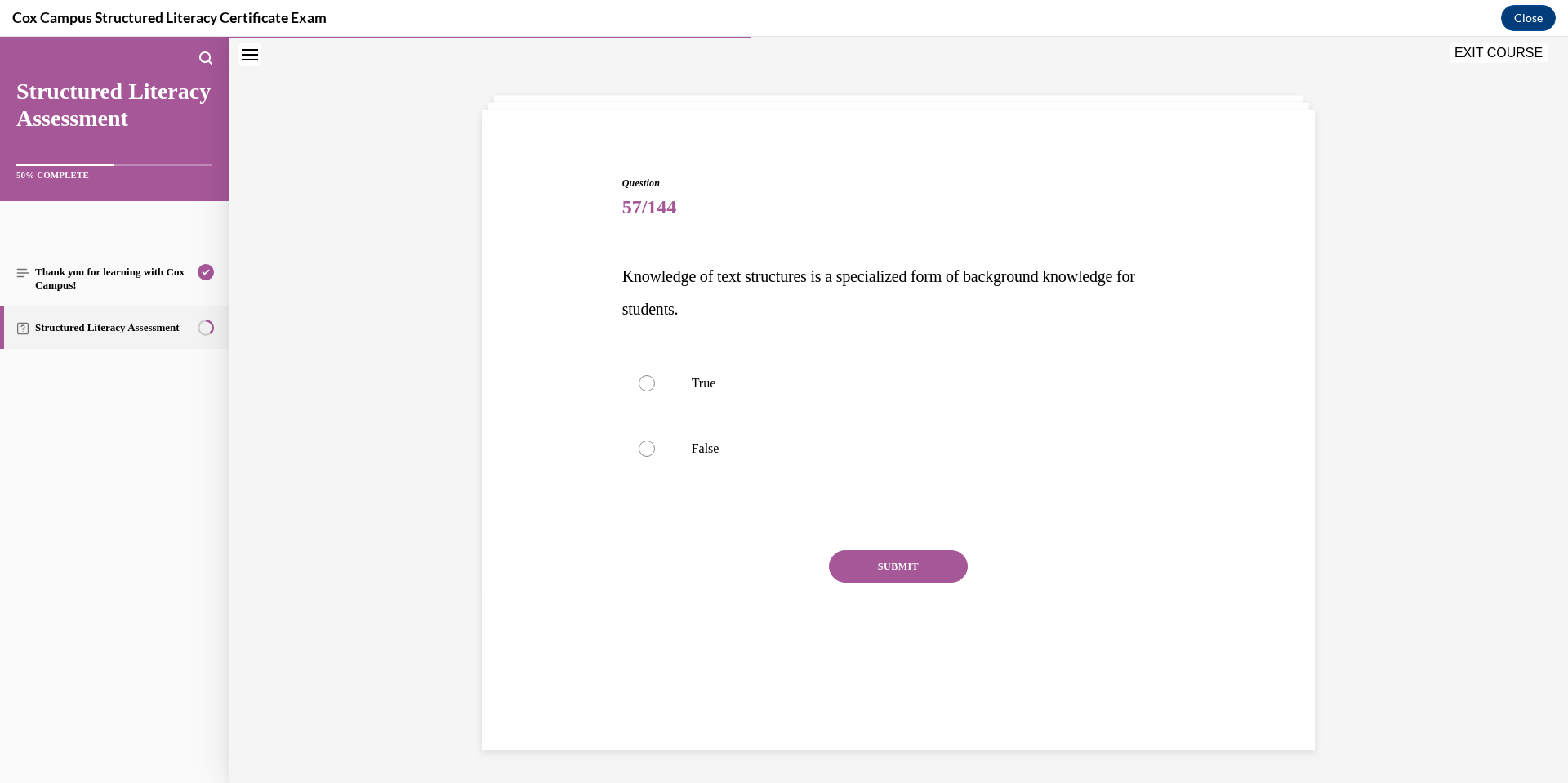
scroll to position [52, 0]
click at [733, 373] on label "True" at bounding box center [899, 383] width 553 height 65
click at [655, 375] on input "True" at bounding box center [647, 383] width 16 height 16
radio input "true"
click at [901, 562] on button "SUBMIT" at bounding box center [899, 566] width 139 height 33
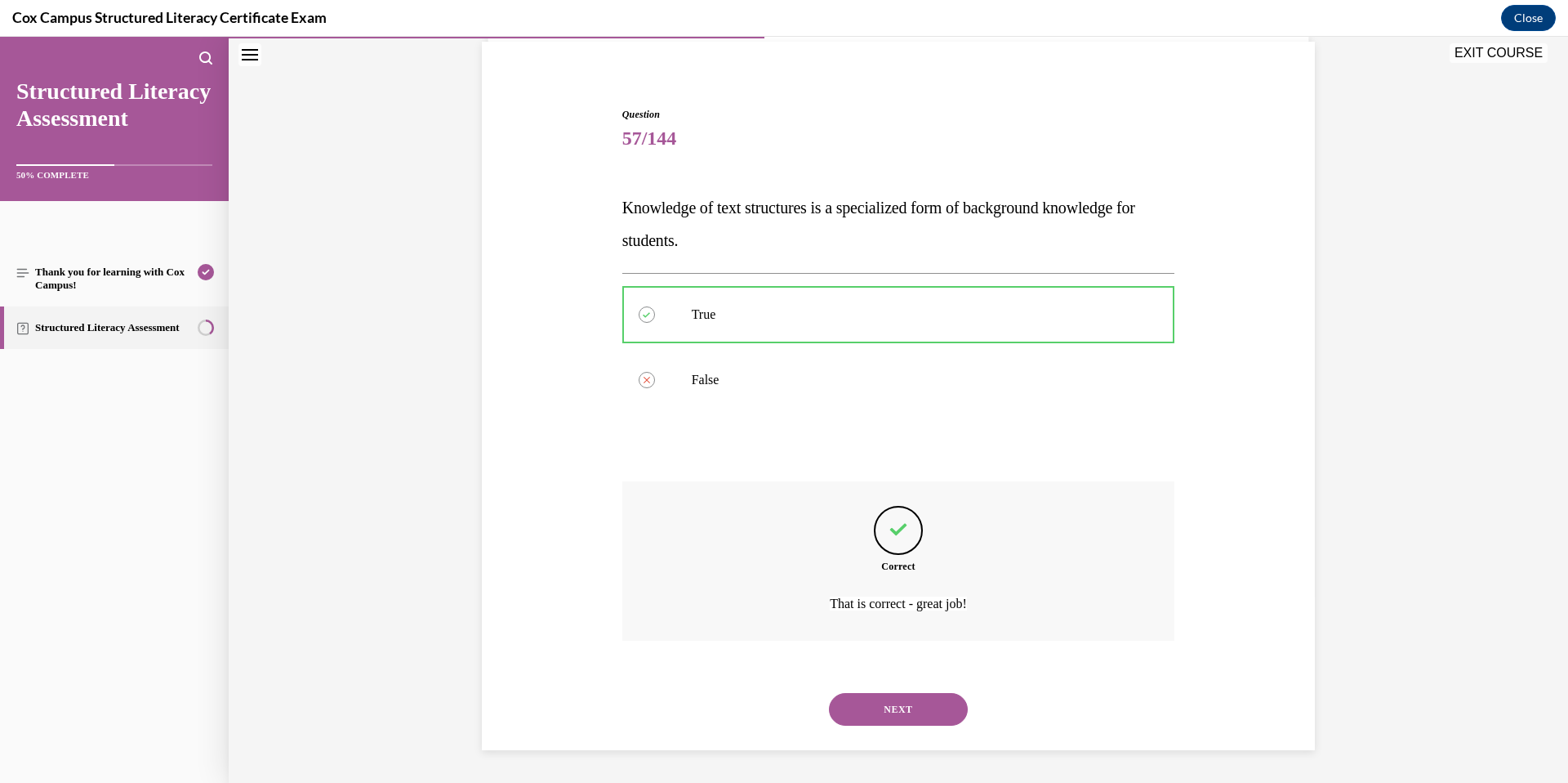
click at [911, 711] on button "NEXT" at bounding box center [899, 709] width 139 height 33
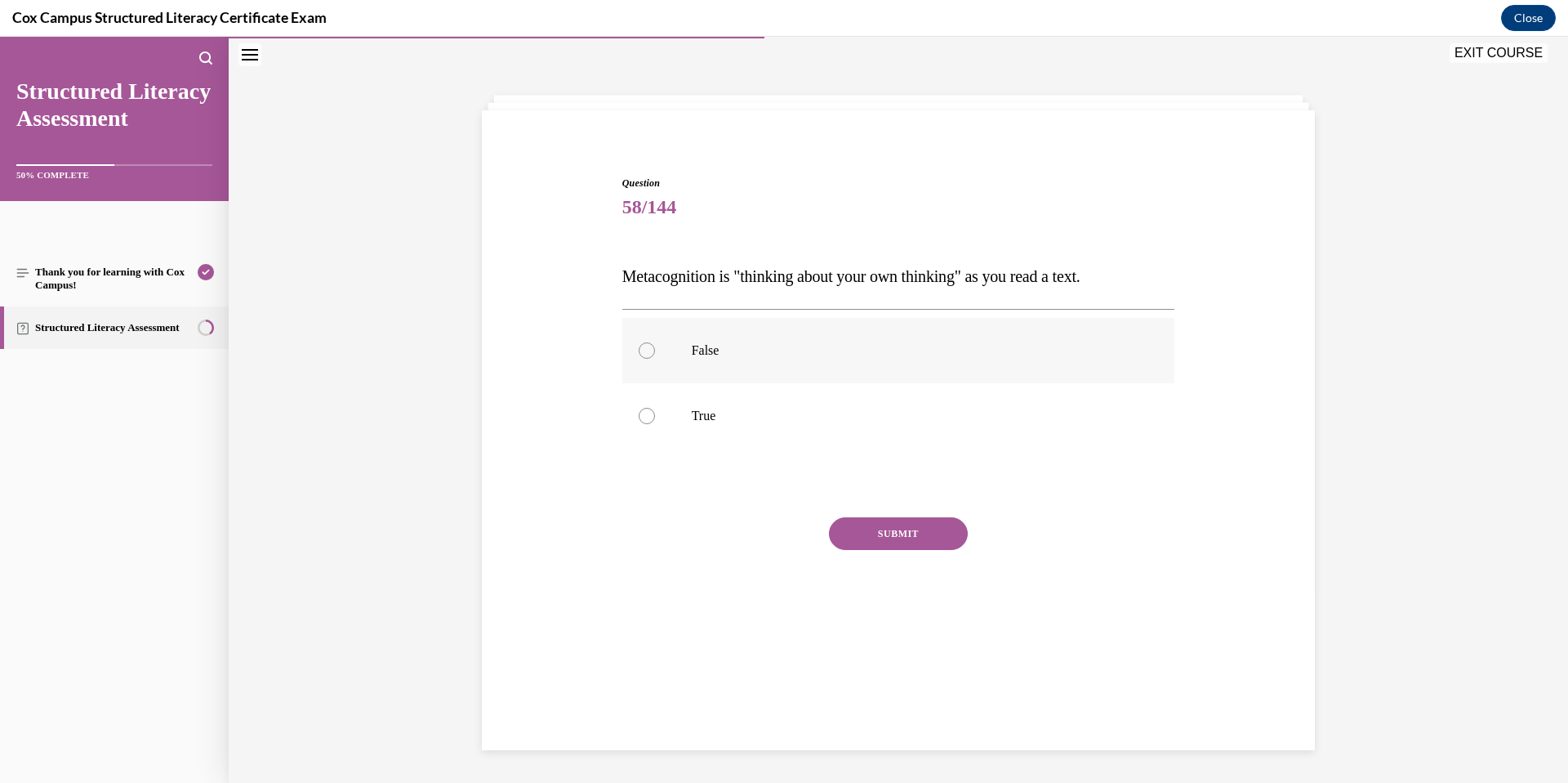
click at [859, 352] on p "False" at bounding box center [913, 351] width 443 height 16
click at [655, 352] on input "False" at bounding box center [647, 351] width 16 height 16
radio input "true"
click at [842, 426] on label "True" at bounding box center [899, 415] width 553 height 65
click at [655, 424] on input "True" at bounding box center [647, 416] width 16 height 16
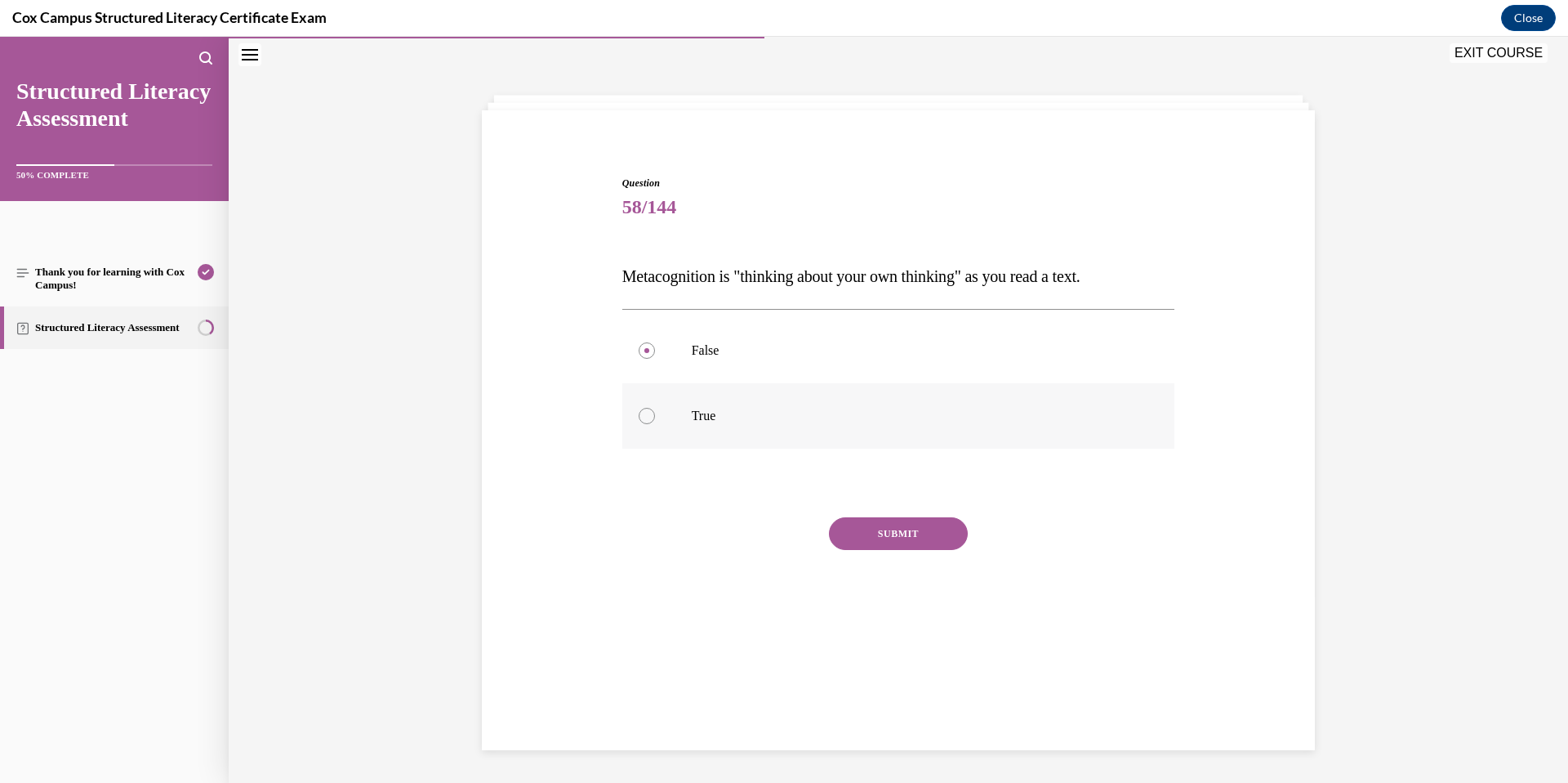
radio input "true"
click at [875, 533] on button "SUBMIT" at bounding box center [899, 533] width 139 height 33
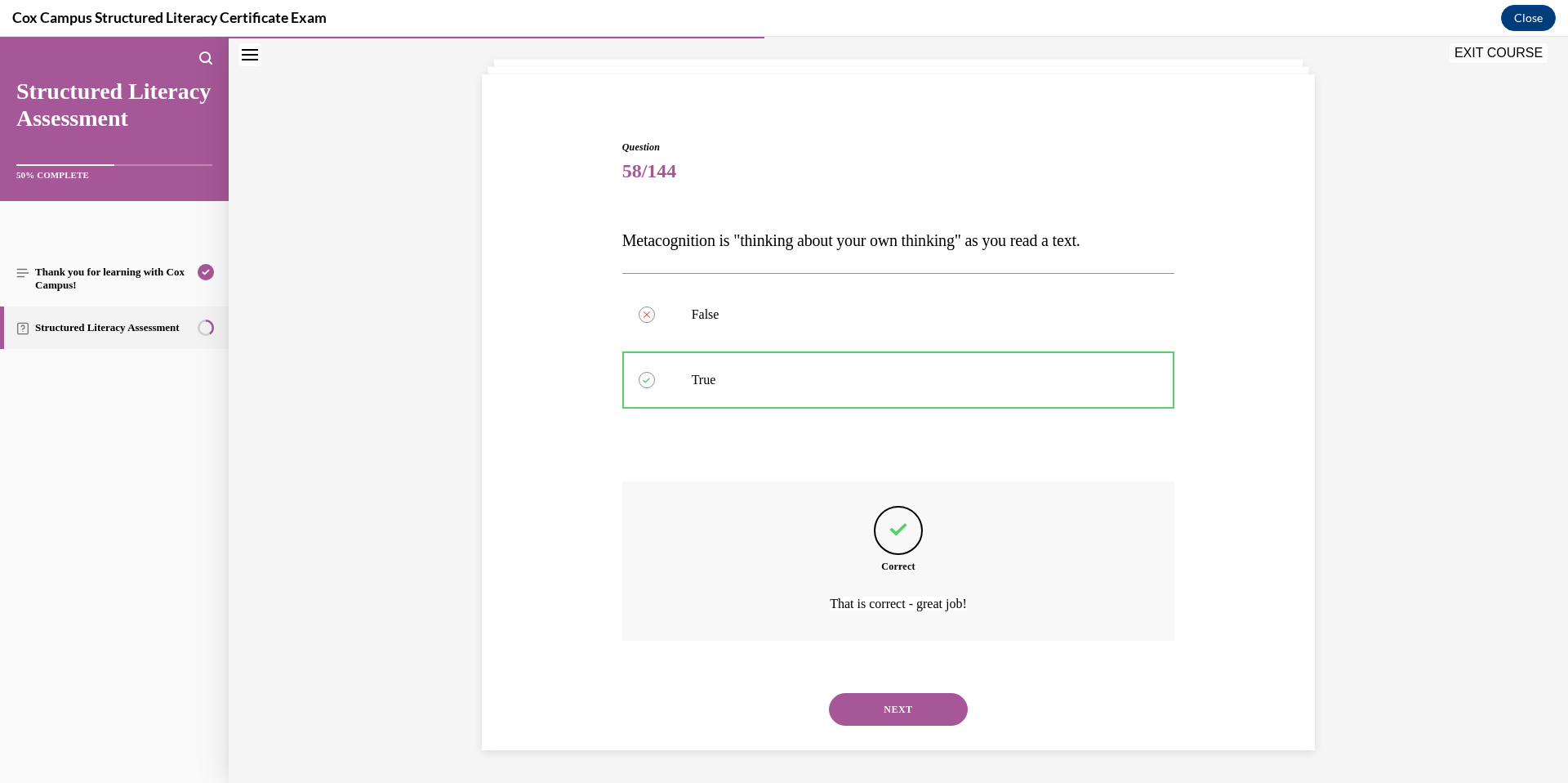
click at [894, 721] on button "NEXT" at bounding box center [899, 709] width 139 height 33
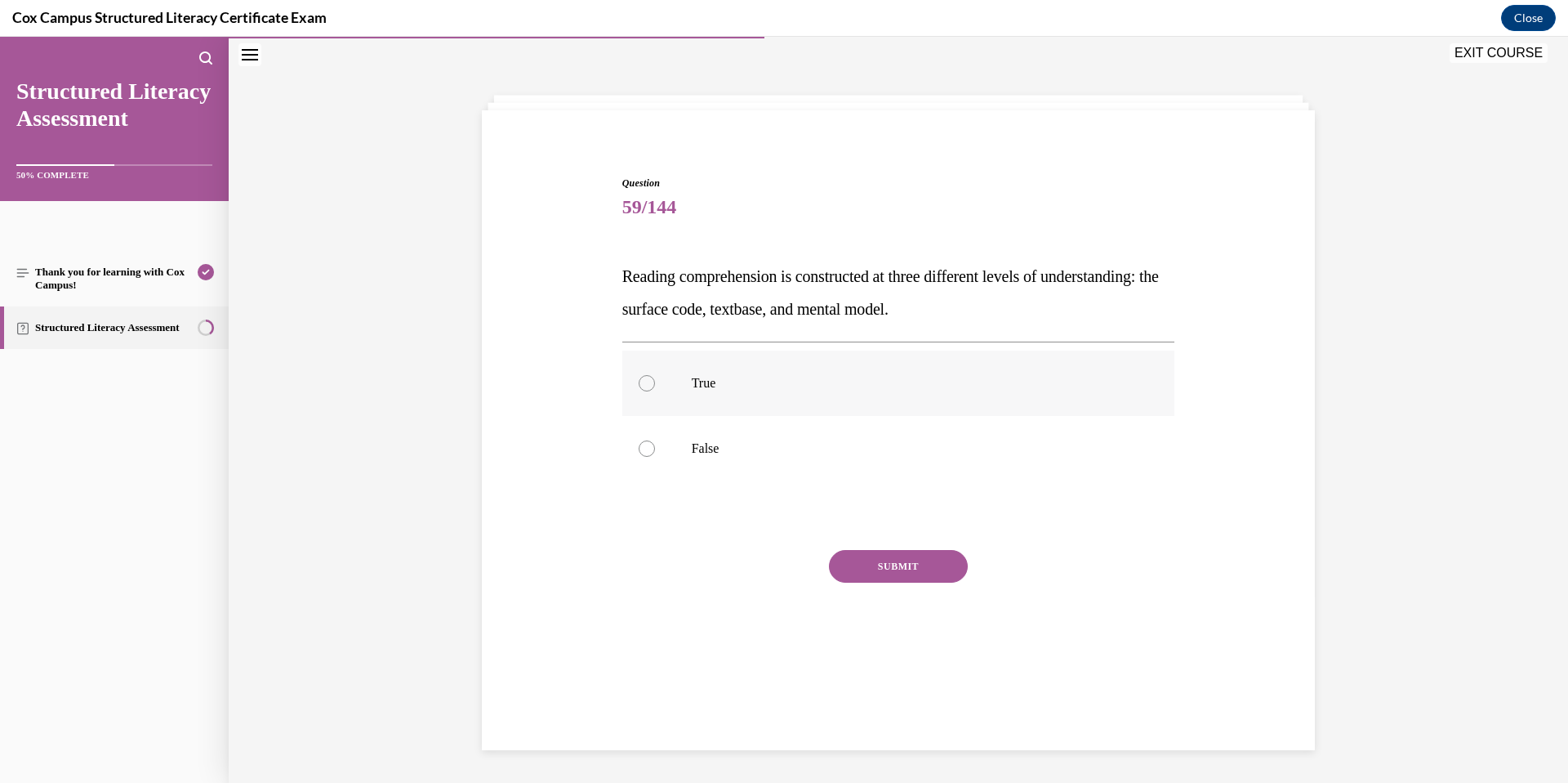
click at [832, 399] on label "True" at bounding box center [899, 383] width 553 height 65
click at [655, 391] on input "True" at bounding box center [647, 383] width 16 height 16
radio input "true"
click at [905, 563] on button "SUBMIT" at bounding box center [899, 566] width 139 height 33
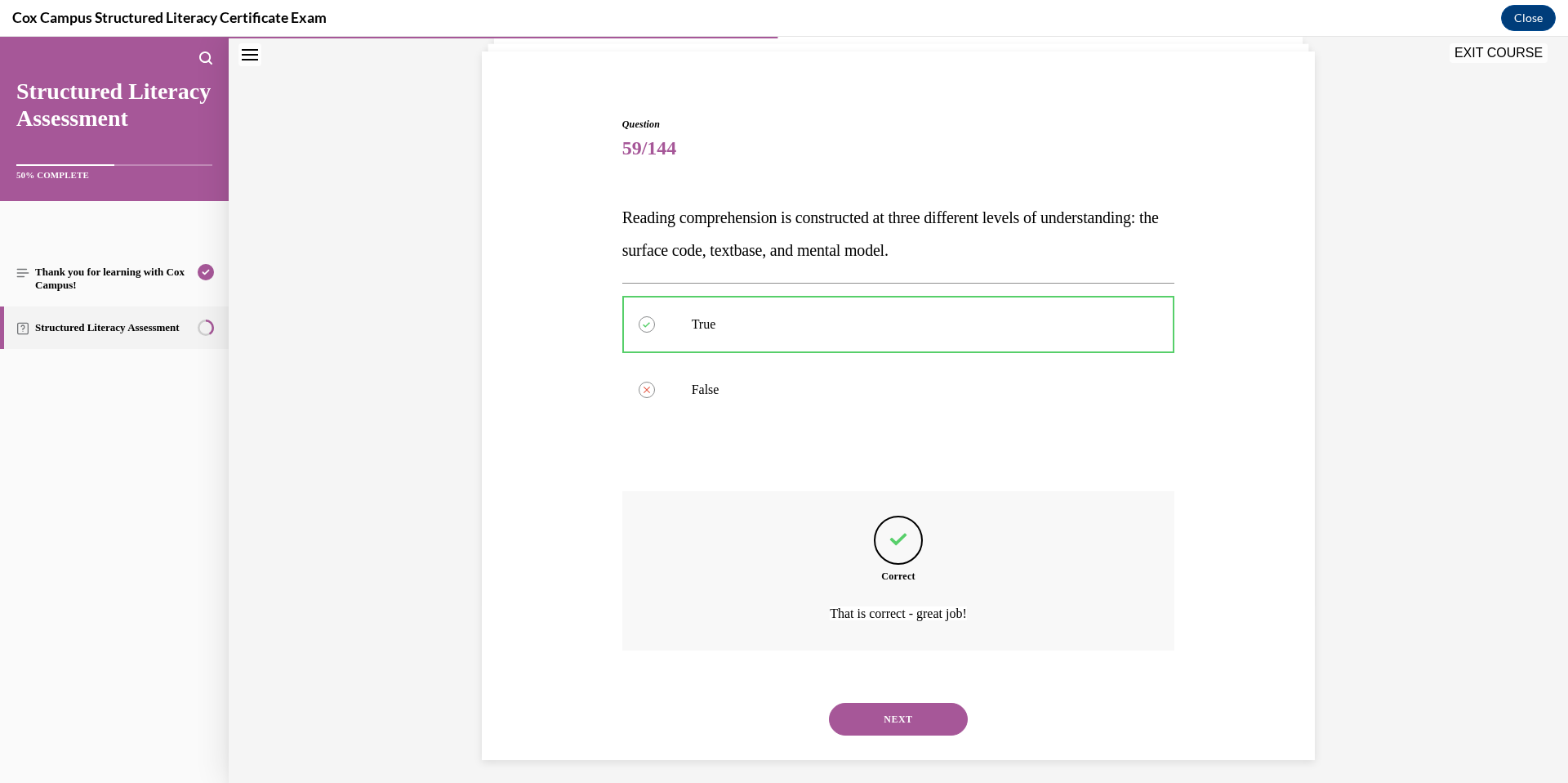
scroll to position [121, 0]
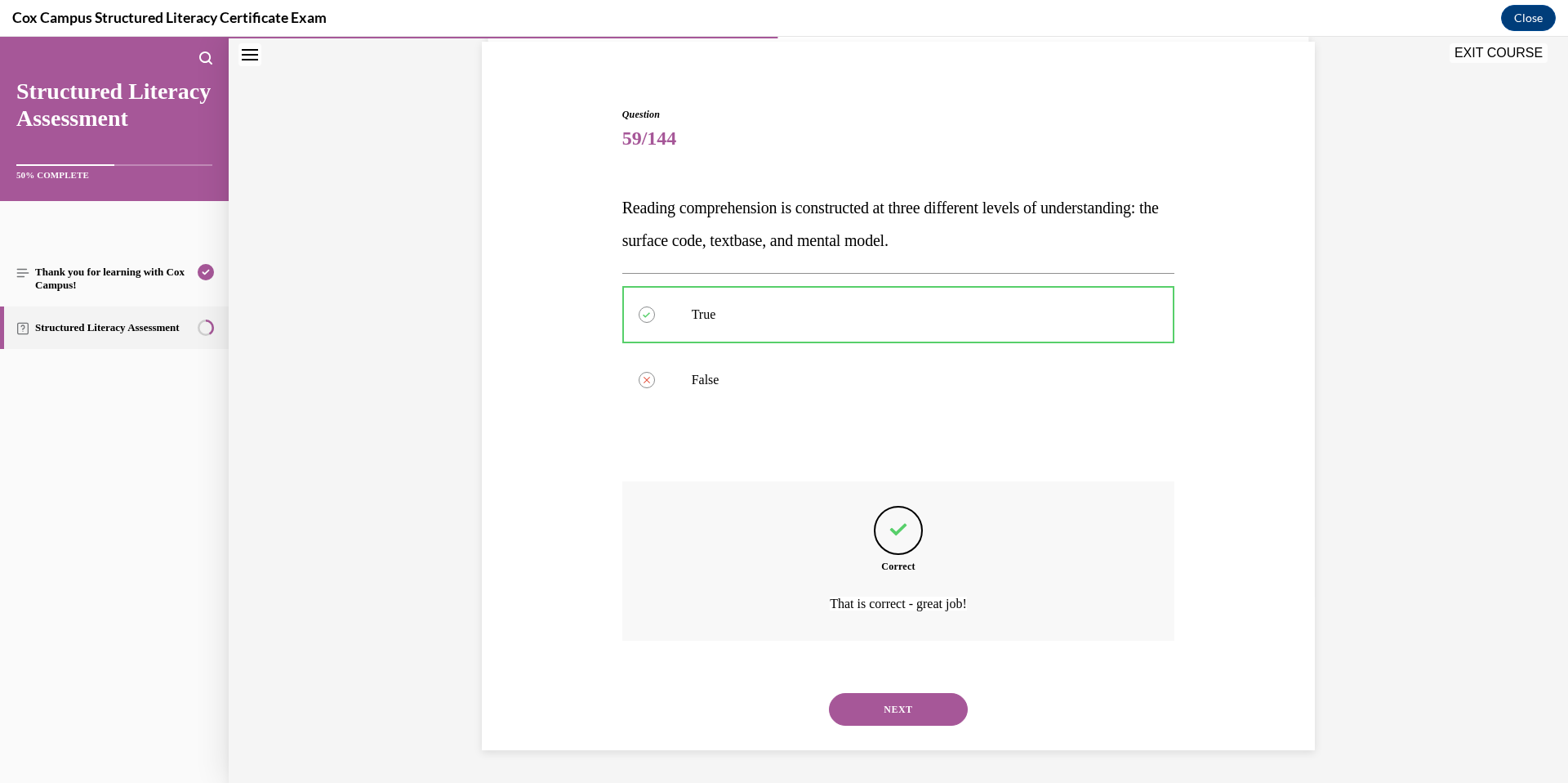
click at [910, 713] on button "NEXT" at bounding box center [899, 709] width 139 height 33
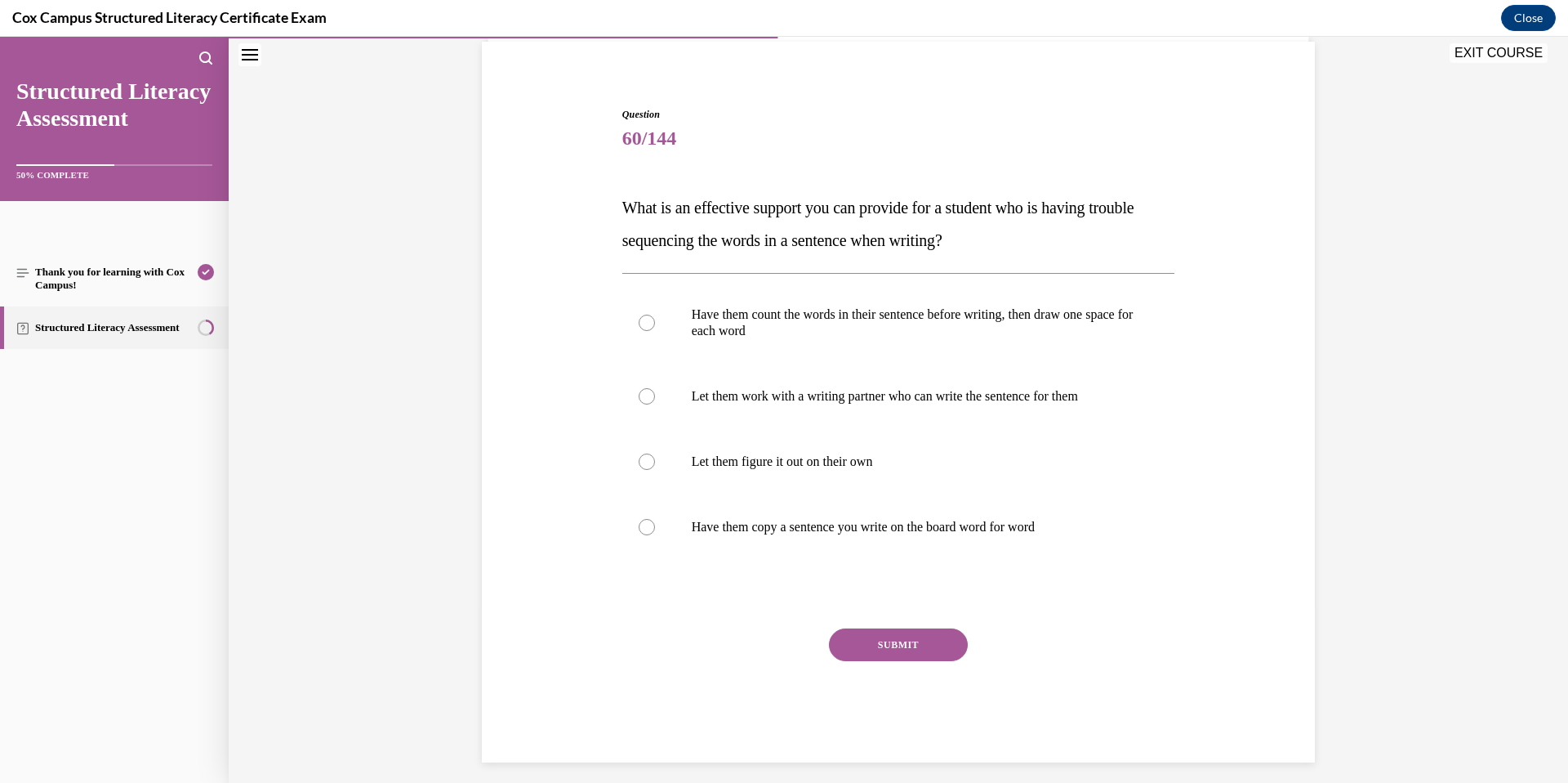
scroll to position [86, 0]
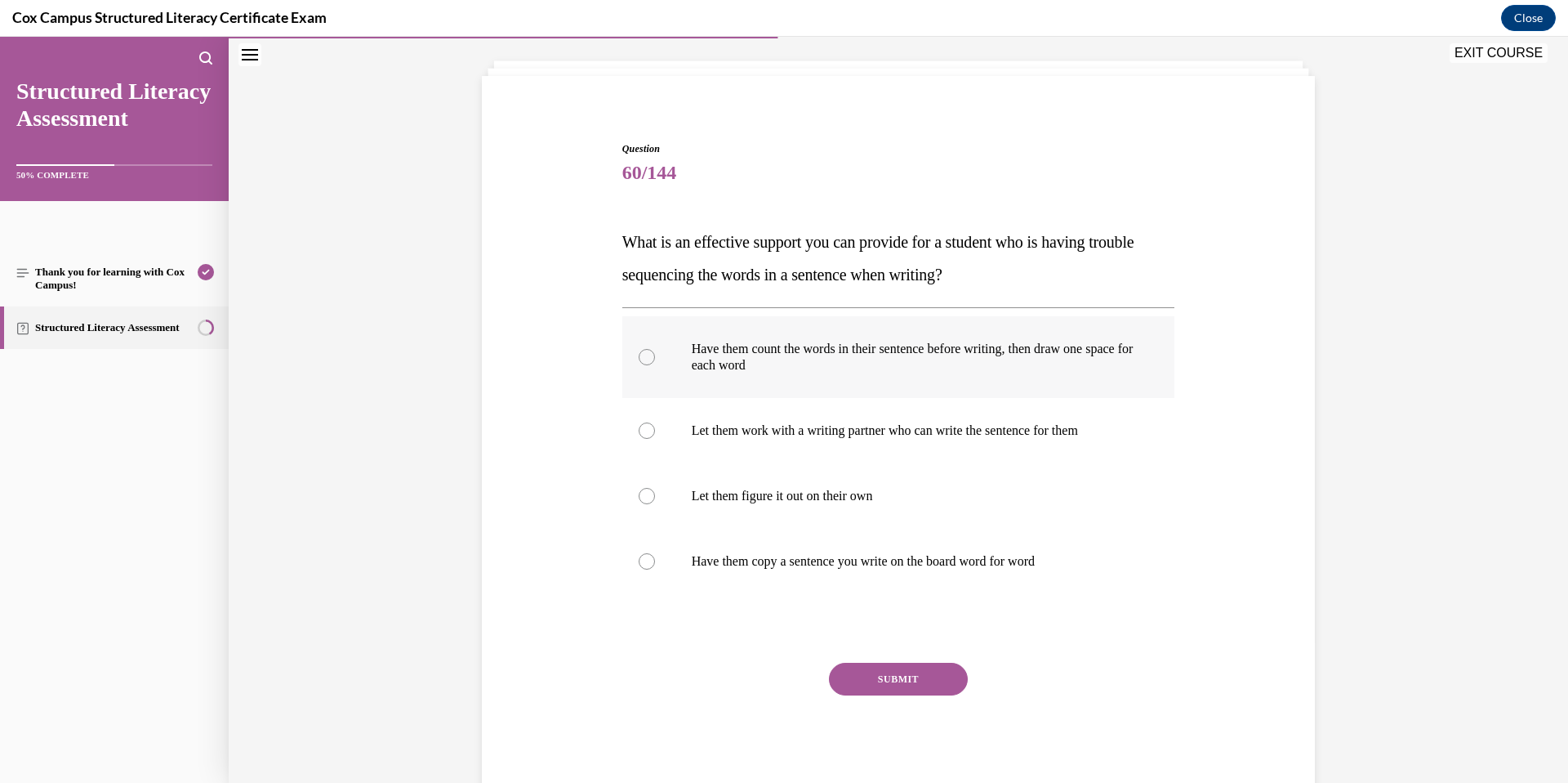
click at [864, 368] on p "Have them count the words in their sentence before writing, then draw one space…" at bounding box center [913, 357] width 443 height 33
click at [655, 365] on input "Have them count the words in their sentence before writing, then draw one space…" at bounding box center [647, 357] width 16 height 16
radio input "true"
click at [892, 679] on button "SUBMIT" at bounding box center [899, 679] width 139 height 33
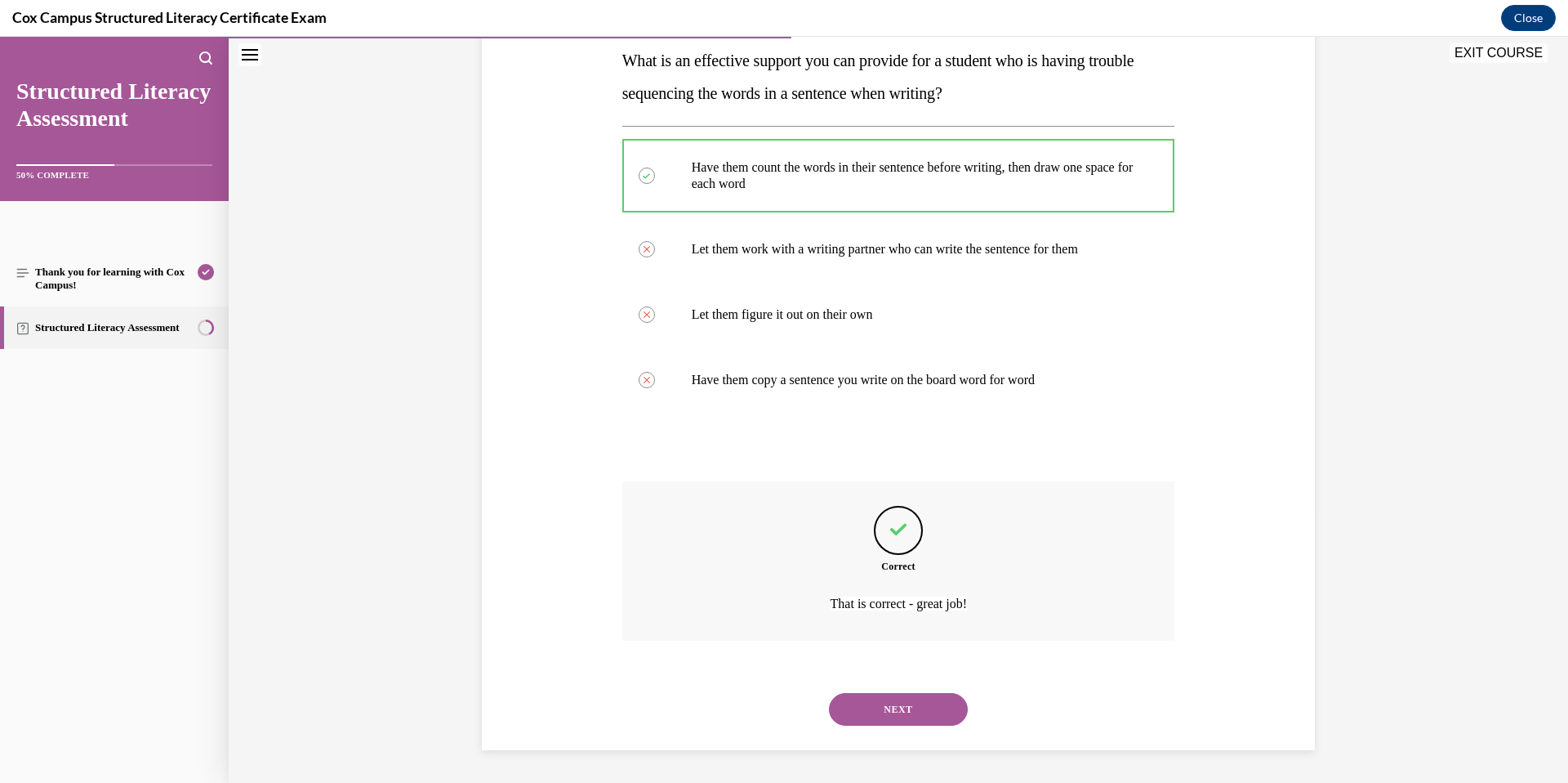
click at [898, 712] on button "NEXT" at bounding box center [899, 709] width 139 height 33
